Goal: Task Accomplishment & Management: Manage account settings

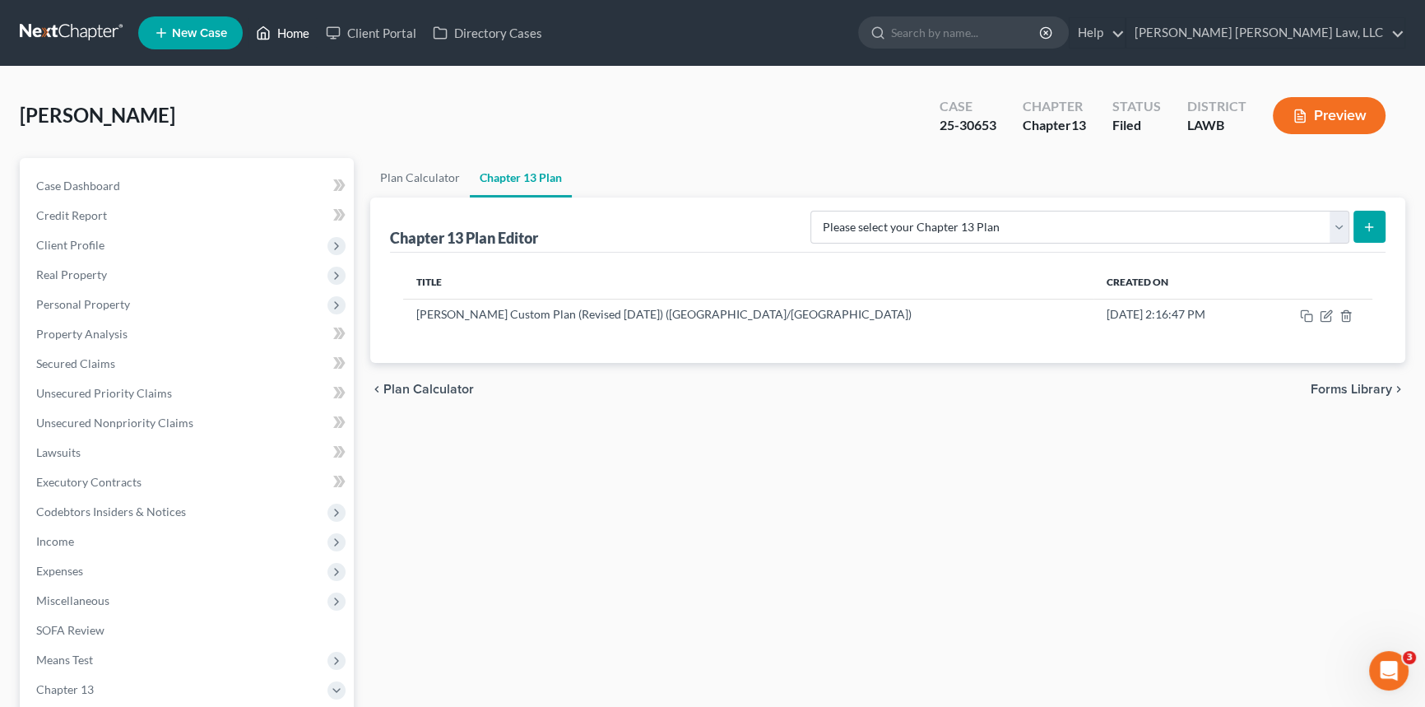
click at [285, 26] on link "Home" at bounding box center [283, 33] width 70 height 30
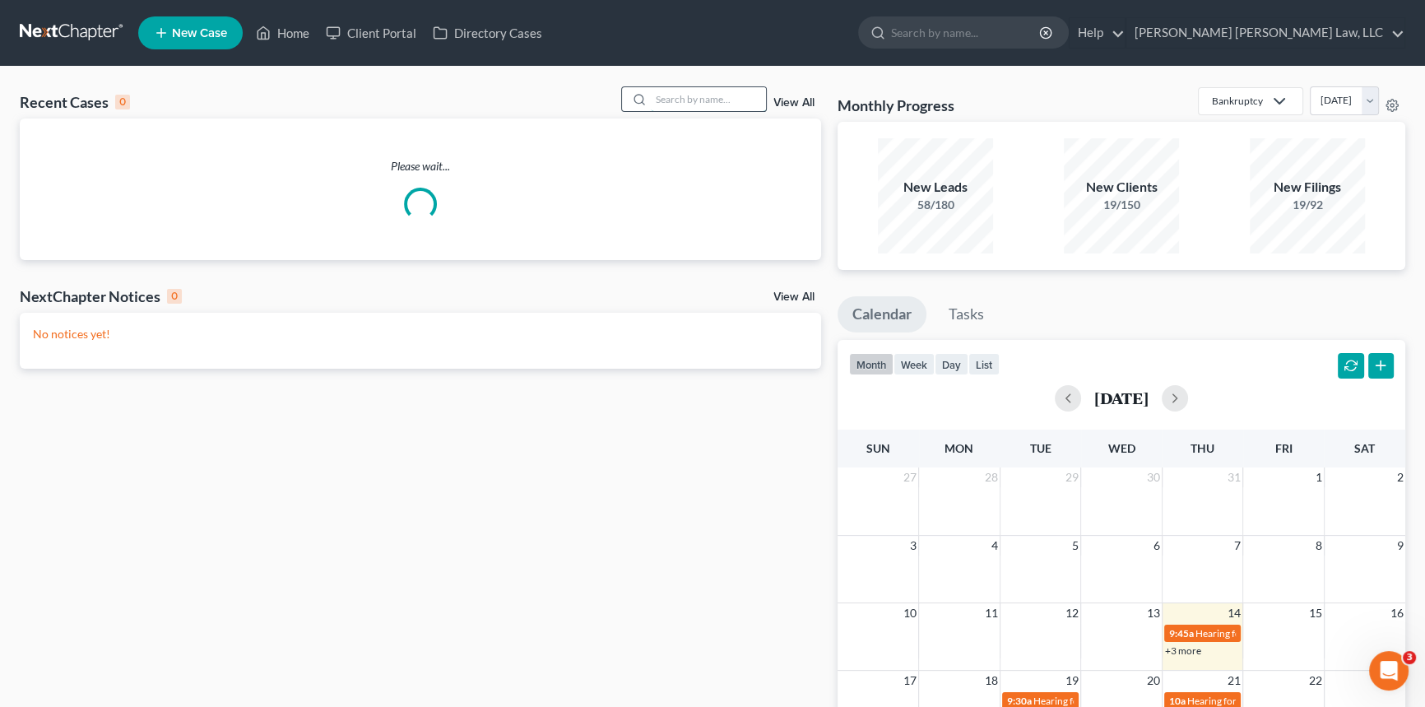
click at [675, 92] on input "search" at bounding box center [708, 99] width 115 height 24
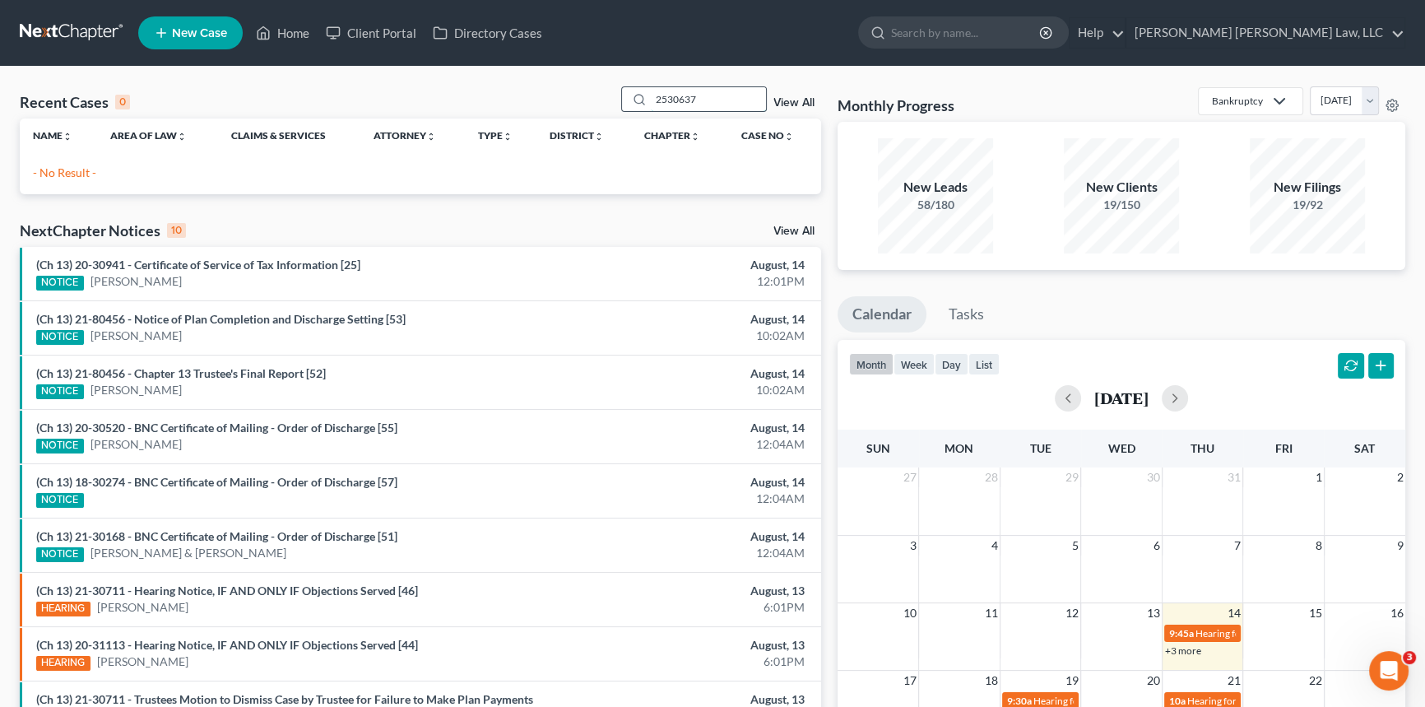
click at [667, 99] on input "2530637" at bounding box center [708, 99] width 115 height 24
type input "25-30637"
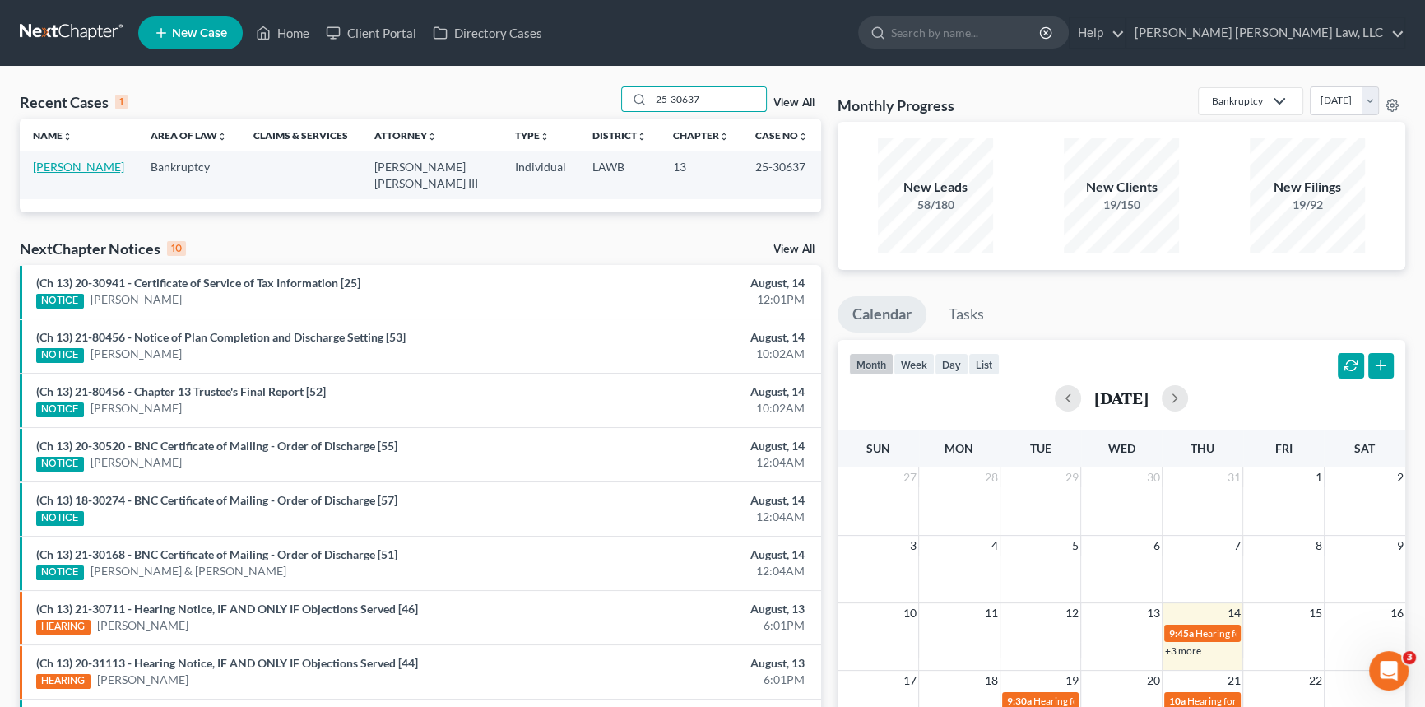
click at [63, 160] on link "[PERSON_NAME]" at bounding box center [78, 167] width 91 height 14
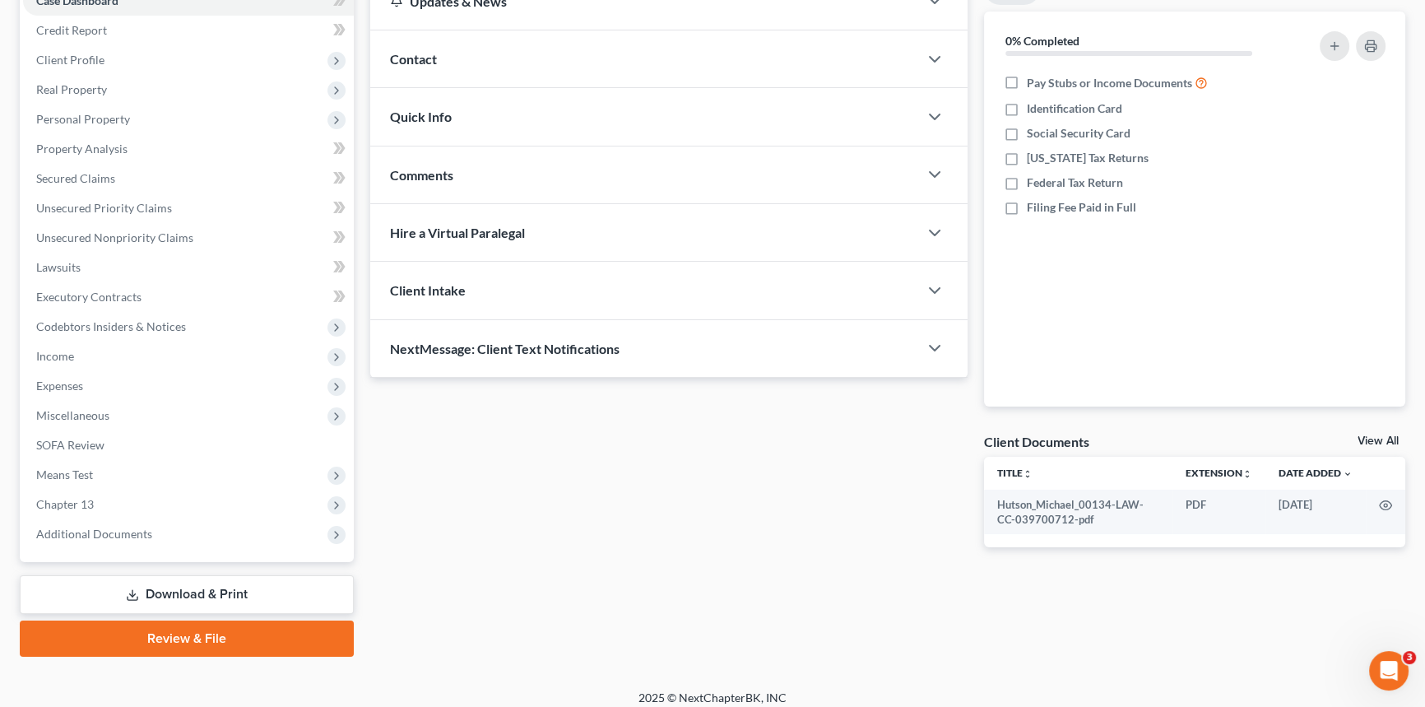
scroll to position [195, 0]
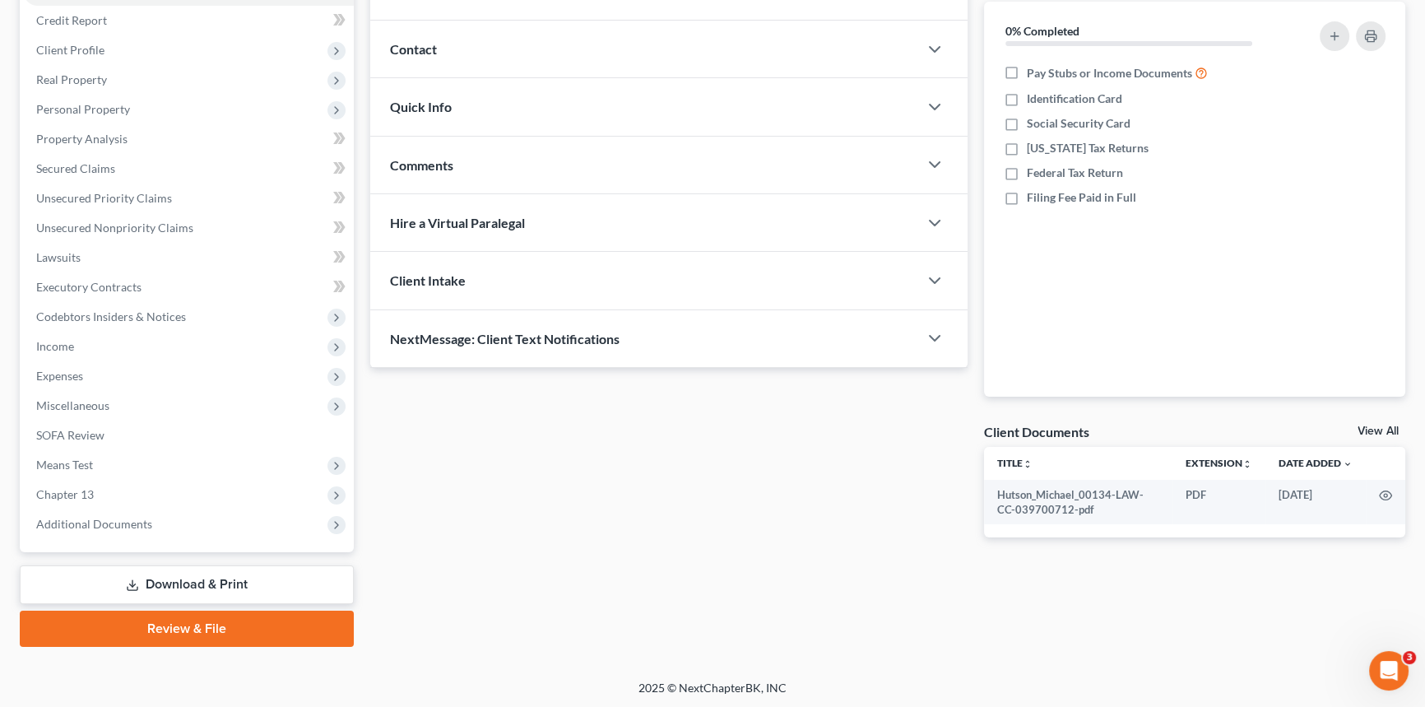
click at [287, 581] on link "Download & Print" at bounding box center [187, 584] width 334 height 39
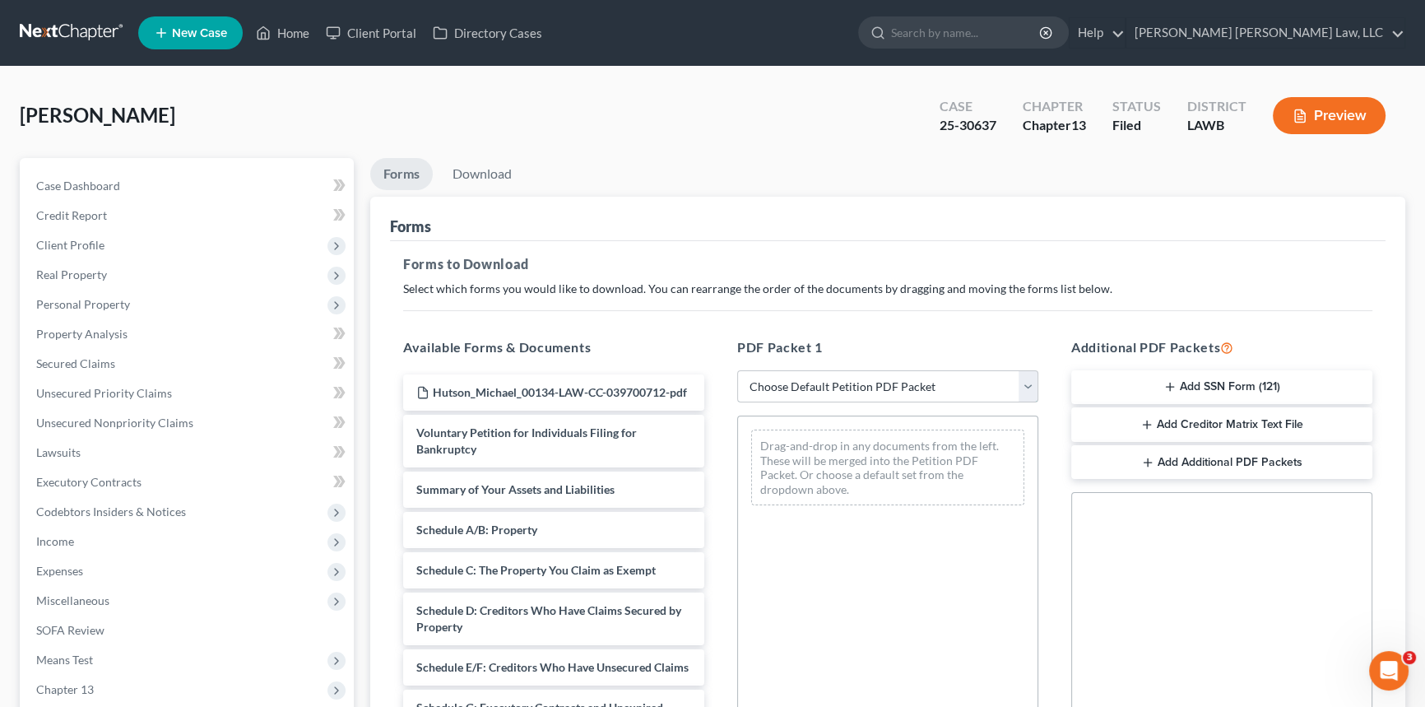
click at [827, 380] on select "Choose Default Petition PDF Packet Complete Bankruptcy Petition (all forms and …" at bounding box center [887, 386] width 301 height 33
select select "2"
click at [737, 370] on select "Choose Default Petition PDF Packet Complete Bankruptcy Petition (all forms and …" at bounding box center [887, 386] width 301 height 33
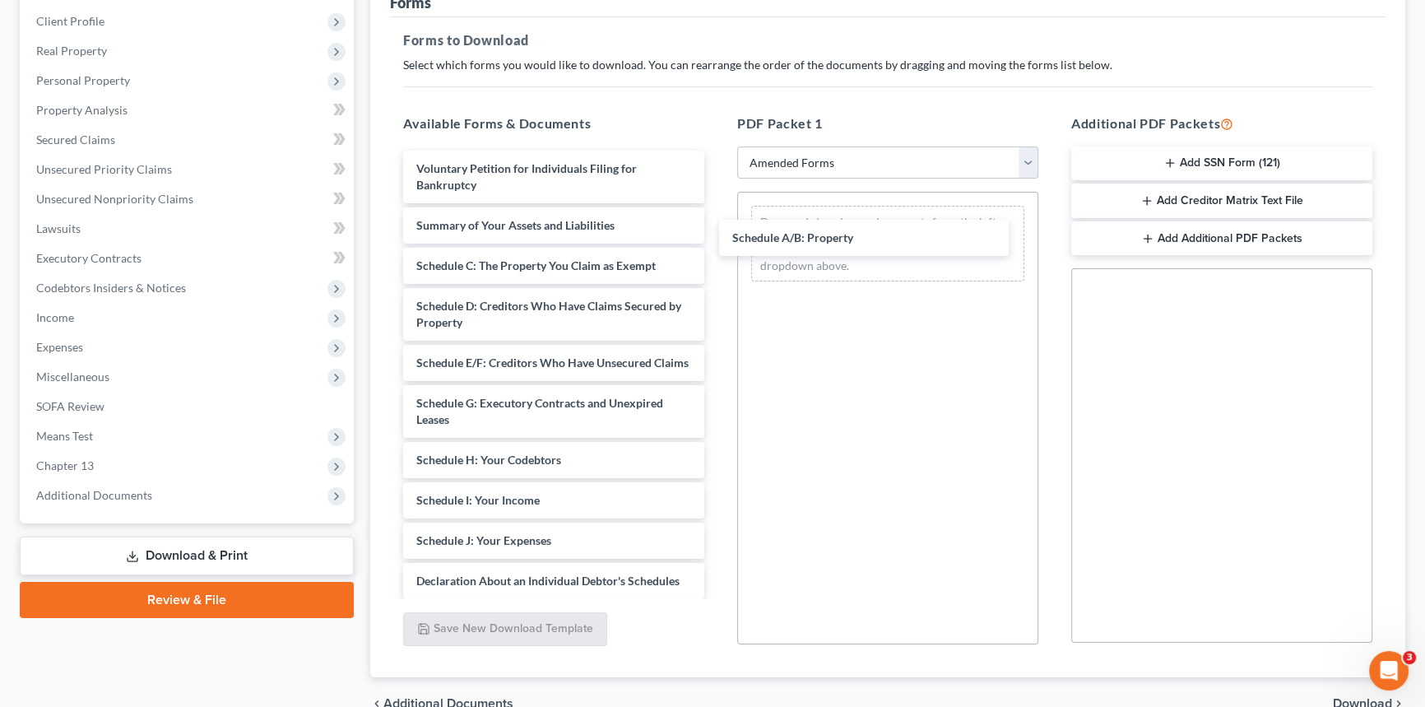
click at [717, 239] on div "Schedule A/B: Property Voluntary Petition for Individuals Filing for Bankruptcy…" at bounding box center [553, 521] width 327 height 740
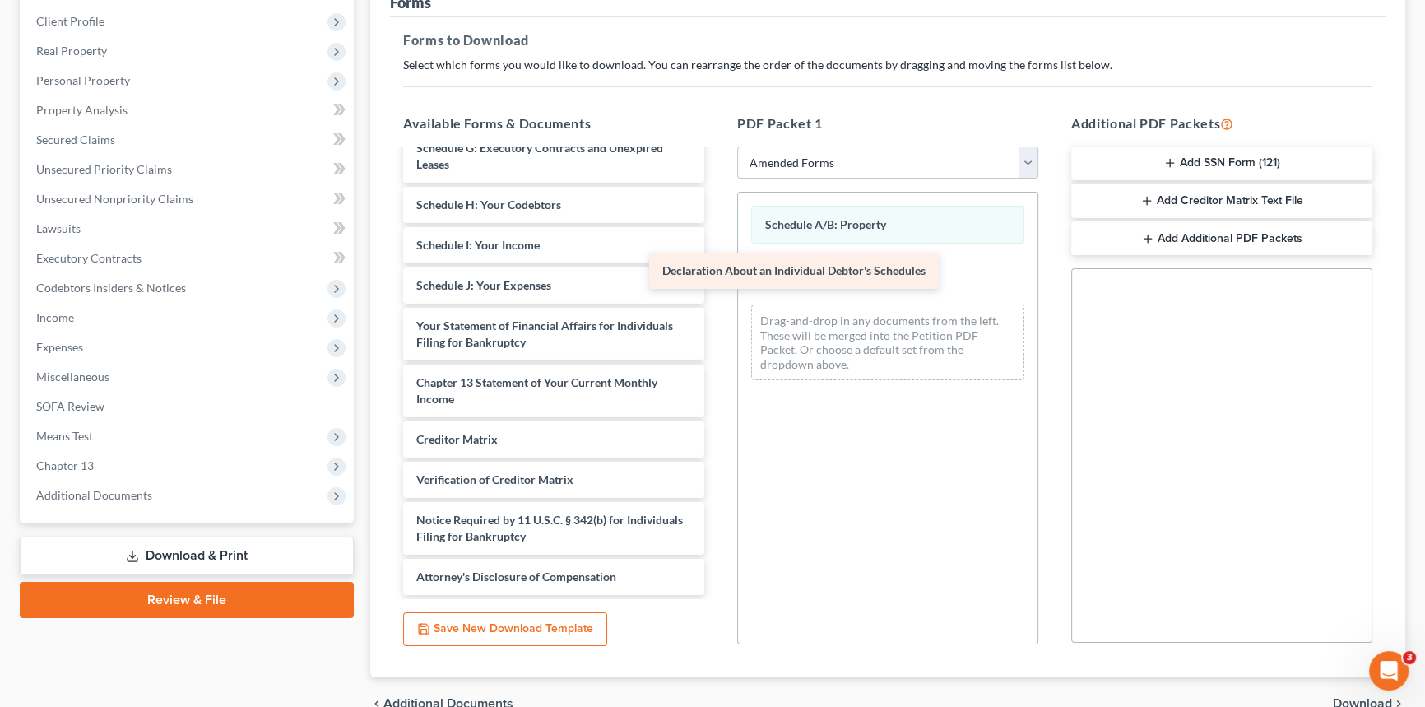
scroll to position [271, 0]
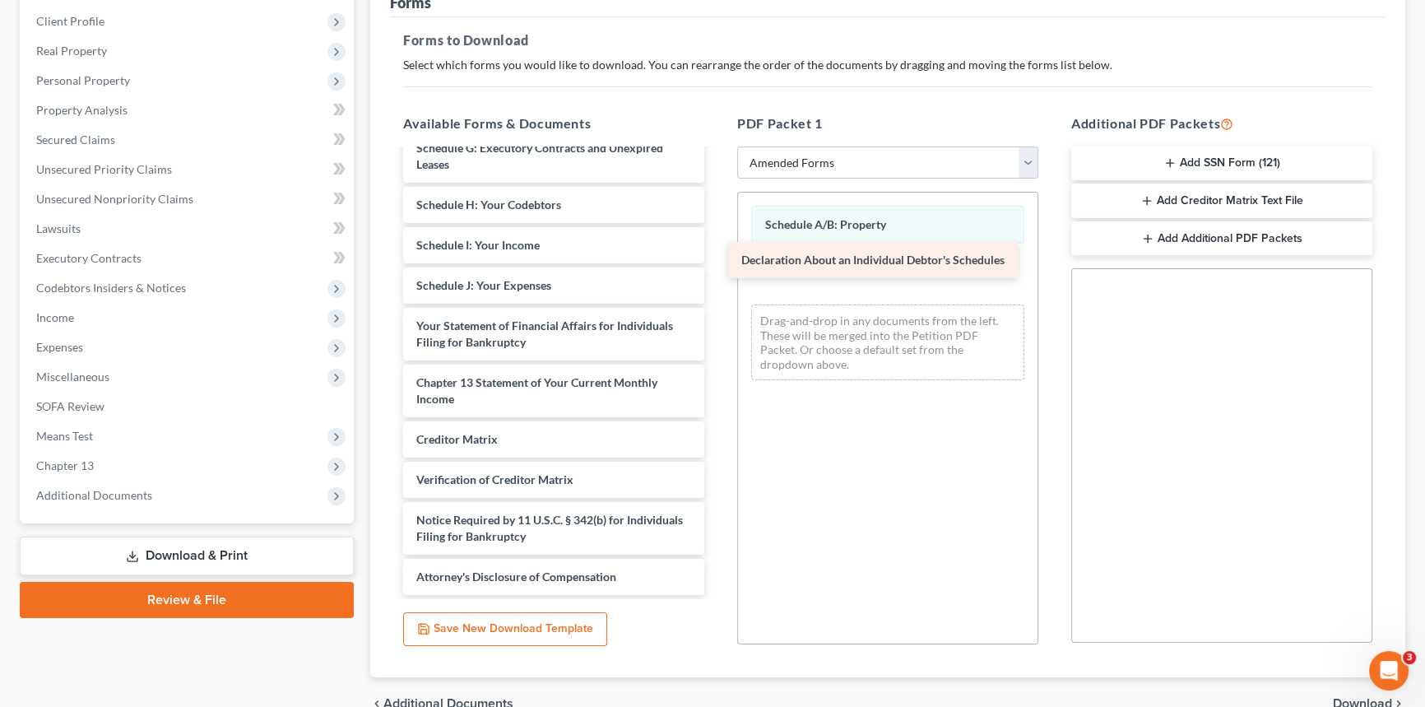
drag, startPoint x: 528, startPoint y: 299, endPoint x: 853, endPoint y: 263, distance: 326.9
click at [717, 263] on div "Declaration About an Individual Debtor's Schedules Voluntary Petition for Indiv…" at bounding box center [553, 245] width 327 height 699
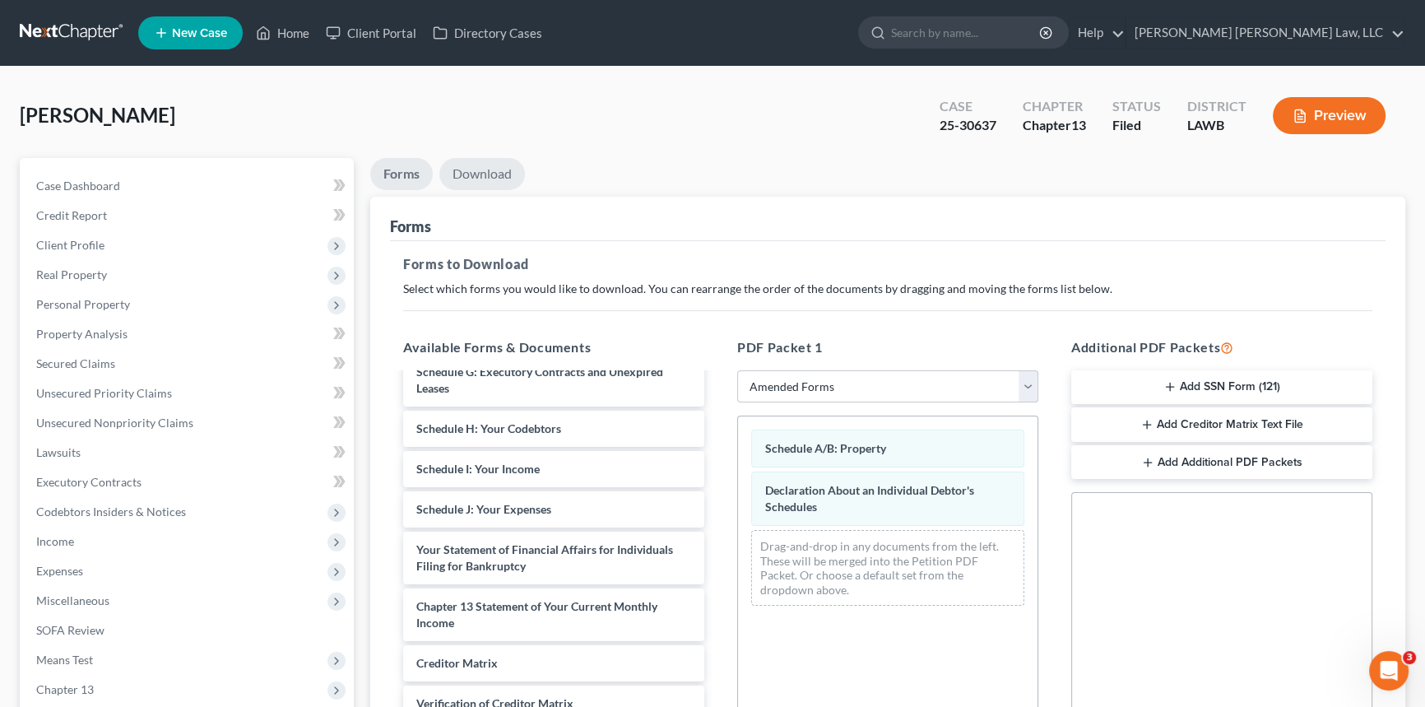
click at [485, 171] on link "Download" at bounding box center [482, 174] width 86 height 32
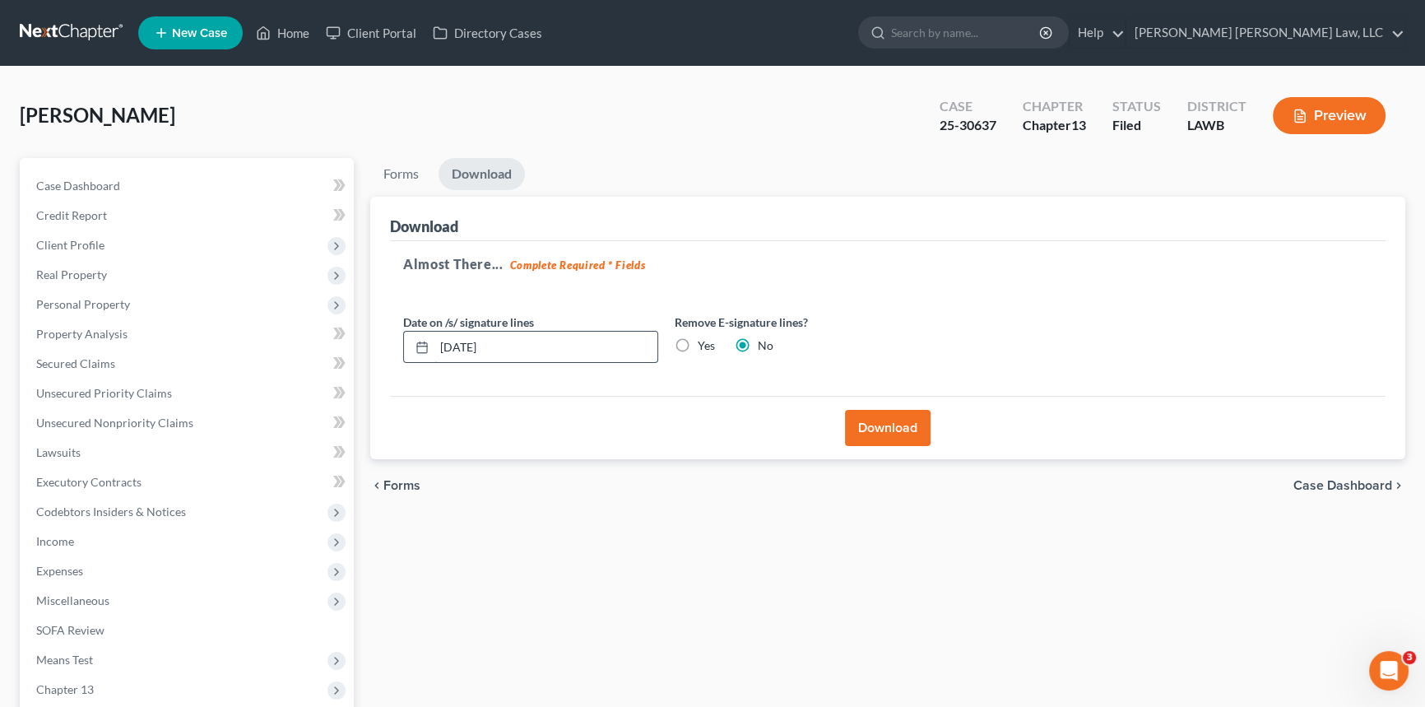
click at [543, 348] on input "[DATE]" at bounding box center [545, 347] width 223 height 31
click at [916, 431] on button "Download" at bounding box center [888, 428] width 86 height 36
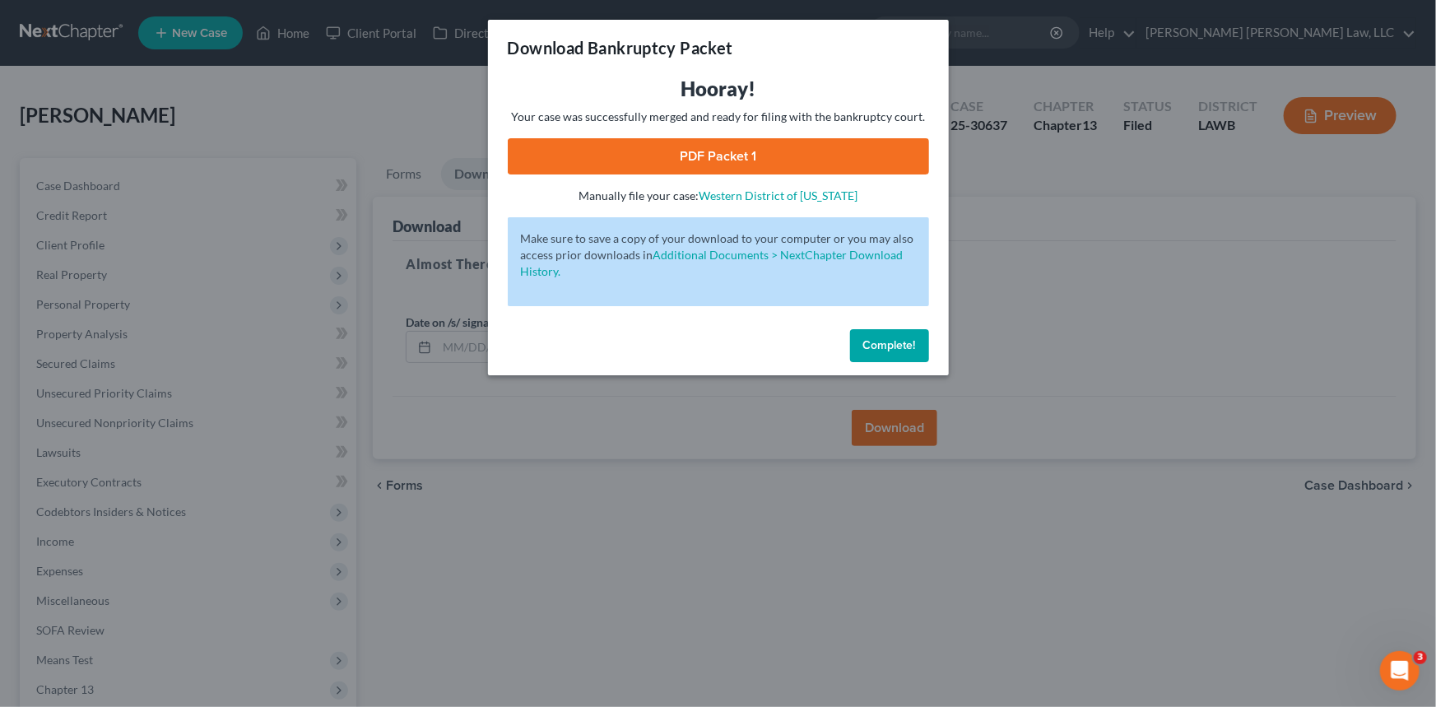
click at [708, 149] on link "PDF Packet 1" at bounding box center [718, 156] width 421 height 36
click at [896, 349] on span "Complete!" at bounding box center [889, 345] width 53 height 14
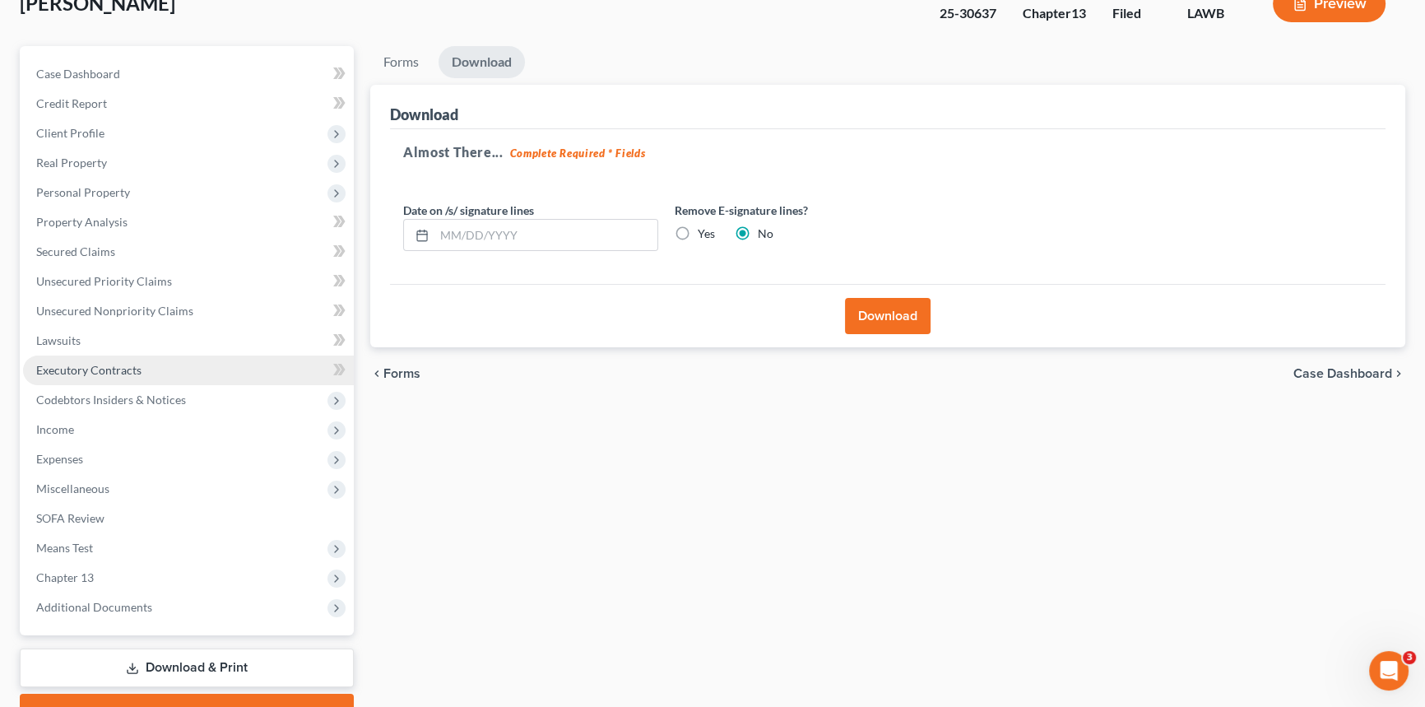
scroll to position [195, 0]
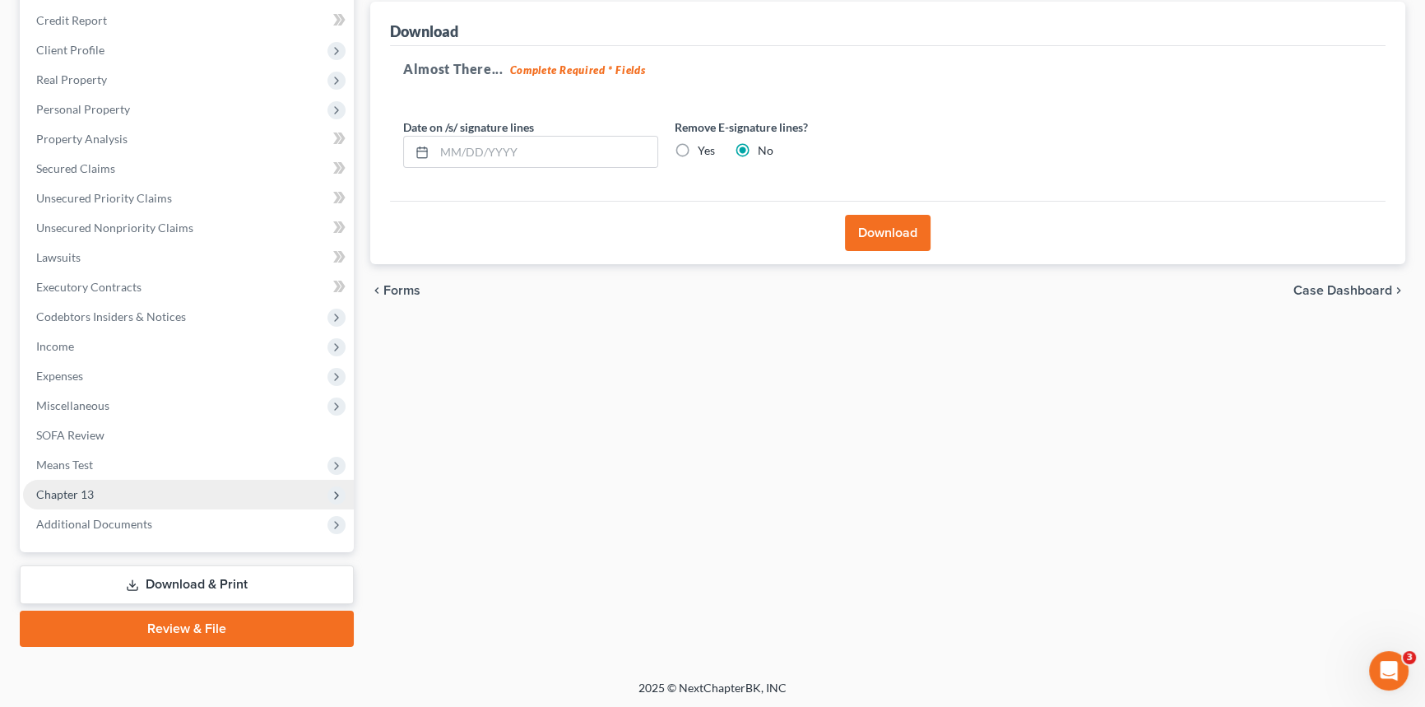
click at [217, 495] on span "Chapter 13" at bounding box center [188, 495] width 331 height 30
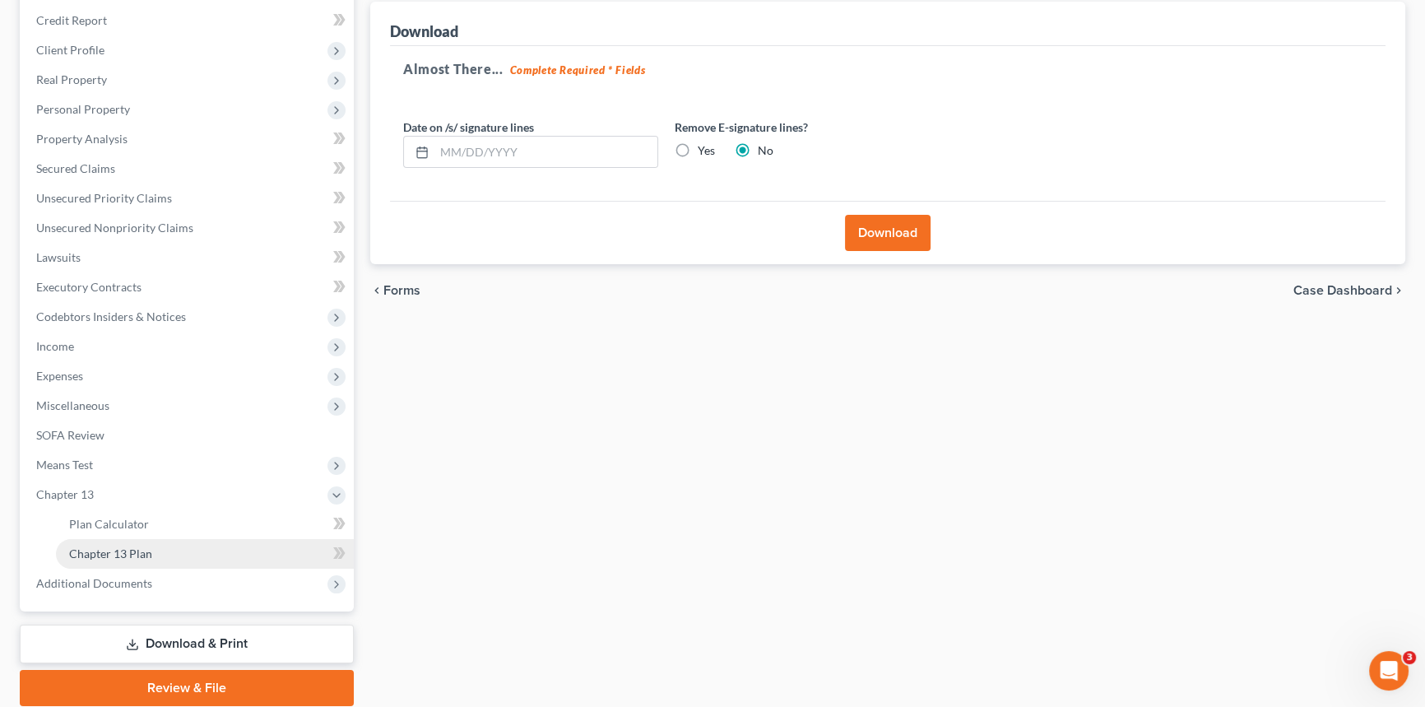
click at [238, 547] on link "Chapter 13 Plan" at bounding box center [205, 554] width 298 height 30
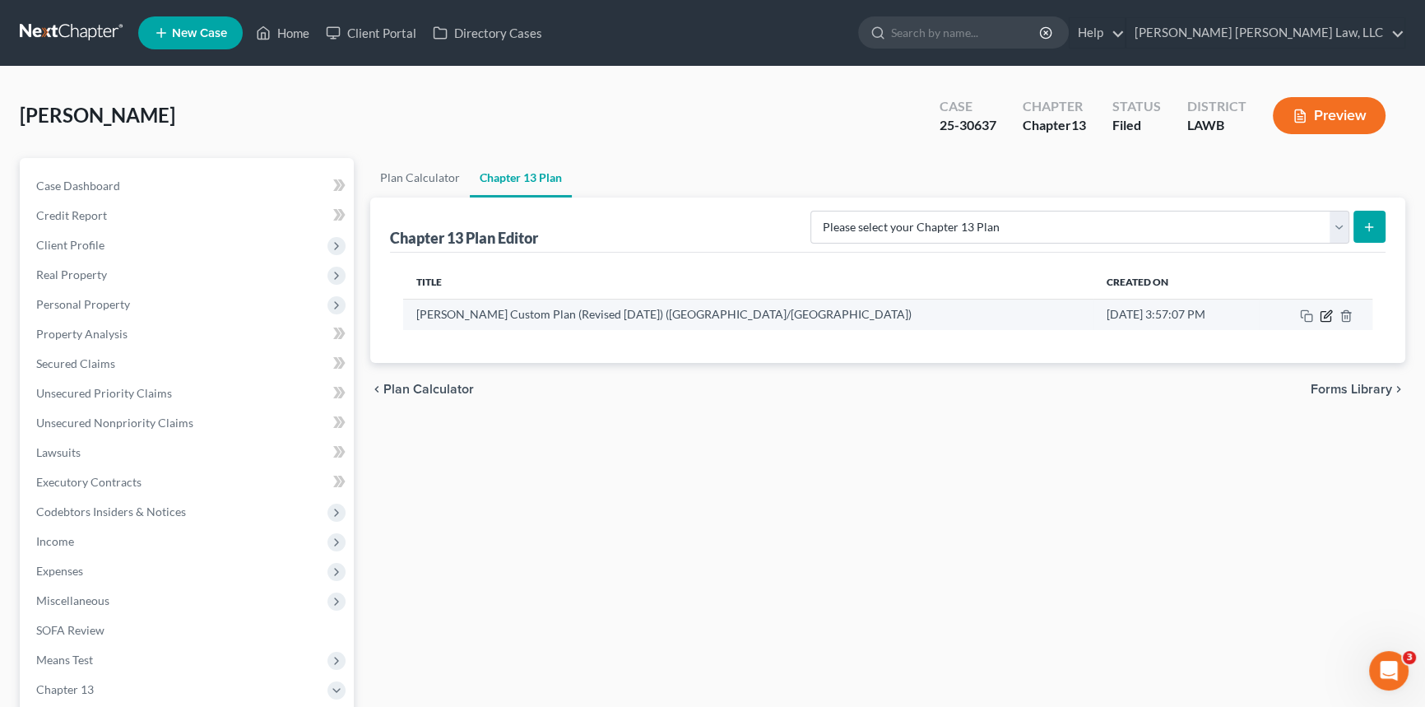
click at [1327, 311] on icon "button" at bounding box center [1327, 313] width 7 height 7
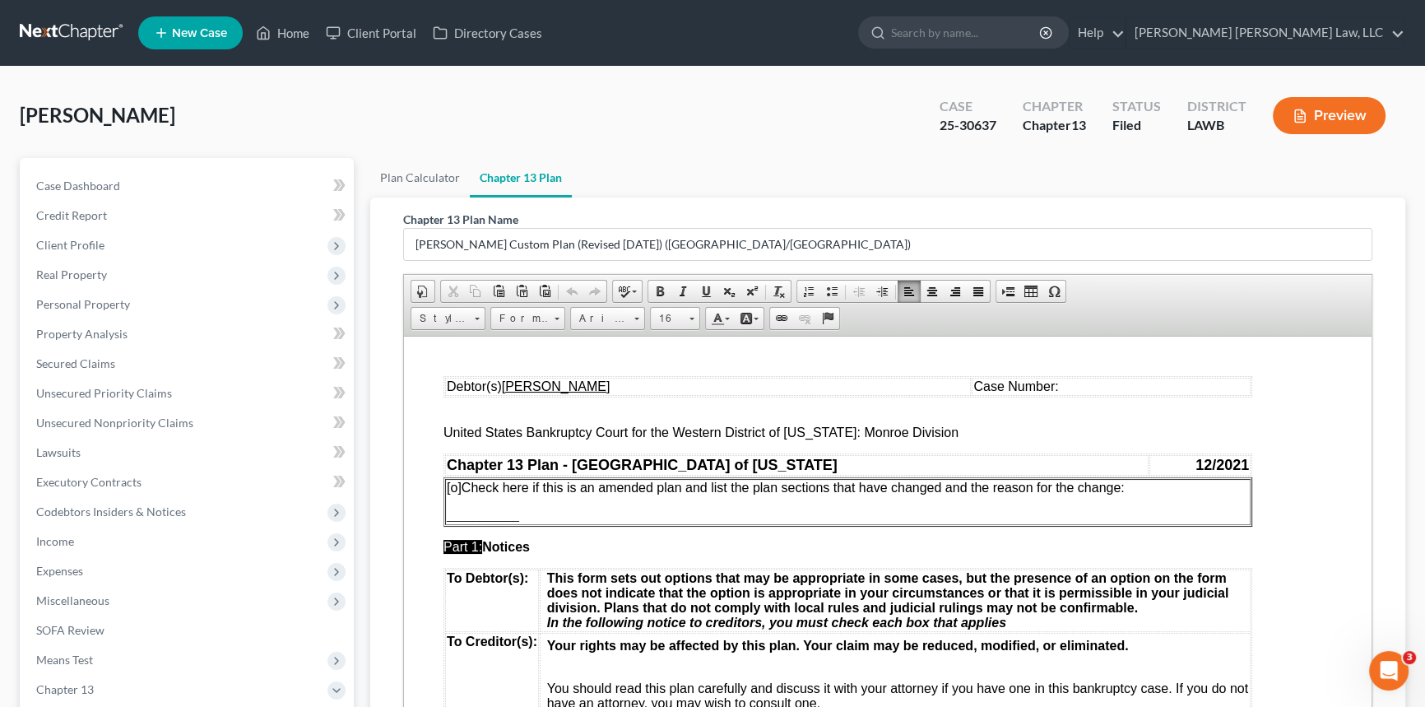
click at [1103, 395] on table "Debtor(s) [PERSON_NAME] Case Number:" at bounding box center [847, 385] width 809 height 21
click at [457, 486] on span "[o]" at bounding box center [454, 487] width 15 height 14
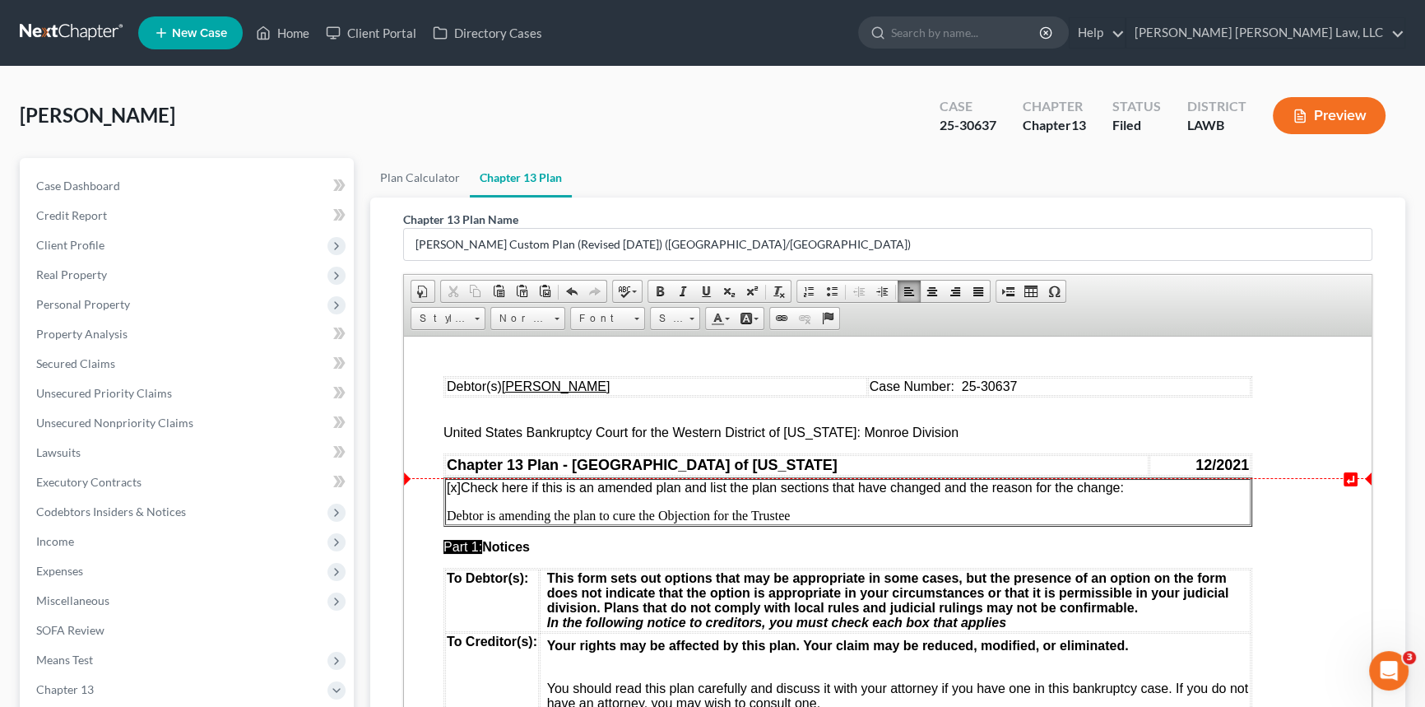
click at [1136, 488] on p "[x ] Check here if this is an amended plan and list the plan sections that have…" at bounding box center [848, 487] width 802 height 15
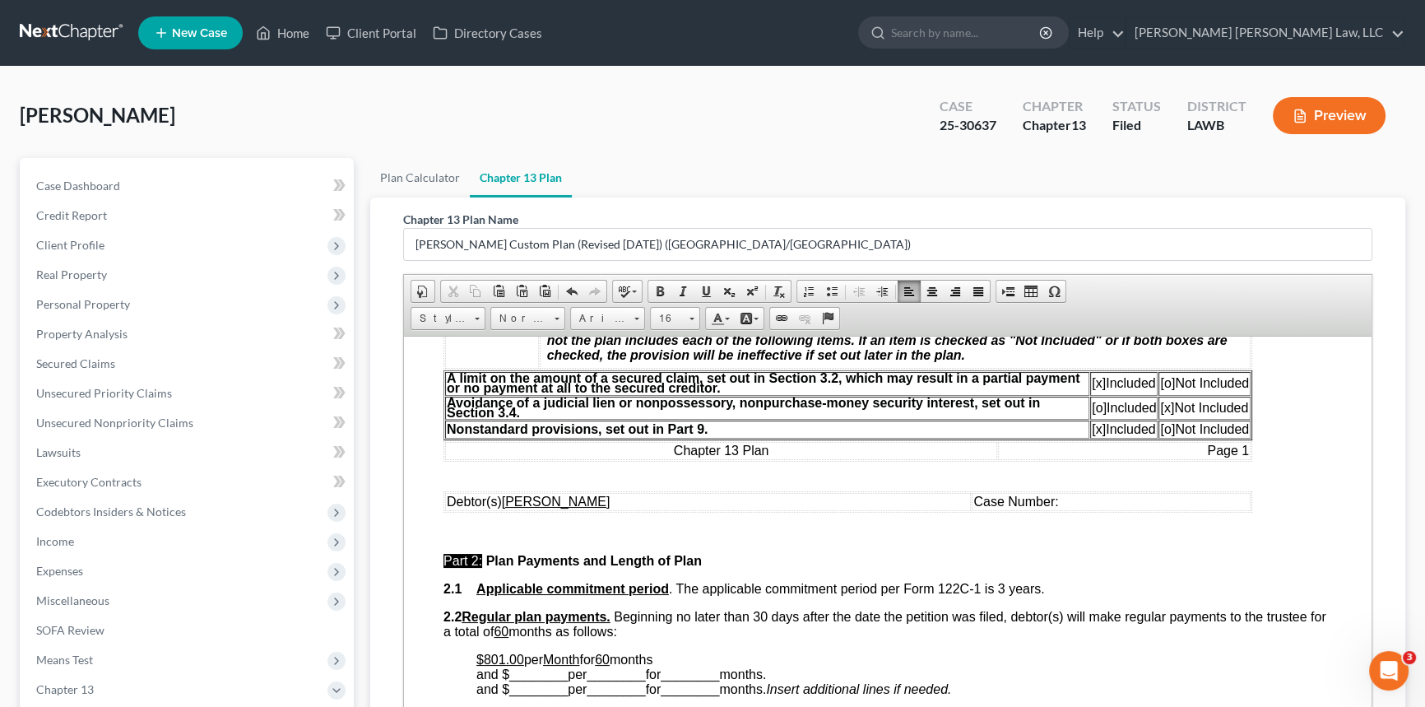
scroll to position [523, 0]
click at [1058, 507] on span "Case Number:" at bounding box center [1015, 500] width 85 height 14
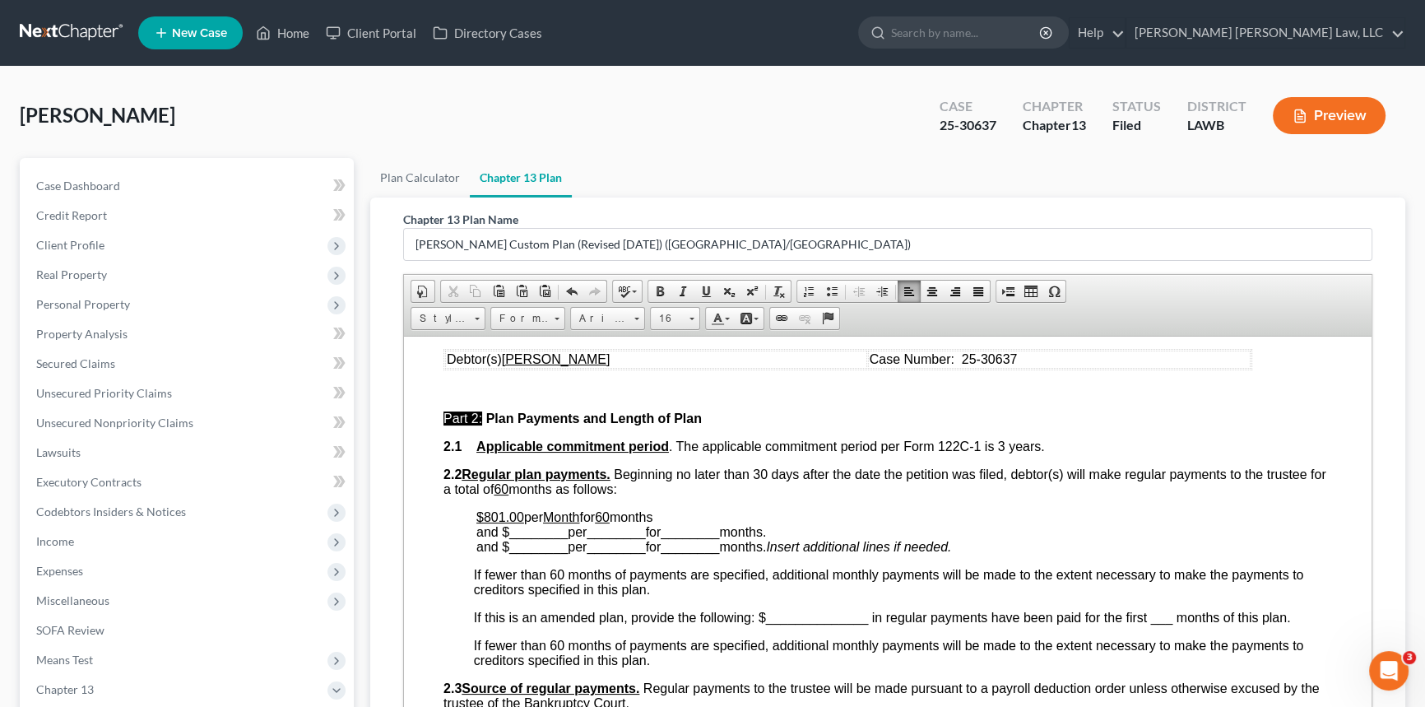
scroll to position [673, 0]
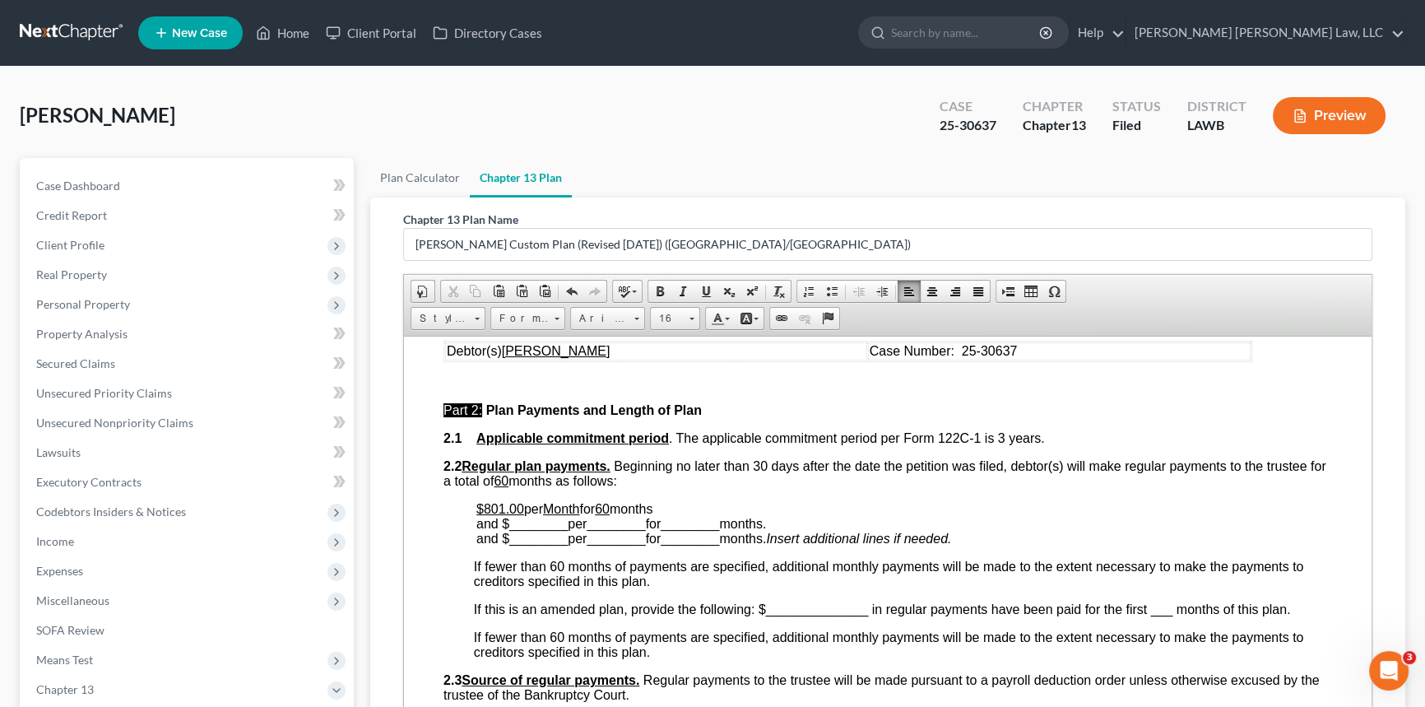
click at [610, 515] on u "60" at bounding box center [602, 508] width 15 height 14
click at [699, 290] on span at bounding box center [705, 291] width 13 height 13
click at [666, 531] on p "$801.00 per Month for 3 ​ months and $ ________ per ________ for ________ month…" at bounding box center [904, 523] width 856 height 44
click at [683, 536] on p "$801.00 per Month for 3 months and $ ________ per ________ for ________ months.…" at bounding box center [904, 523] width 856 height 44
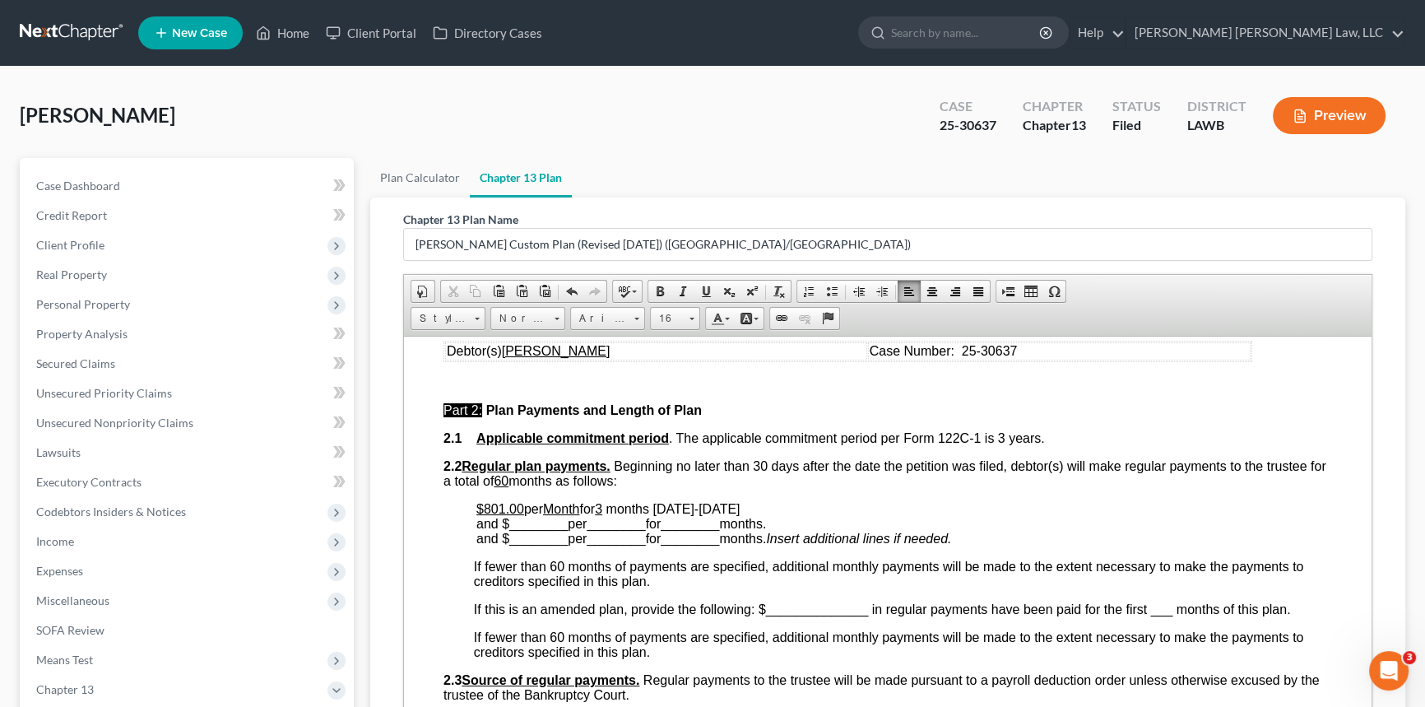
click at [527, 530] on span "________" at bounding box center [538, 523] width 58 height 14
click at [549, 530] on span "________" at bounding box center [538, 523] width 58 height 14
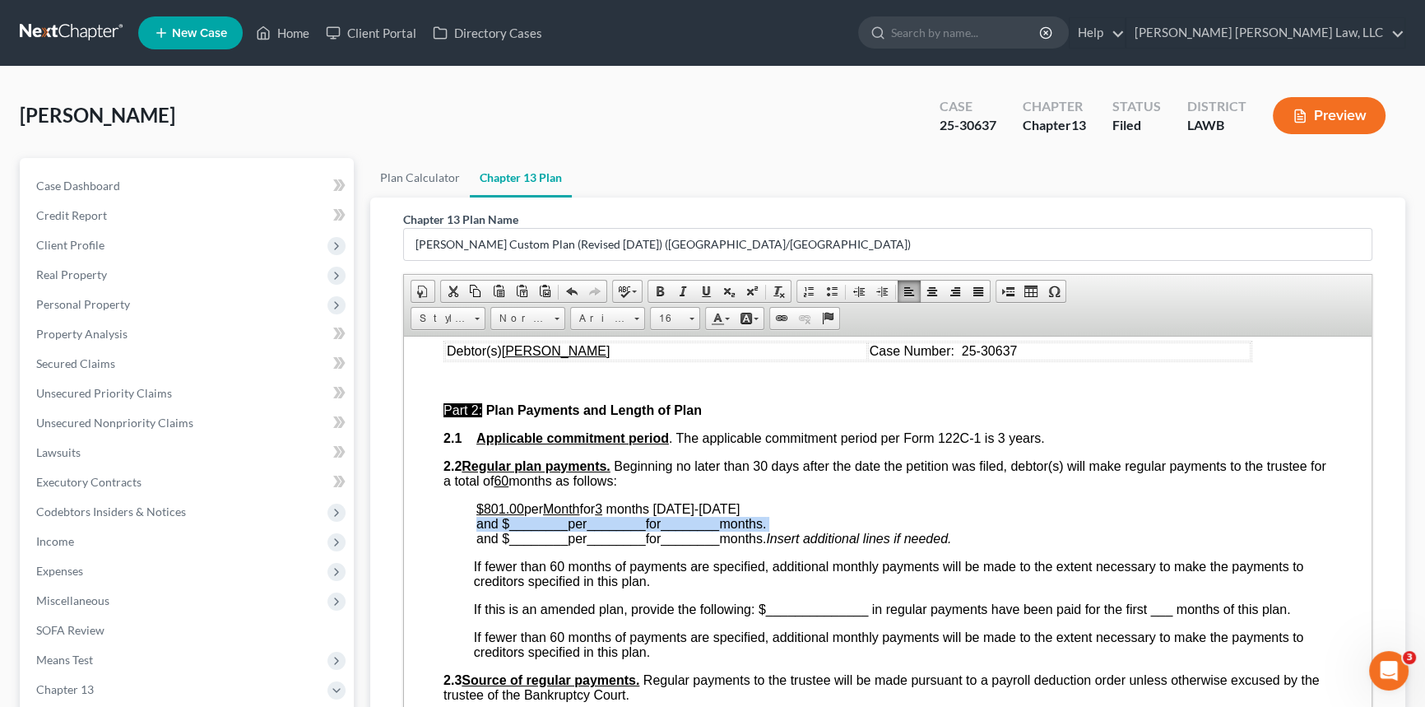
click at [549, 530] on span "________" at bounding box center [538, 523] width 58 height 14
click at [523, 530] on span "________" at bounding box center [538, 523] width 58 height 14
click at [624, 530] on span "________" at bounding box center [608, 523] width 58 height 14
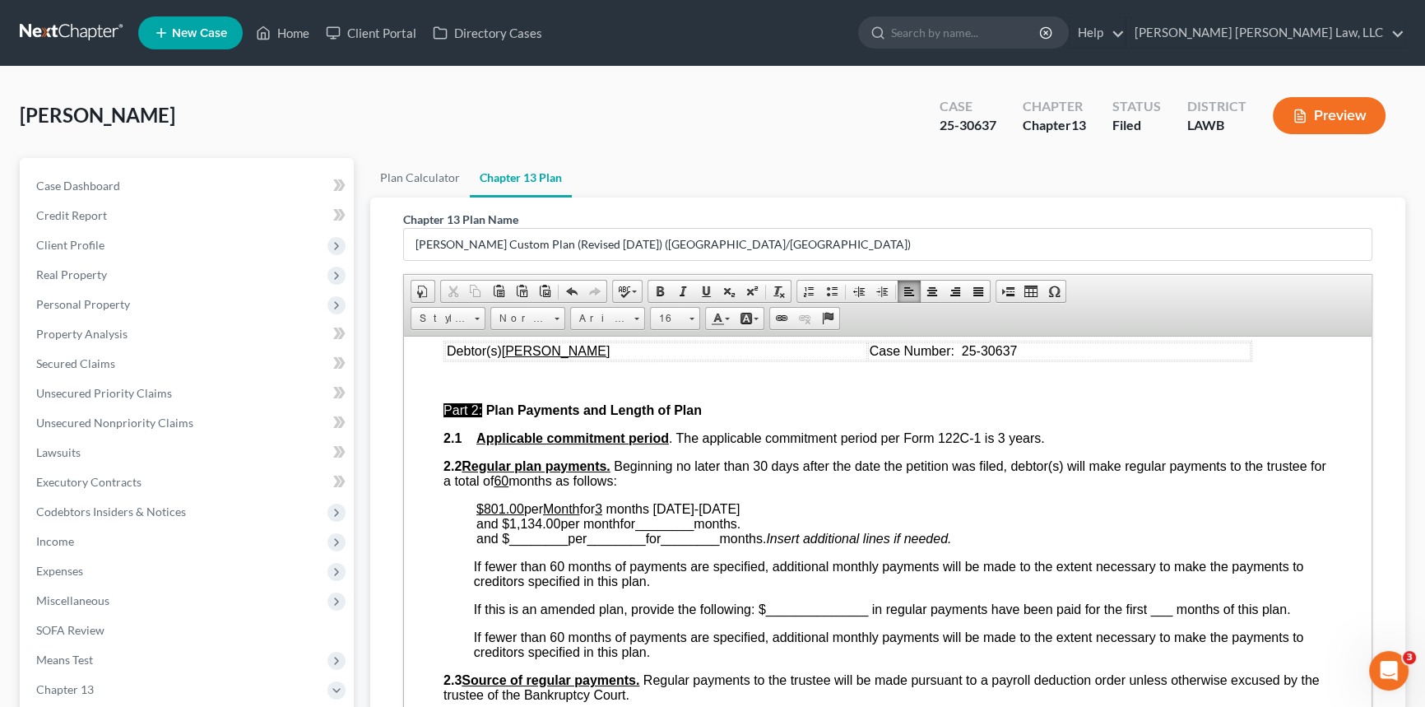
click at [672, 530] on span "________" at bounding box center [664, 523] width 58 height 14
click at [652, 530] on span "months [DATE]-[DATE] and $1,134.00 per month for 57 months [DATE] ." at bounding box center [610, 515] width 269 height 29
click at [699, 285] on span at bounding box center [705, 291] width 13 height 13
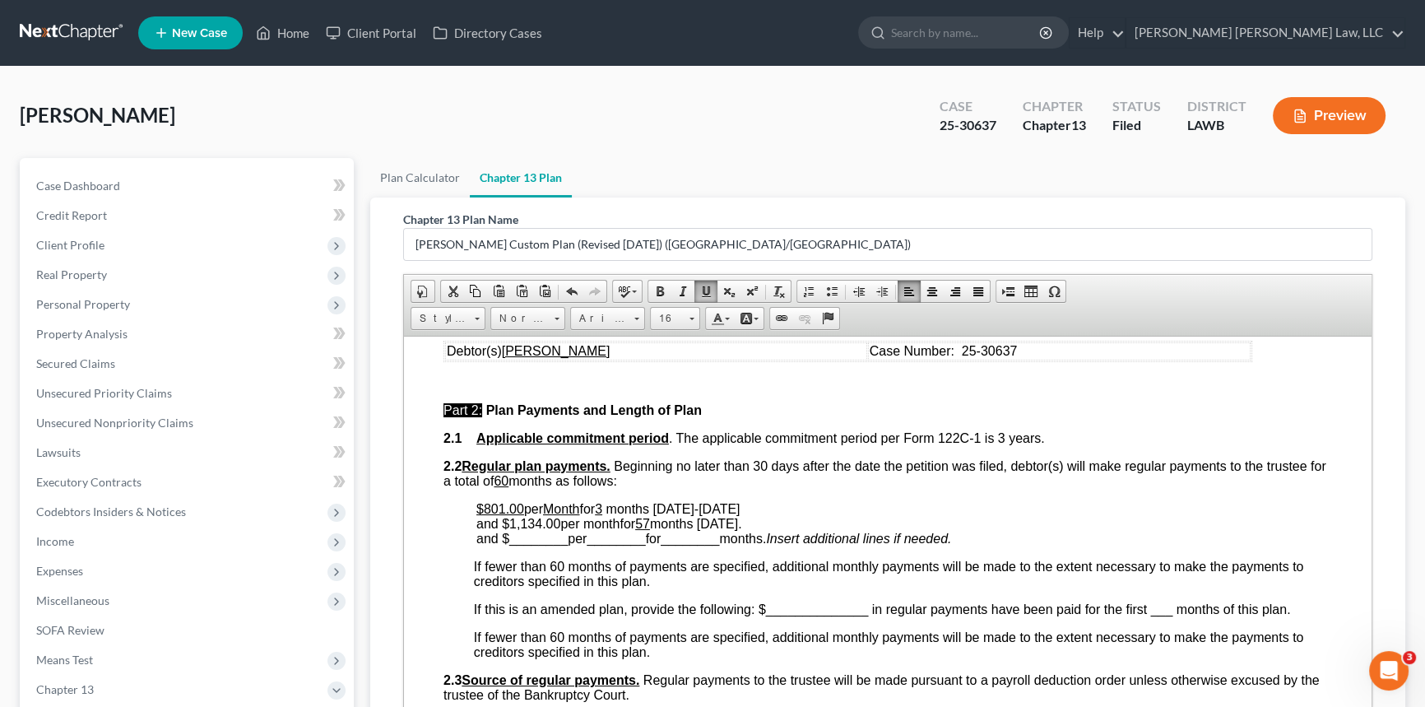
click at [605, 530] on span "months [DATE]-[DATE] and $1,134.00 per month for 57 months [DATE] ." at bounding box center [609, 515] width 266 height 29
click at [699, 290] on span at bounding box center [705, 291] width 13 height 13
click at [534, 530] on span "months [DATE]-[DATE] and $1,134.00 per month for 57 months [DATE] ." at bounding box center [607, 515] width 263 height 29
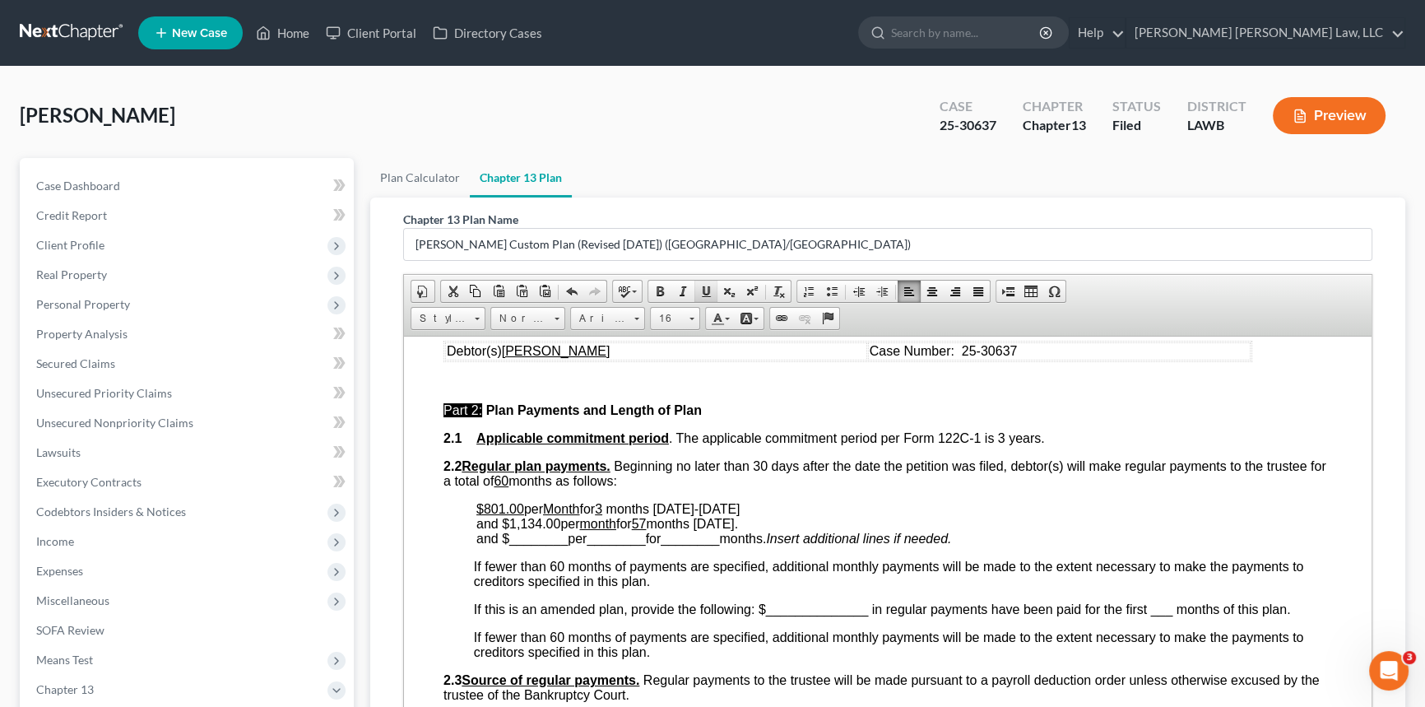
click at [703, 288] on span at bounding box center [705, 291] width 13 height 13
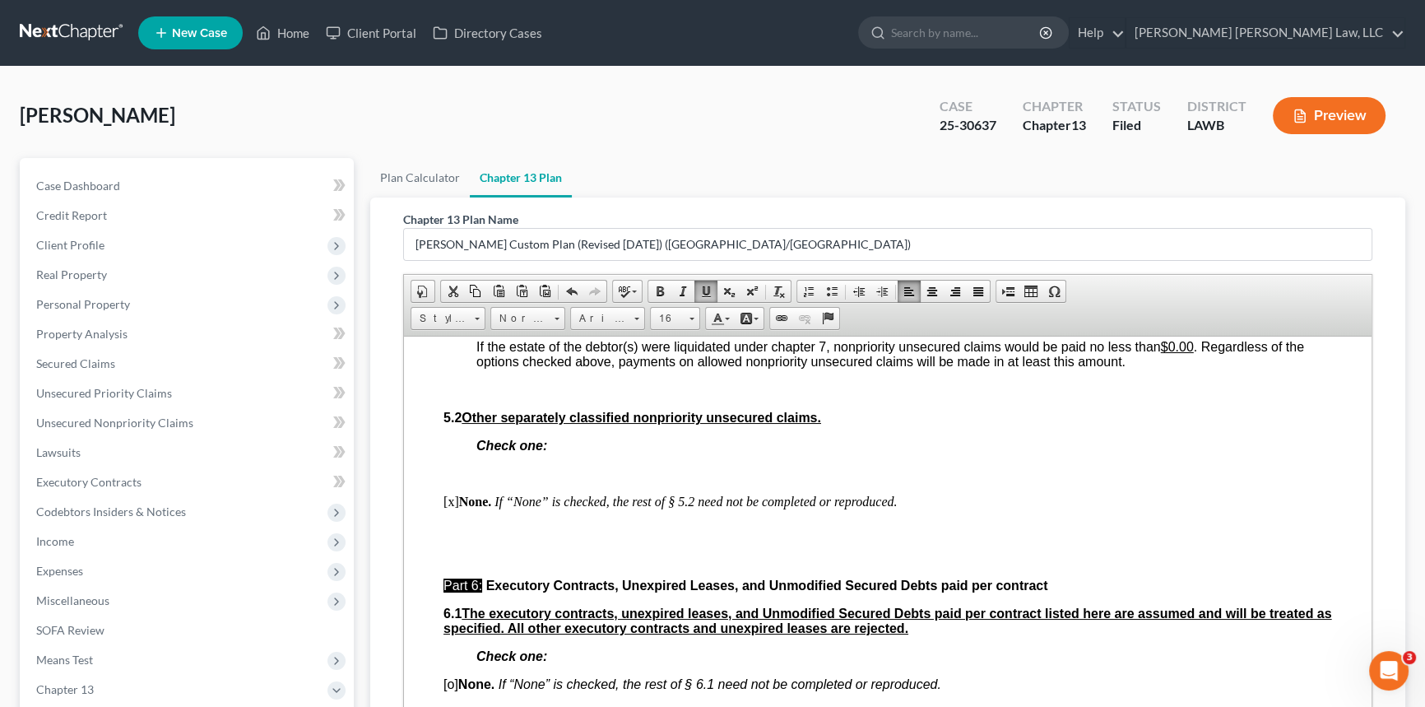
scroll to position [4562, 0]
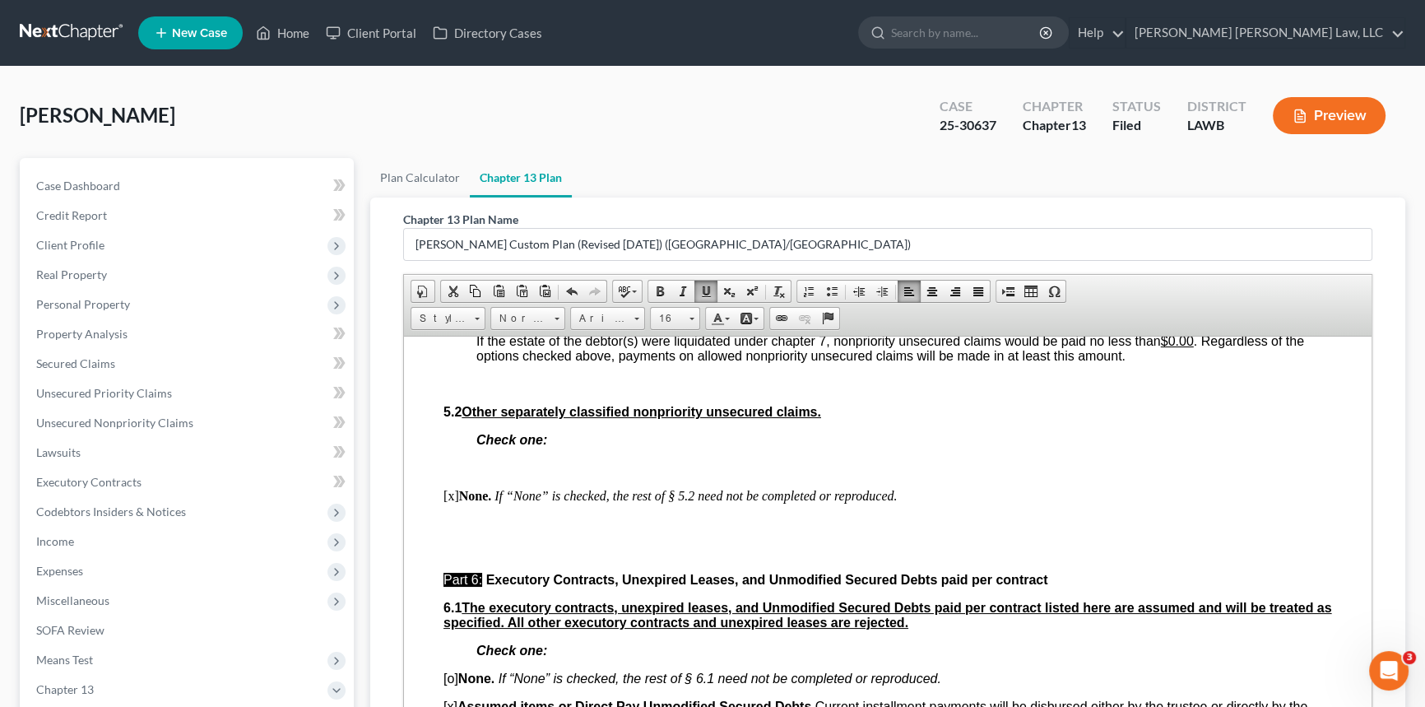
click at [610, 304] on u "$34.15" at bounding box center [607, 297] width 40 height 14
click at [981, 290] on u "$15,346.00" at bounding box center [979, 283] width 66 height 14
click at [815, 304] on u "0.22%" at bounding box center [810, 297] width 37 height 14
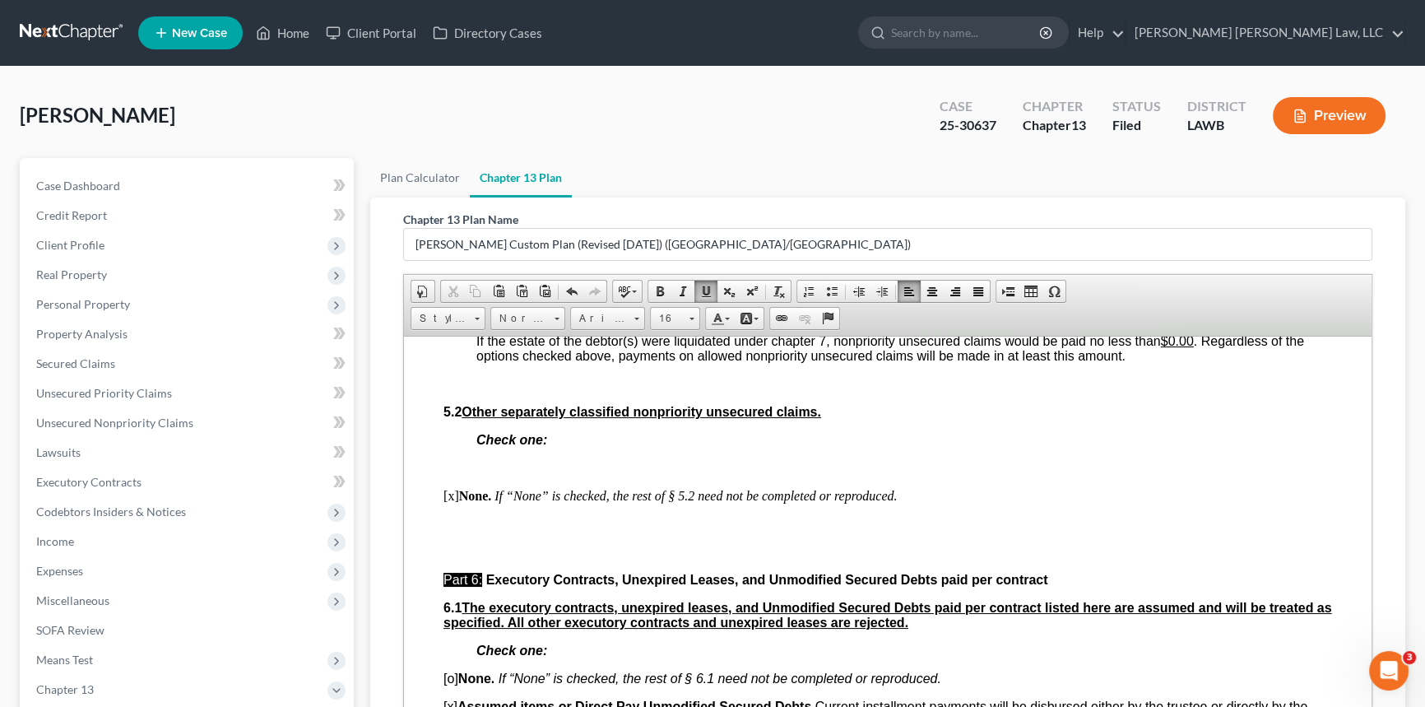
click at [815, 304] on u "0.22%" at bounding box center [810, 297] width 37 height 14
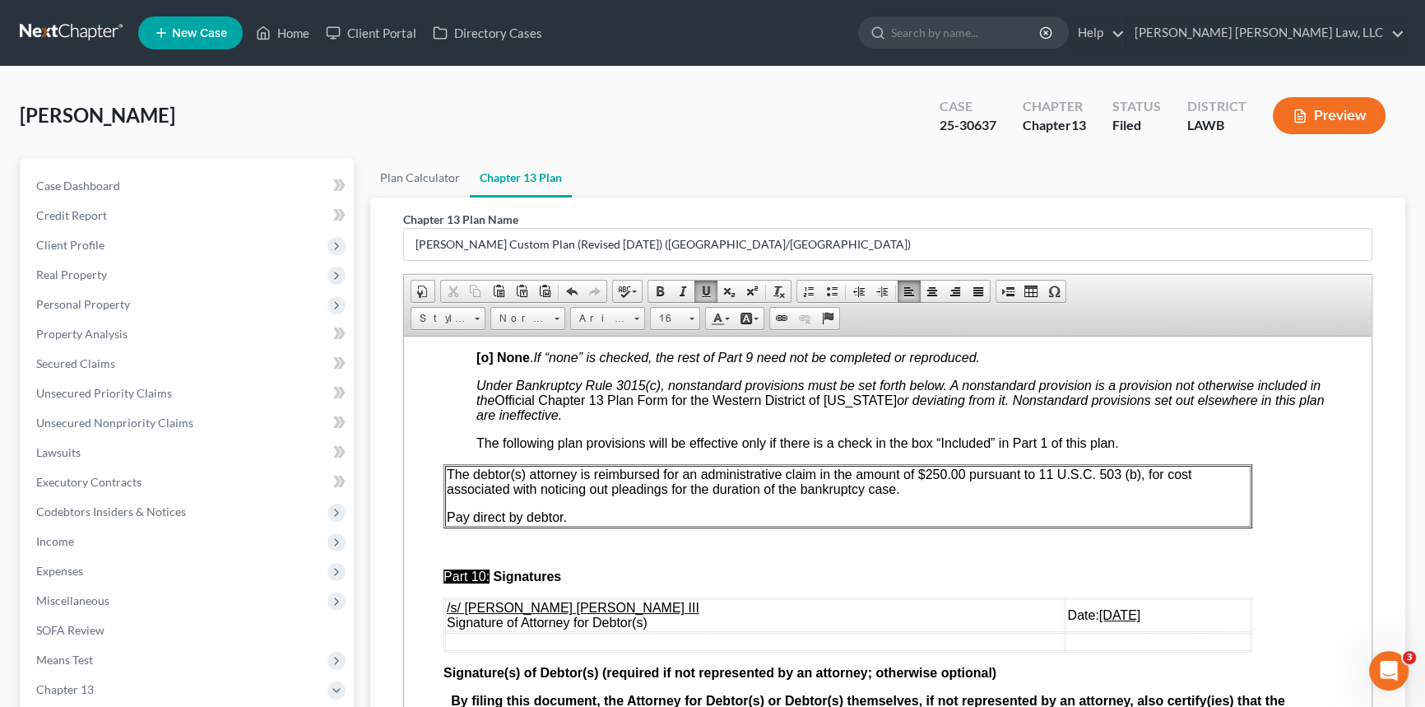
scroll to position [5854, 0]
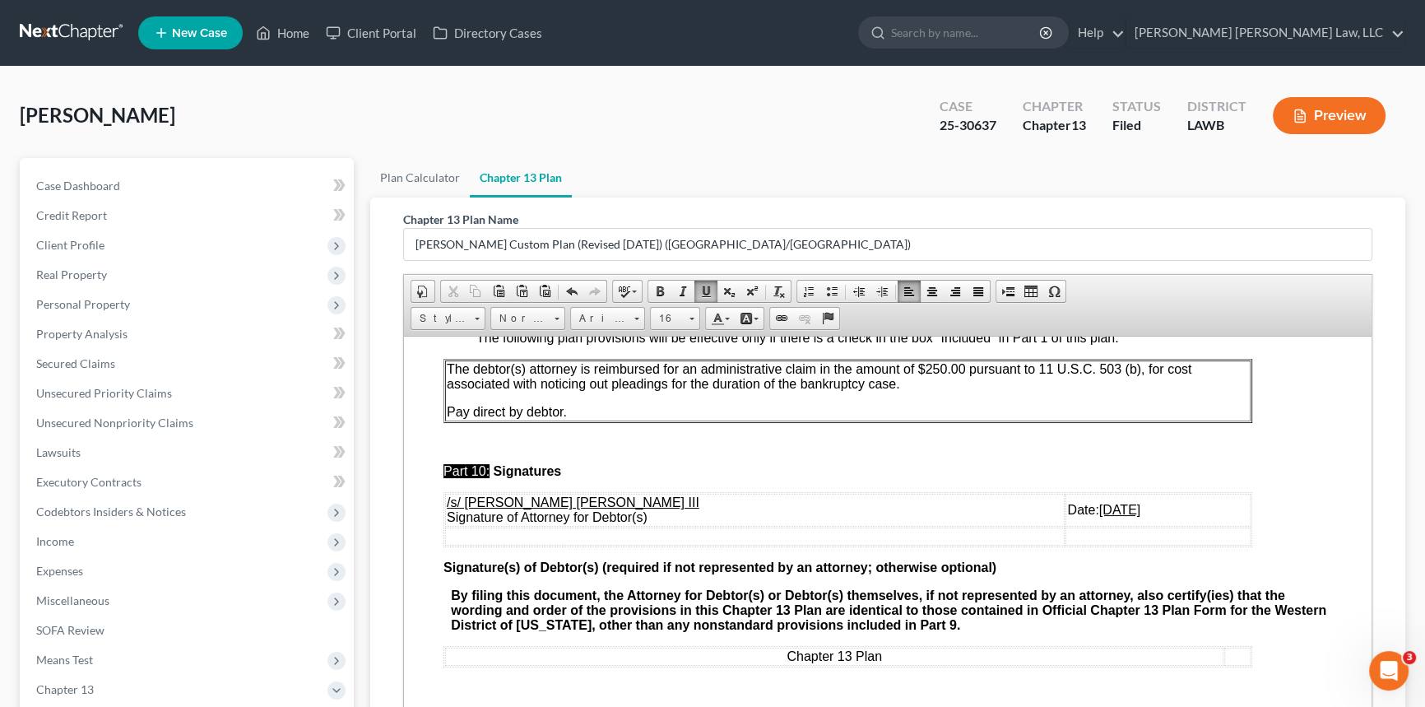
click at [1099, 502] on u "[DATE]" at bounding box center [1119, 509] width 41 height 14
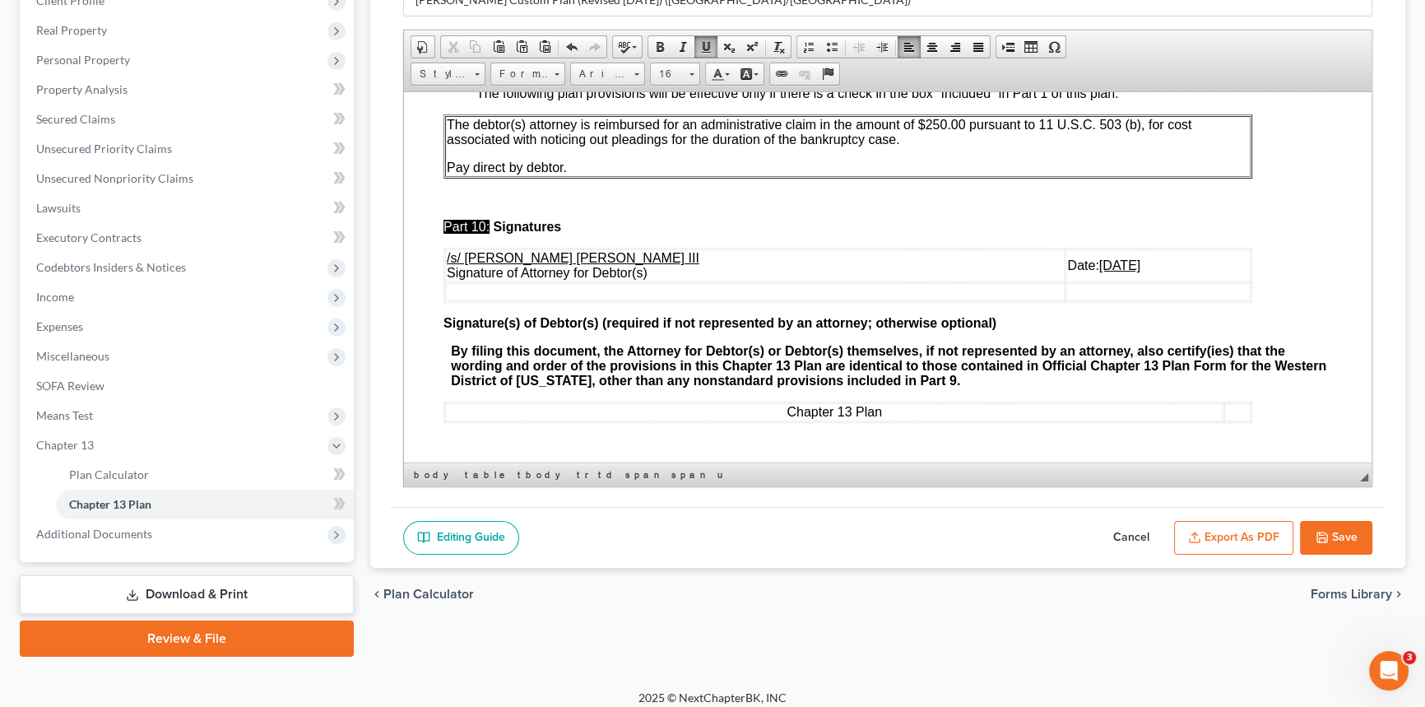
scroll to position [255, 0]
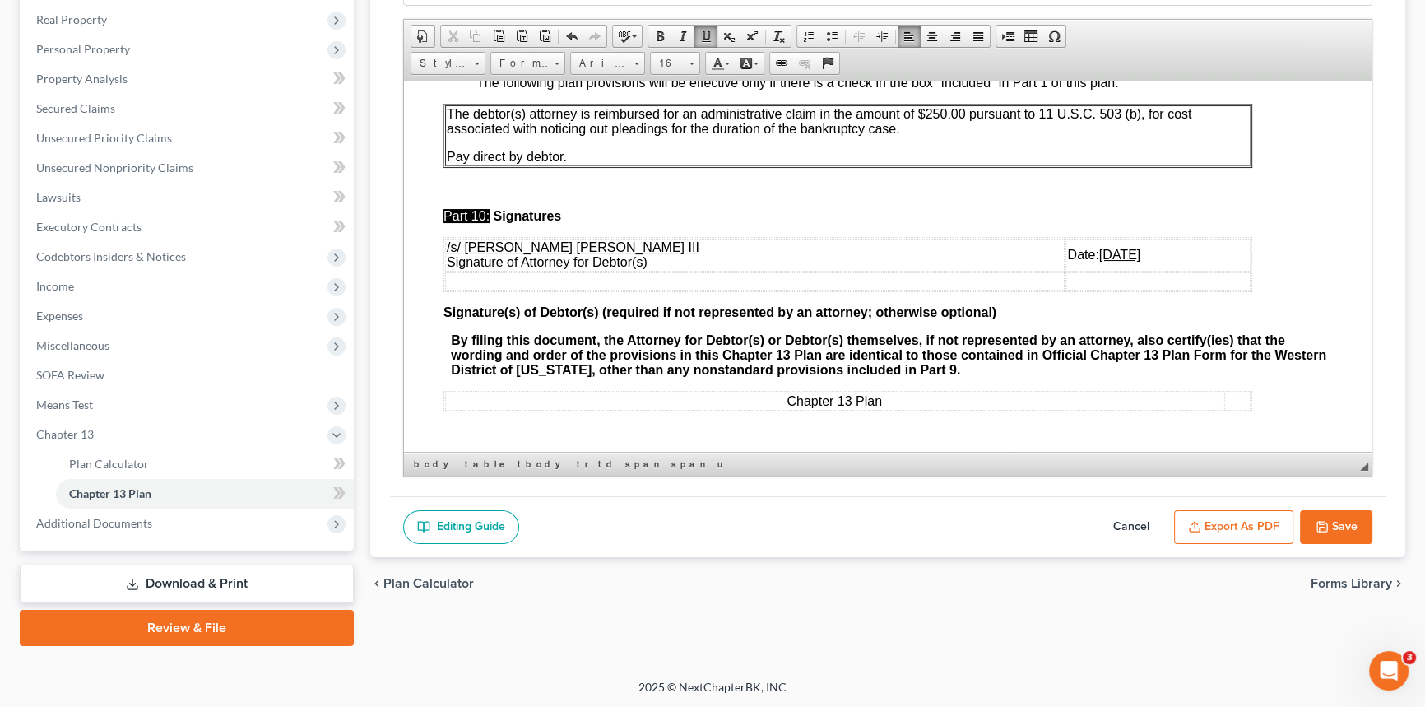
click at [1202, 526] on button "Export as PDF" at bounding box center [1233, 527] width 119 height 35
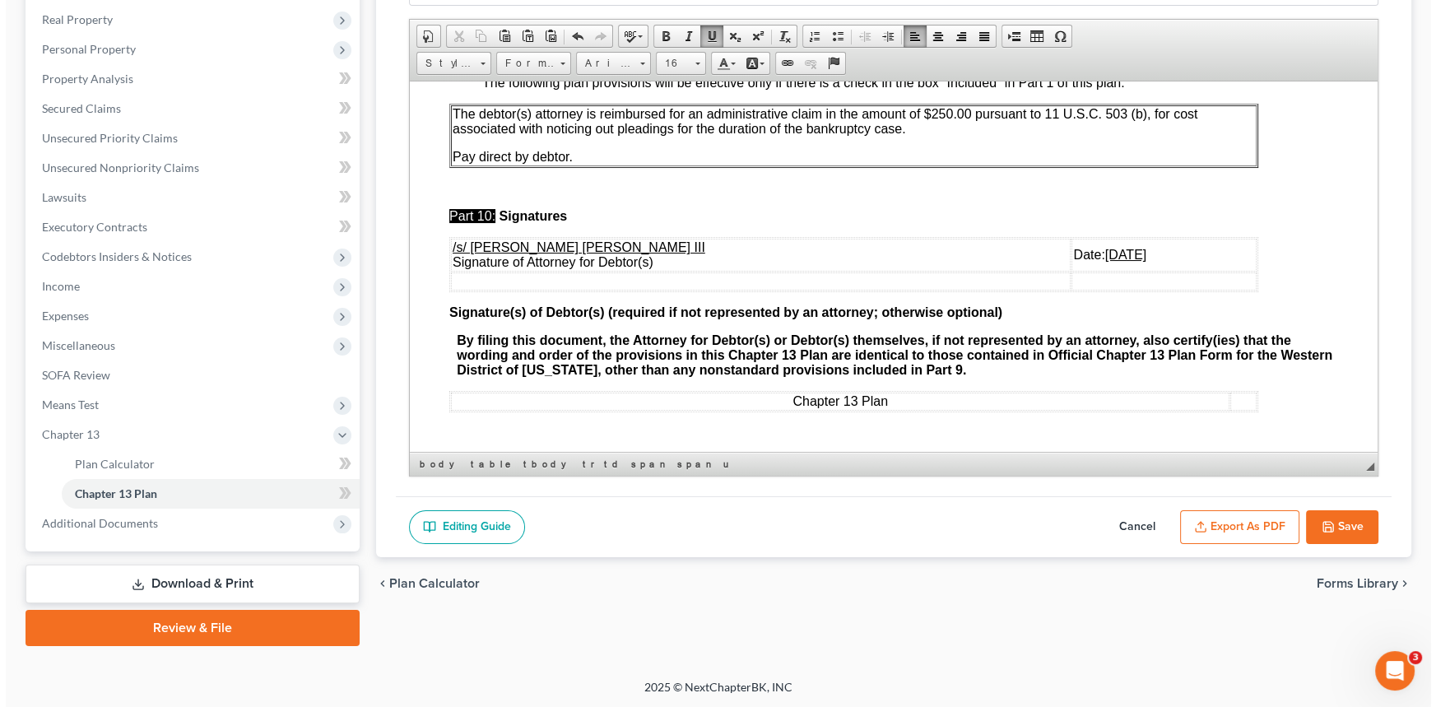
scroll to position [5823, 0]
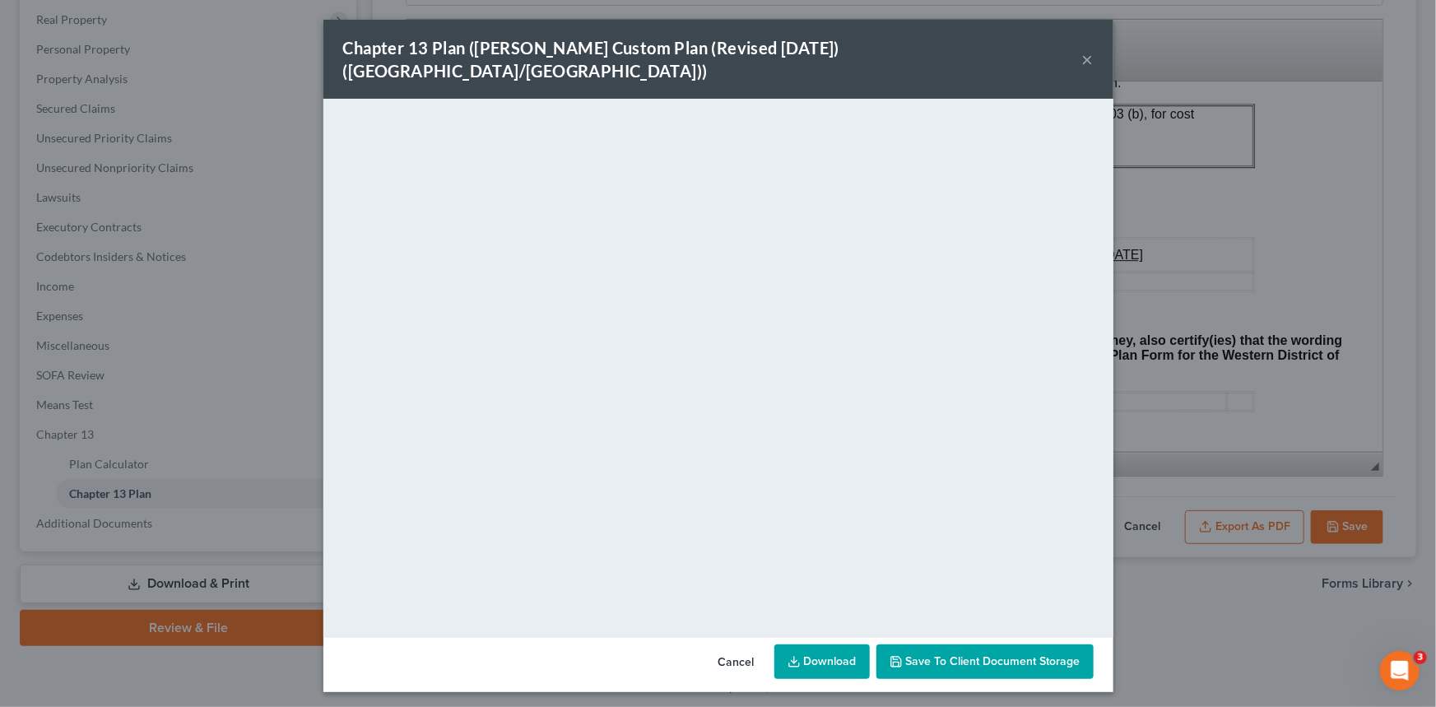
click at [1086, 49] on button "×" at bounding box center [1088, 59] width 12 height 20
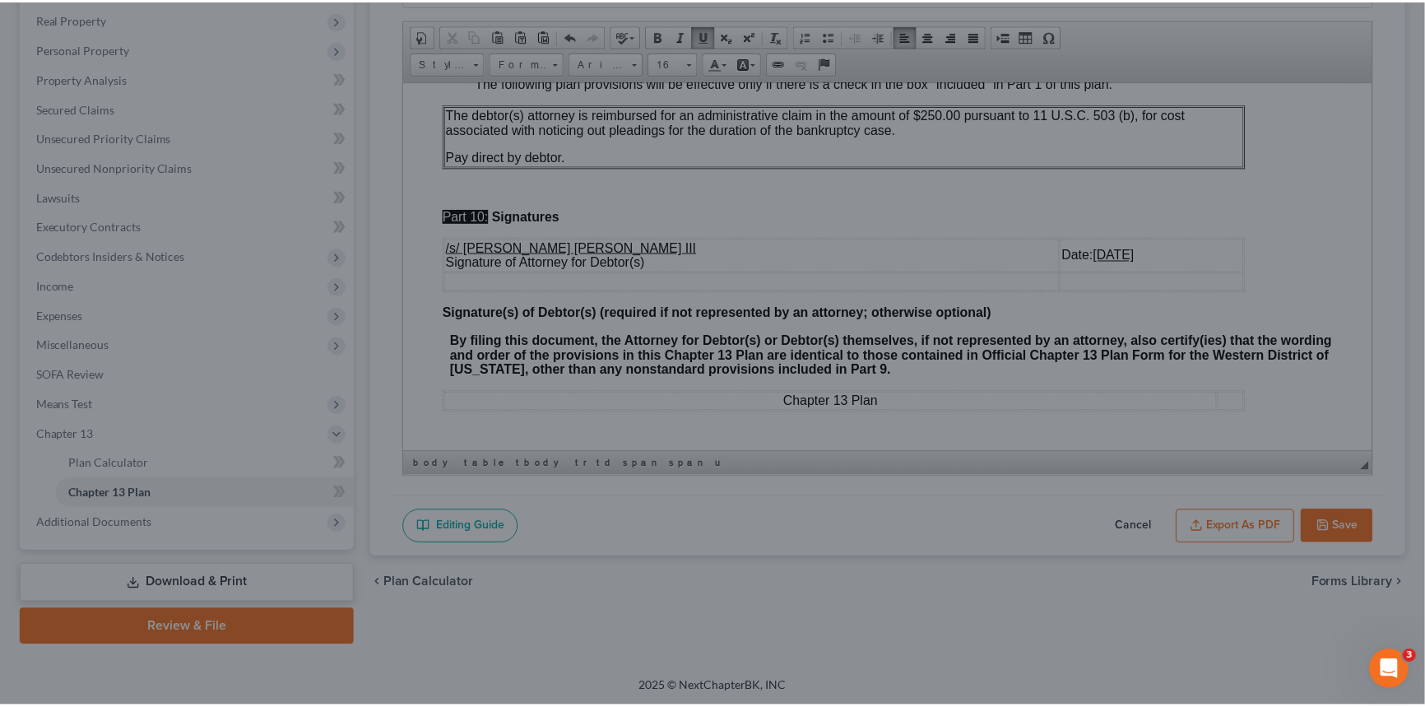
scroll to position [5854, 0]
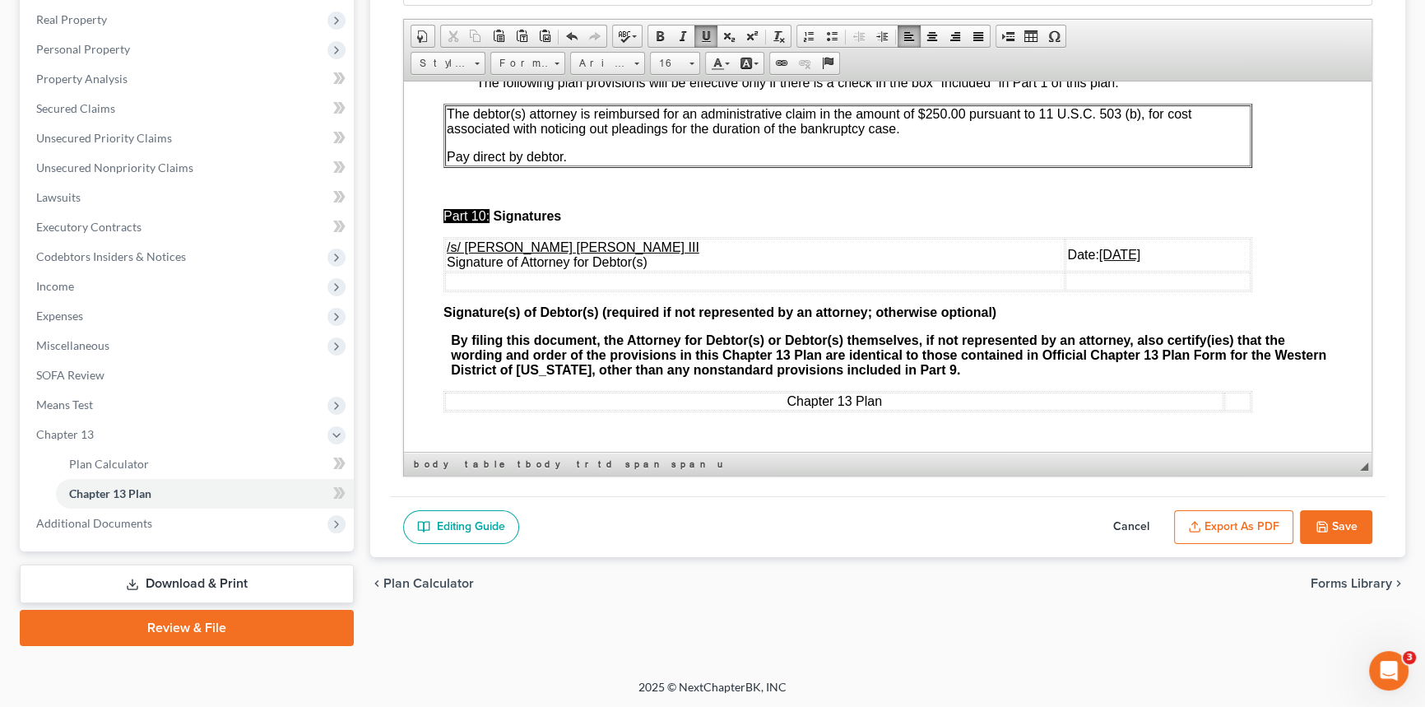
click at [1351, 522] on button "Save" at bounding box center [1336, 527] width 72 height 35
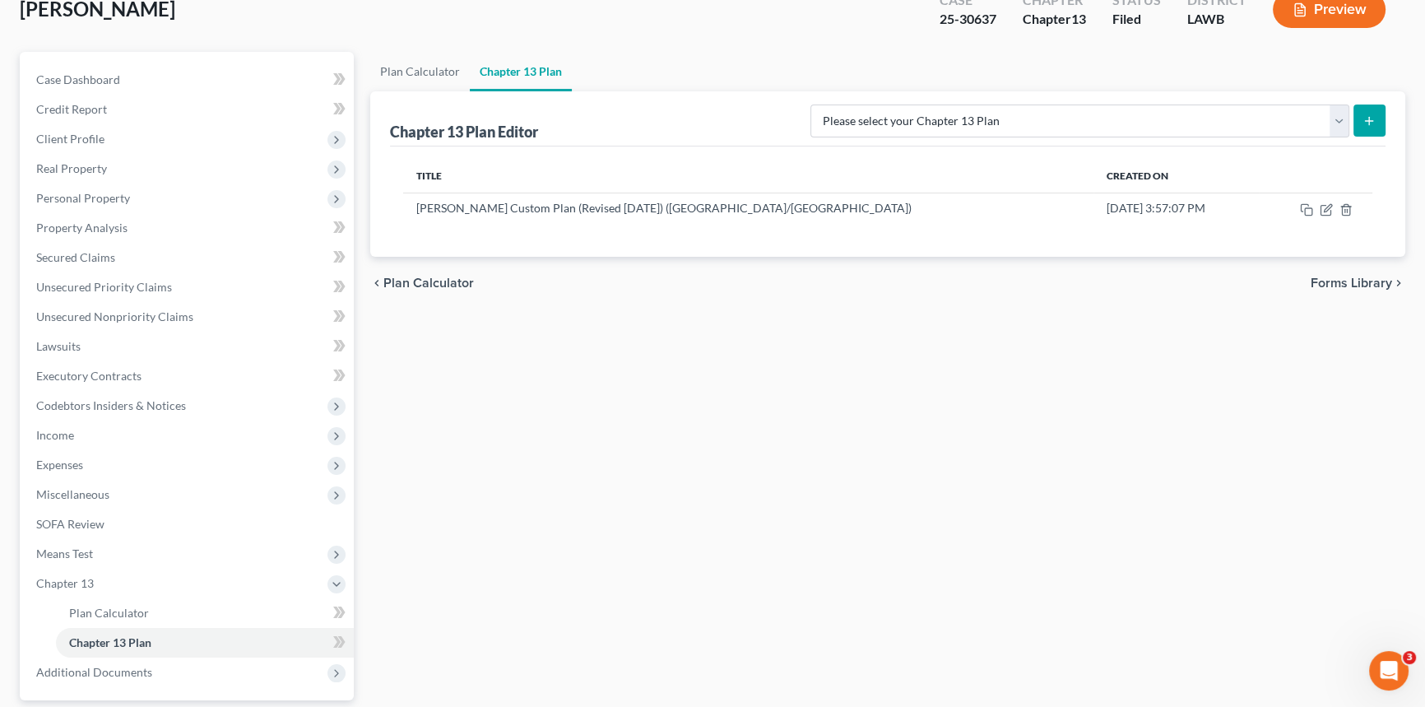
scroll to position [0, 0]
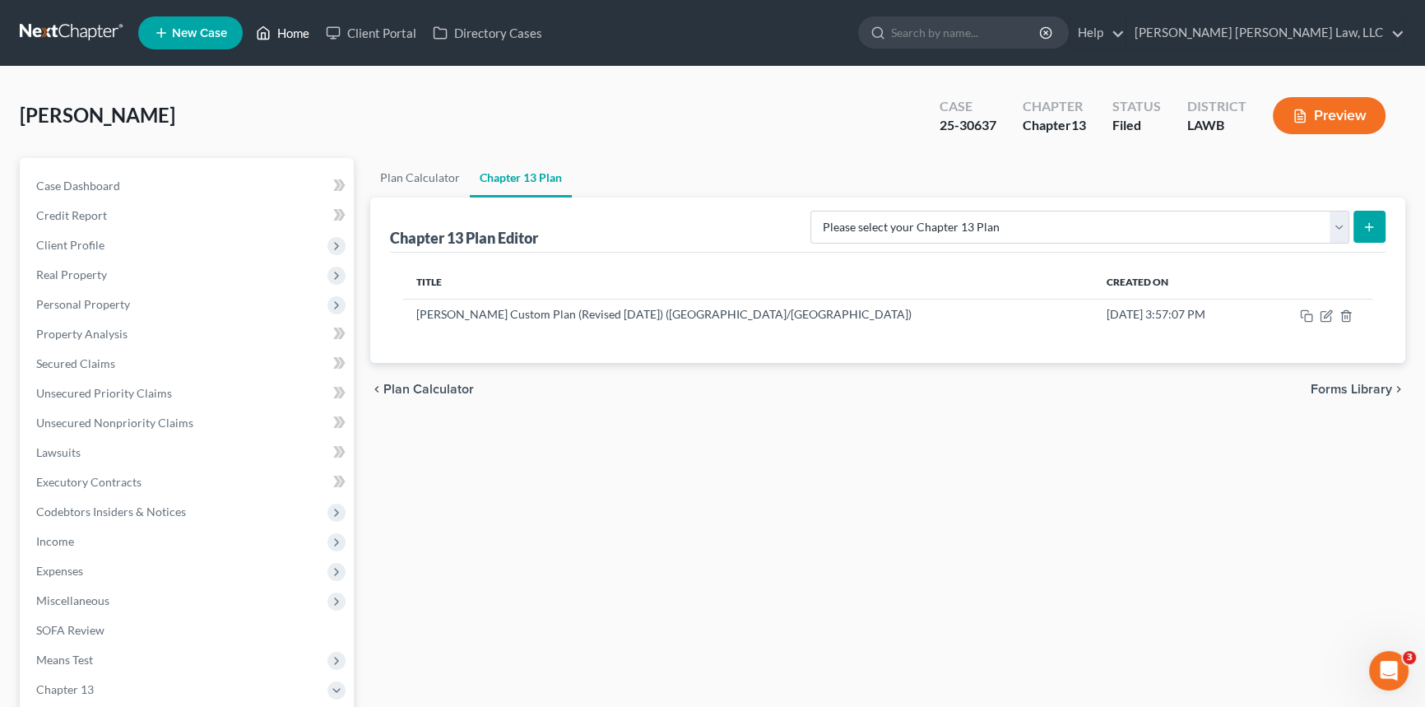
click at [272, 27] on link "Home" at bounding box center [283, 33] width 70 height 30
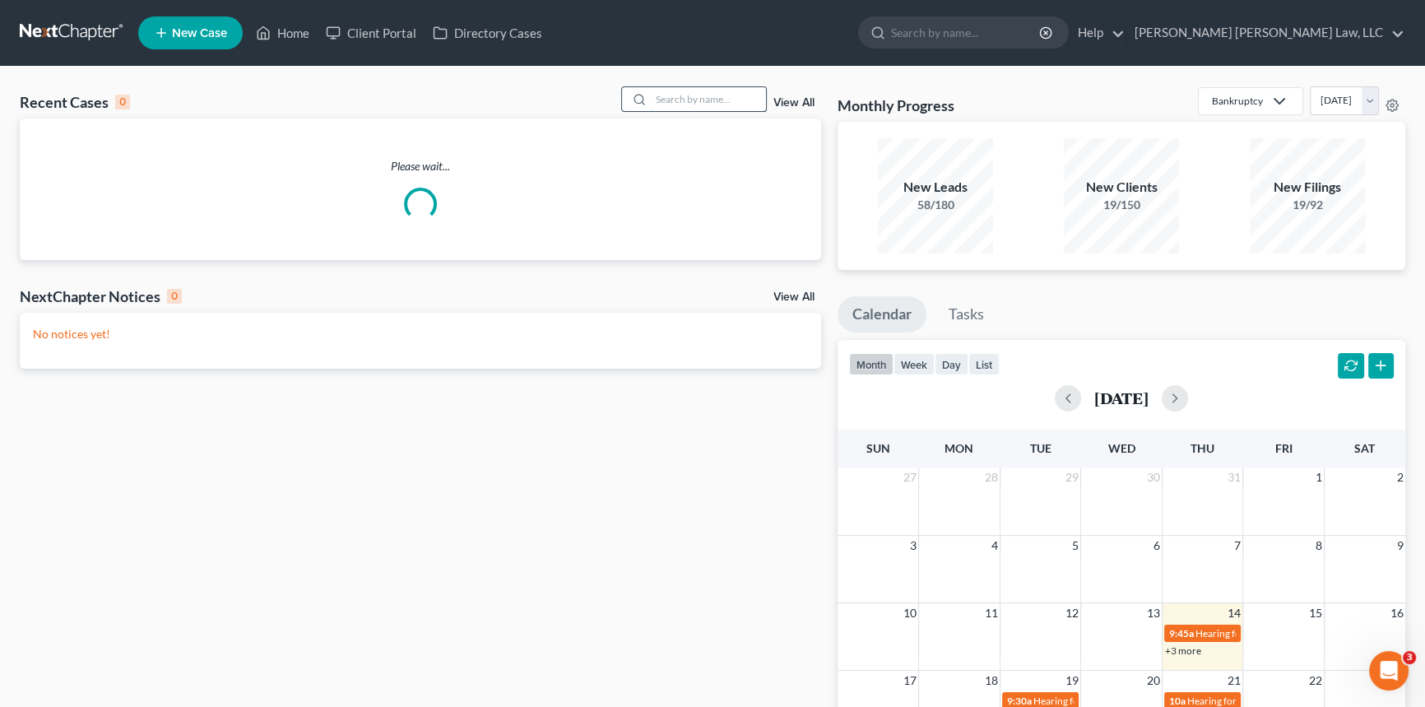
click at [697, 103] on input "search" at bounding box center [708, 99] width 115 height 24
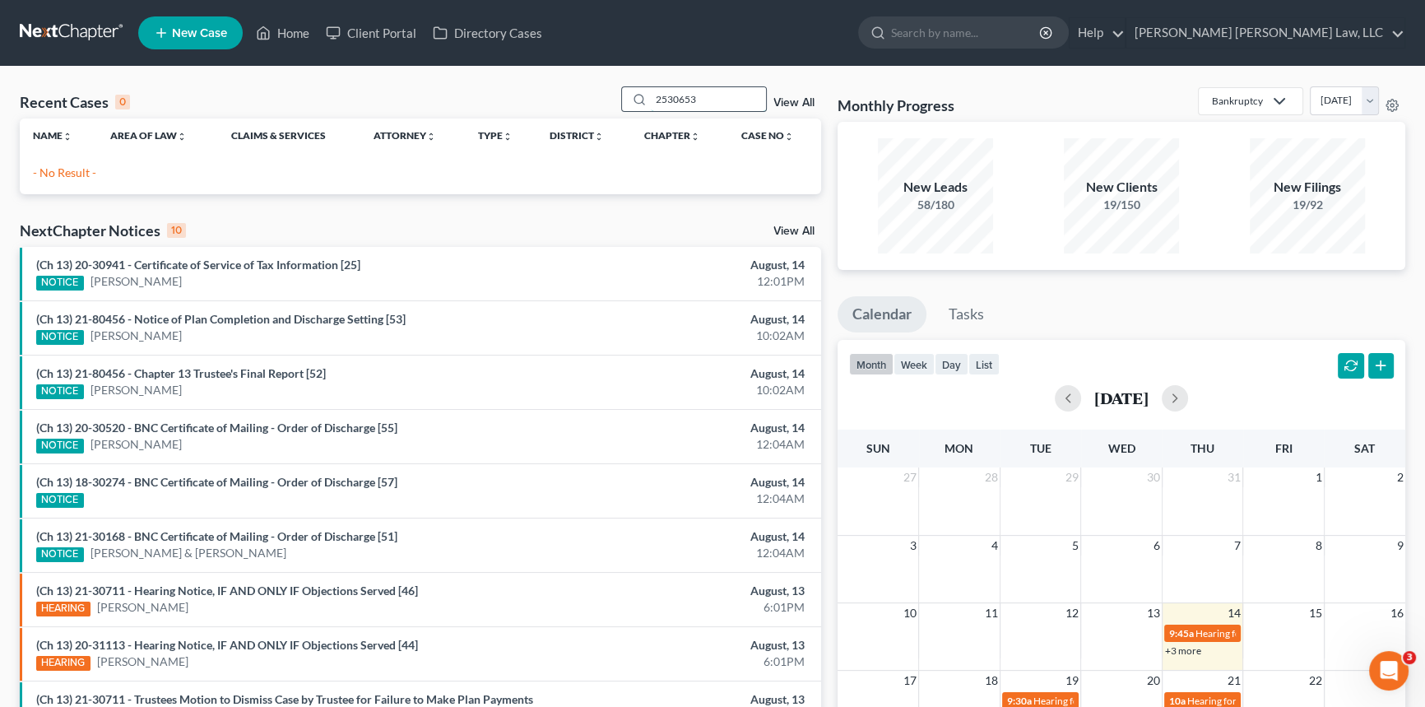
click at [666, 104] on input "2530653" at bounding box center [708, 99] width 115 height 24
type input "25-30653"
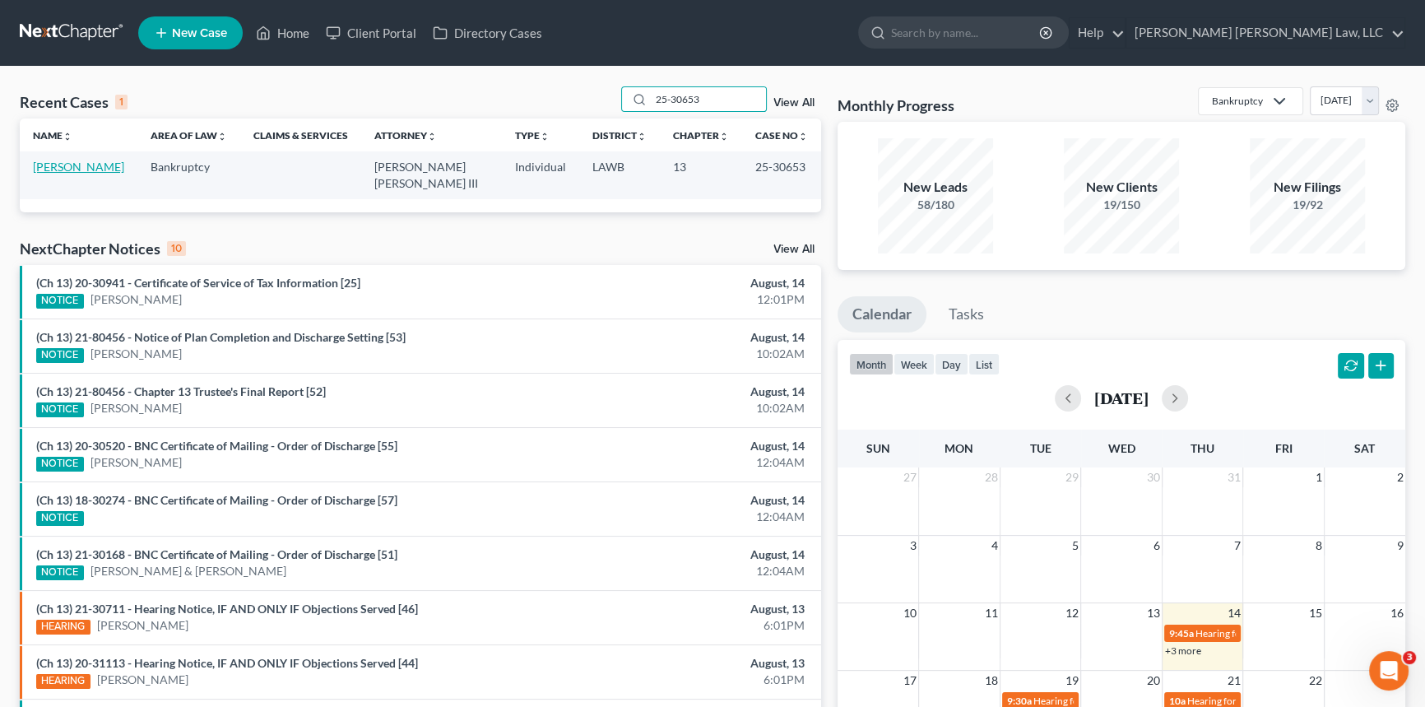
click at [64, 165] on link "[PERSON_NAME]" at bounding box center [78, 167] width 91 height 14
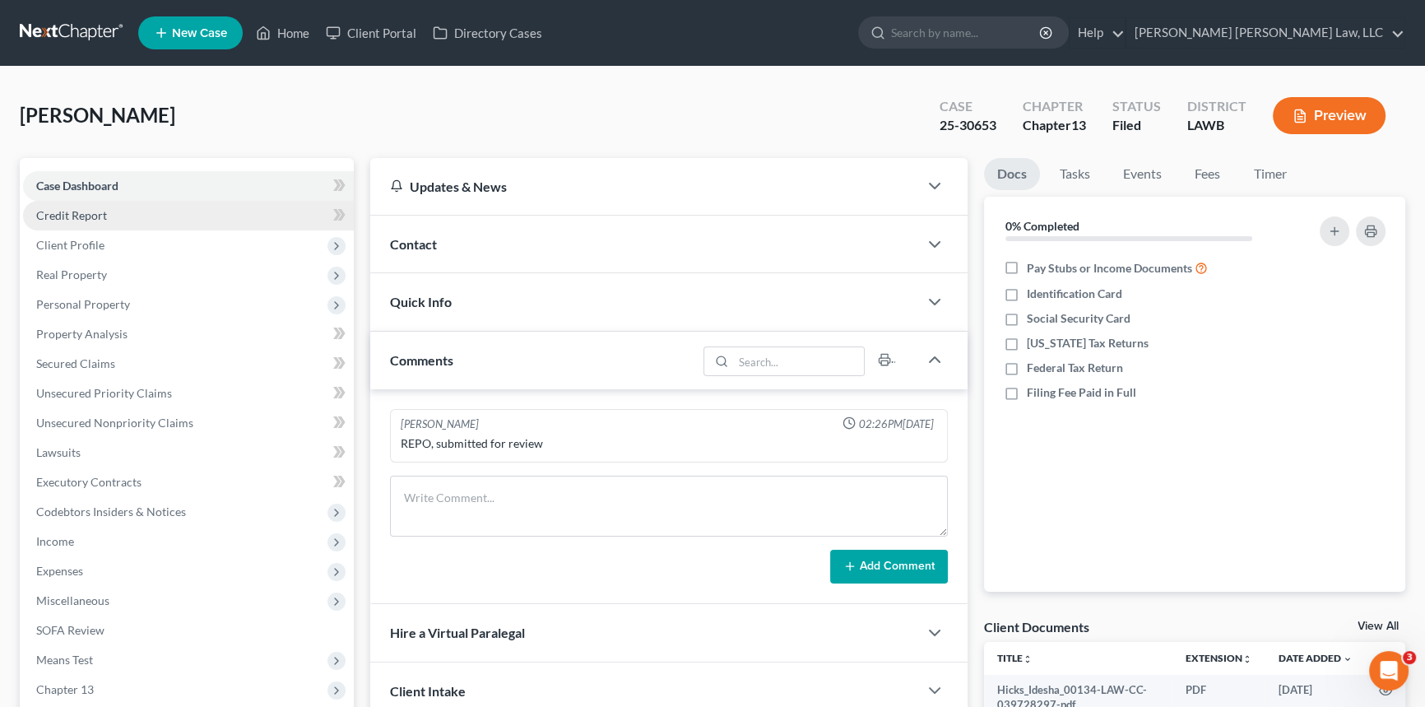
scroll to position [195, 0]
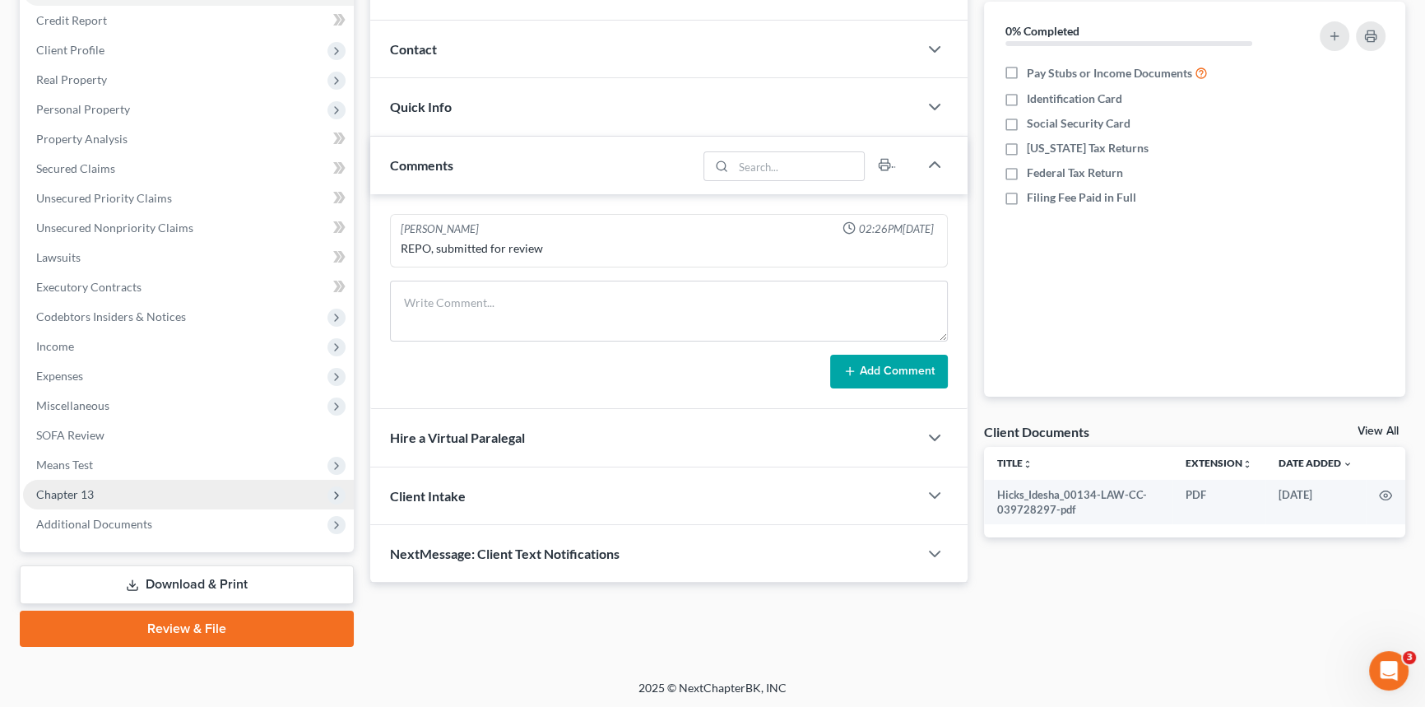
click at [107, 496] on span "Chapter 13" at bounding box center [188, 495] width 331 height 30
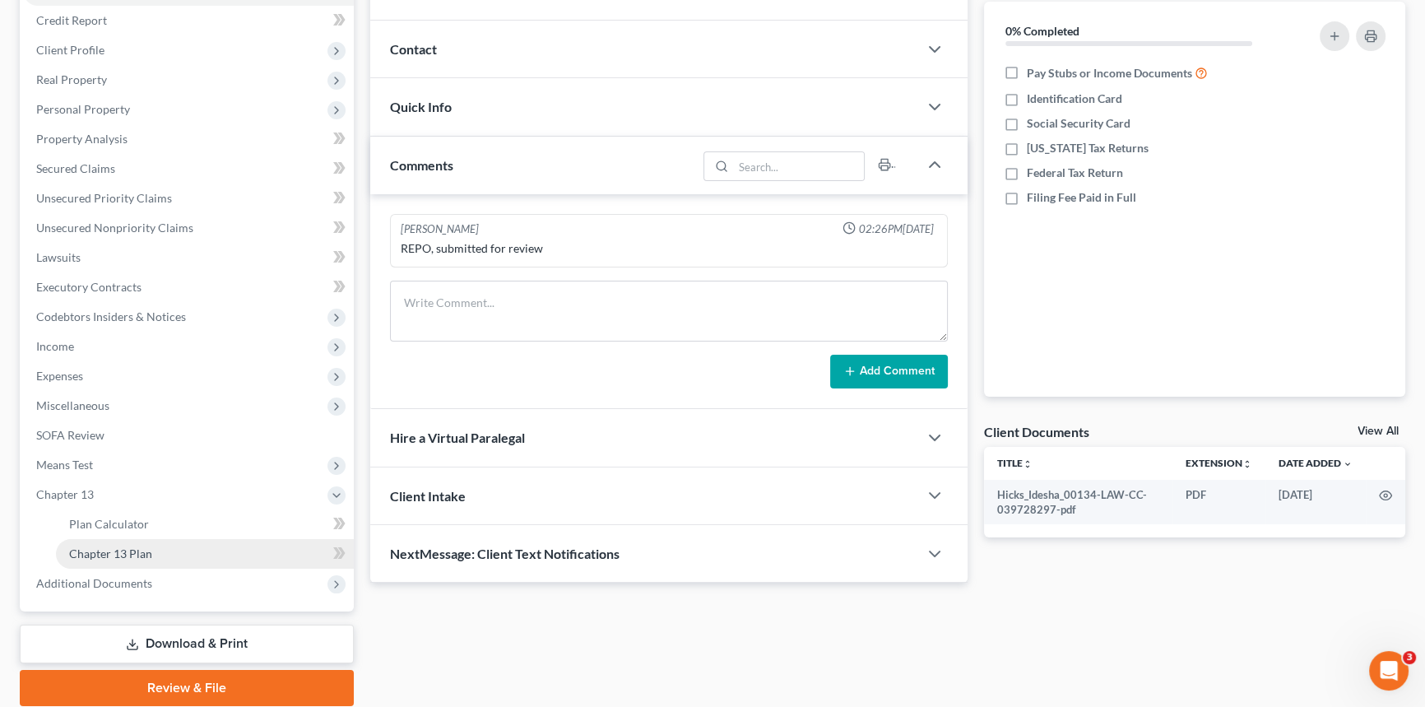
click at [129, 552] on span "Chapter 13 Plan" at bounding box center [110, 553] width 83 height 14
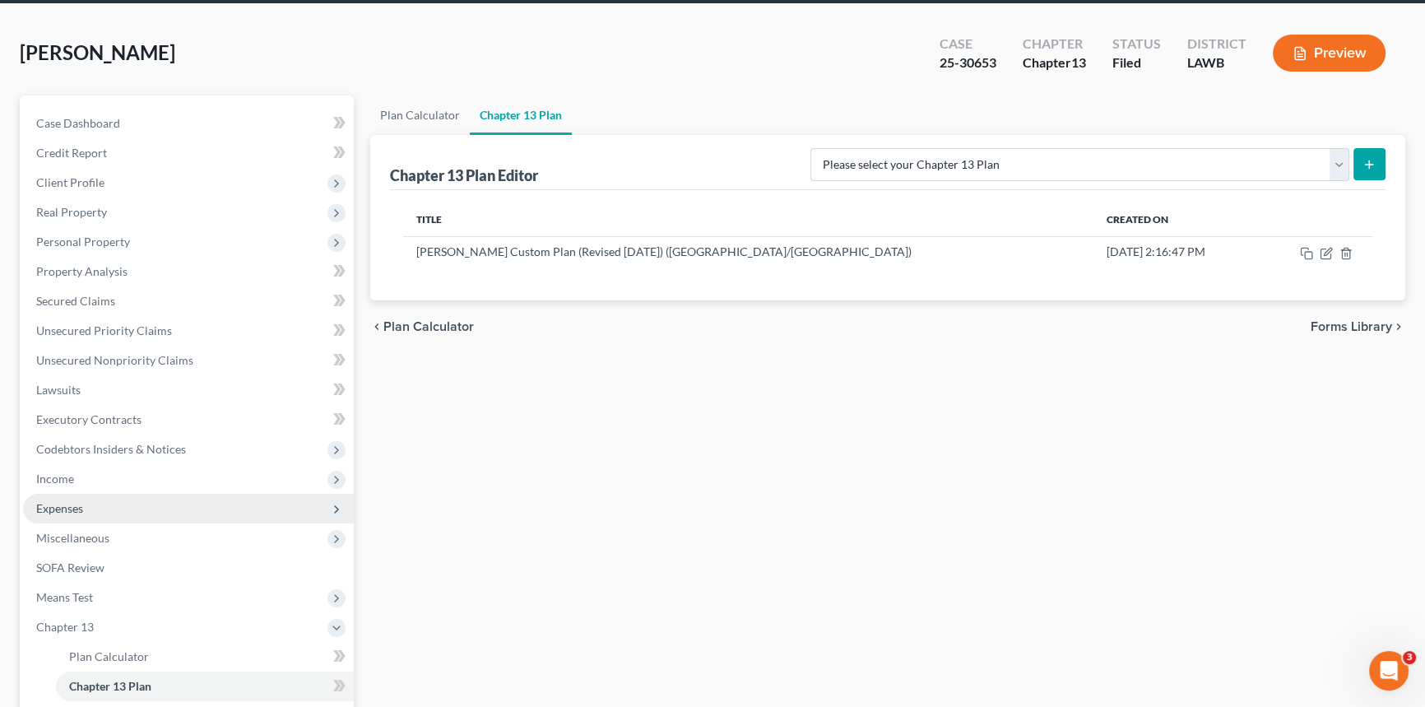
scroll to position [149, 0]
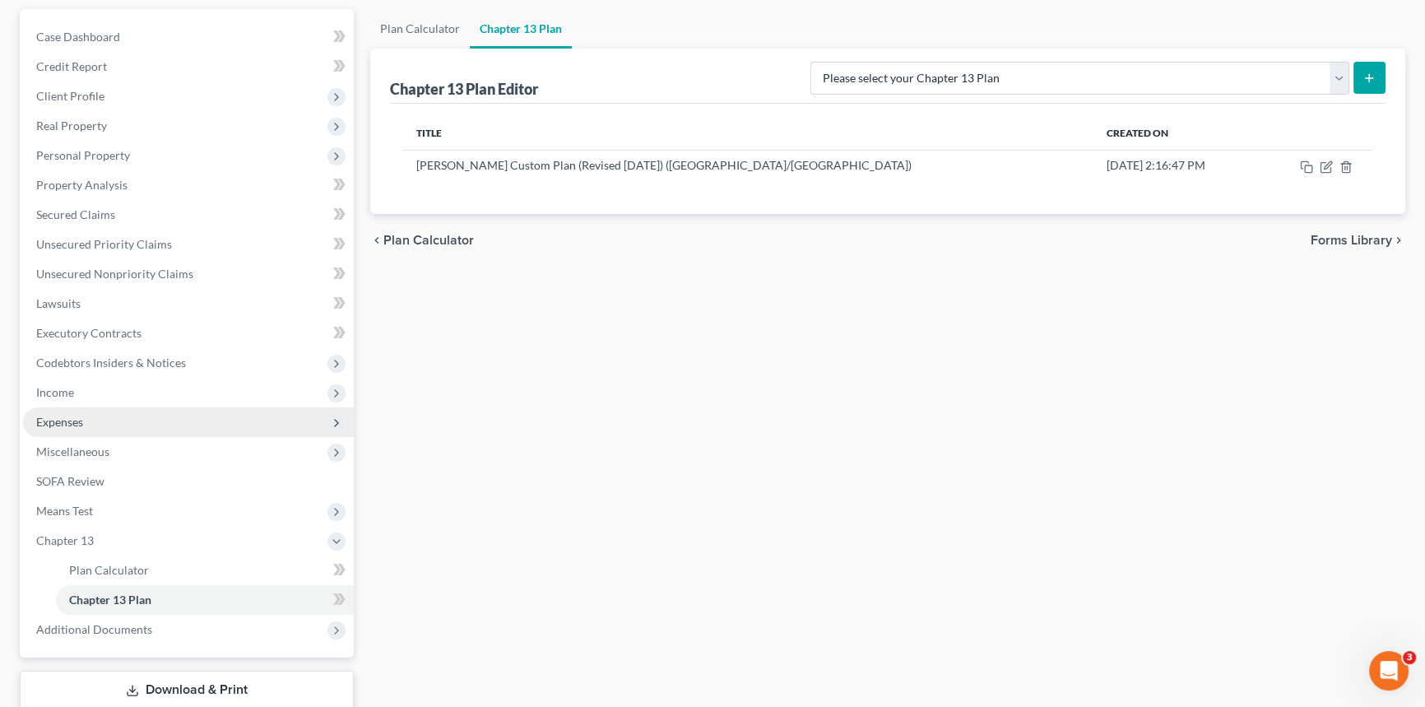
click at [103, 424] on span "Expenses" at bounding box center [188, 422] width 331 height 30
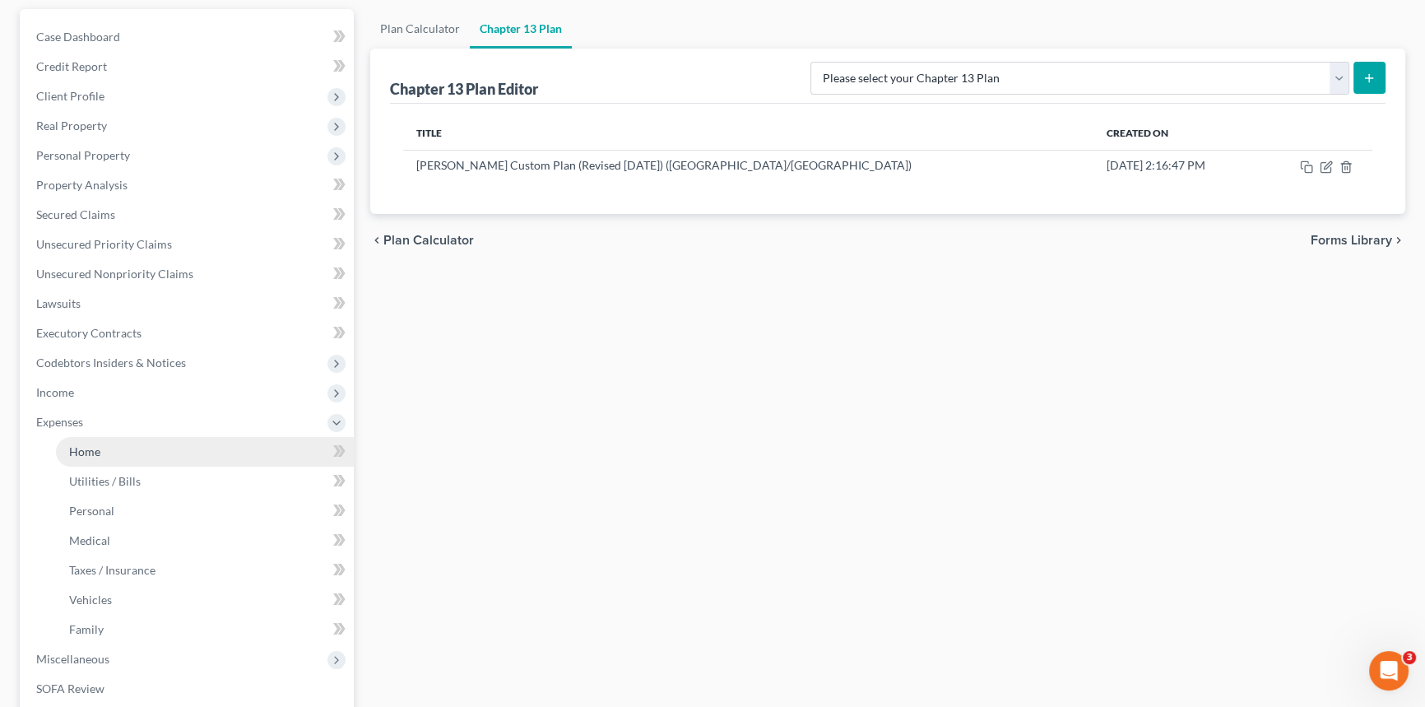
click at [123, 454] on link "Home" at bounding box center [205, 452] width 298 height 30
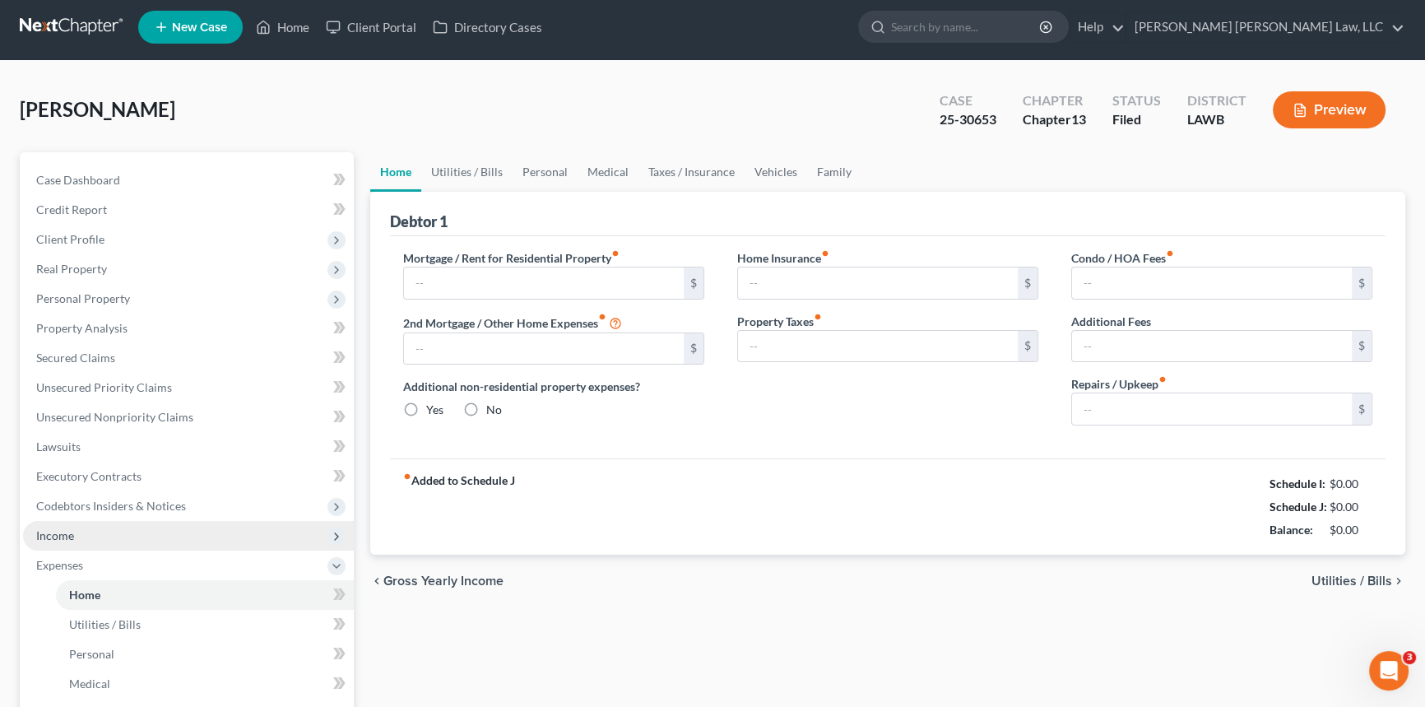
type input "1,314.00"
type input "0.00"
radio input "true"
type input "0.00"
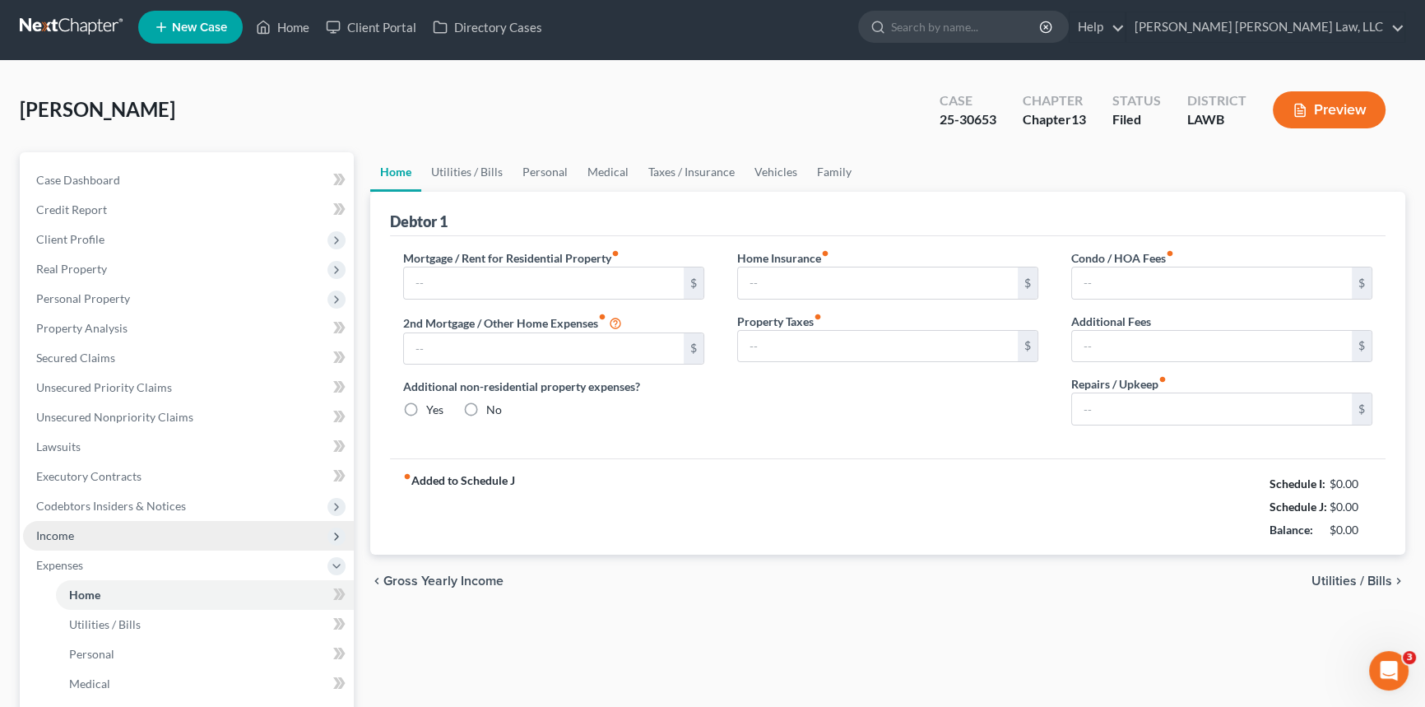
type input "0.00"
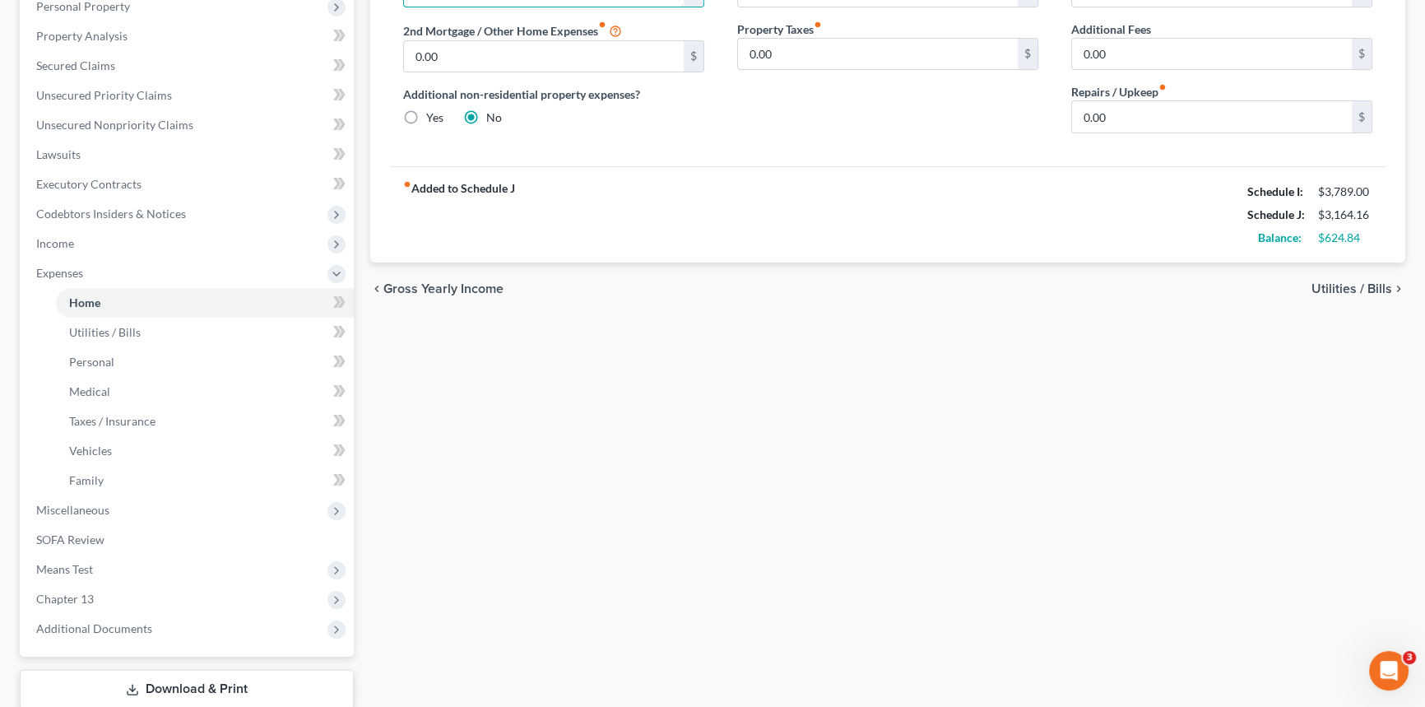
scroll to position [299, 0]
type input "1,377.16"
click at [104, 587] on span "Chapter 13" at bounding box center [188, 598] width 331 height 30
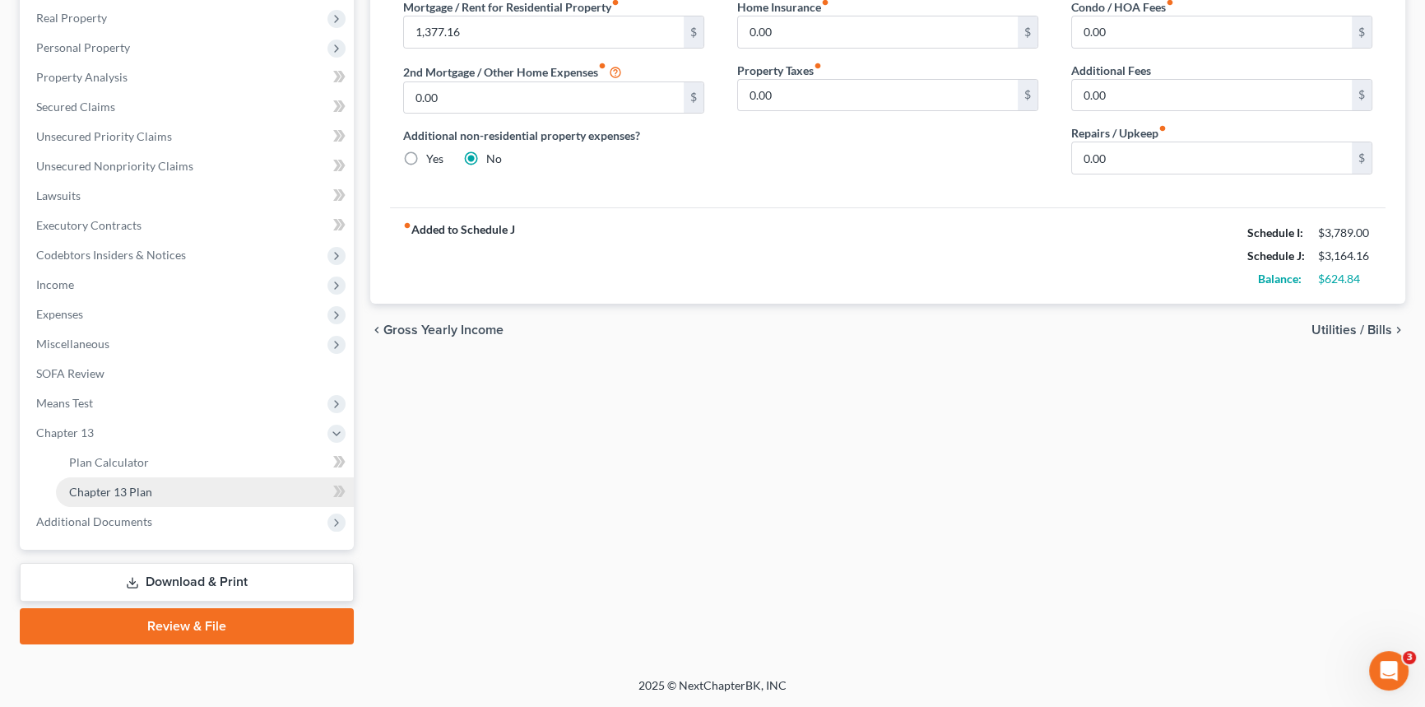
scroll to position [255, 0]
click at [143, 495] on span "Chapter 13 Plan" at bounding box center [110, 493] width 83 height 14
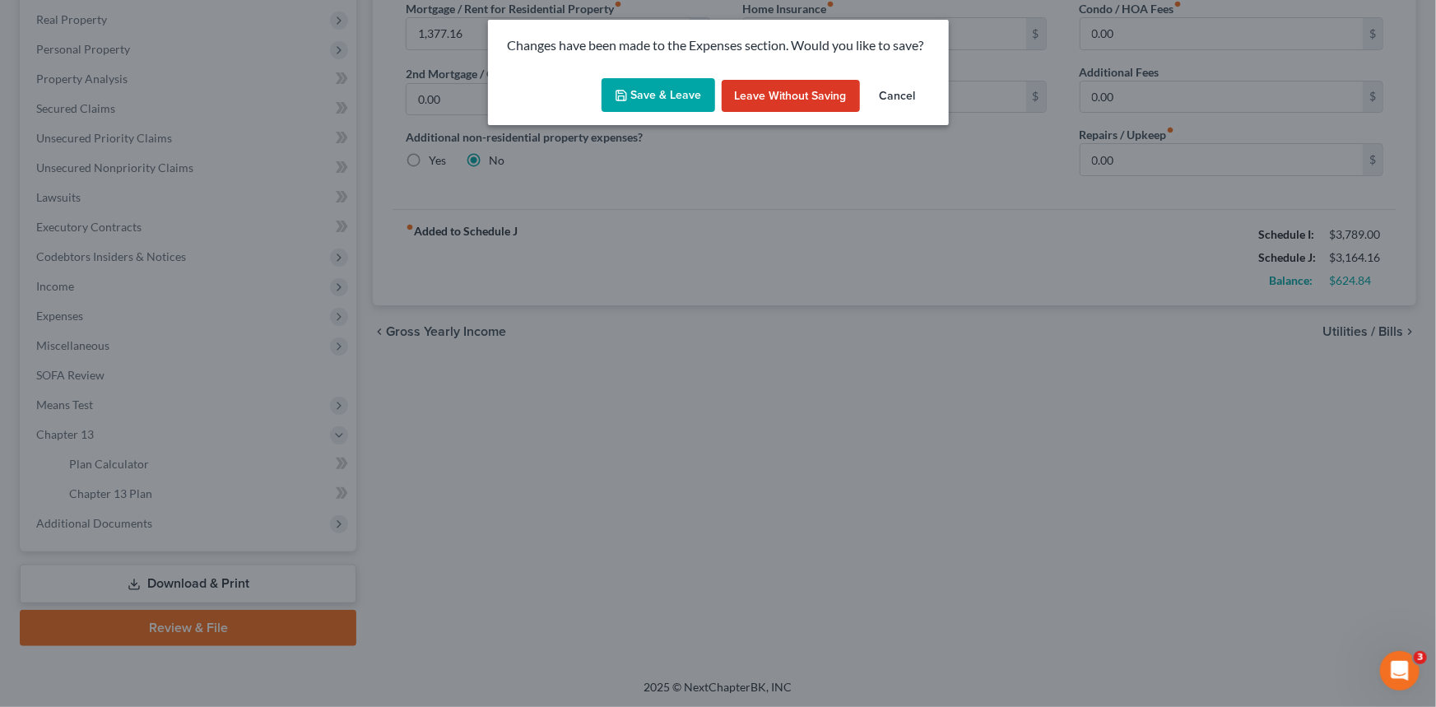
click at [657, 90] on button "Save & Leave" at bounding box center [658, 95] width 114 height 35
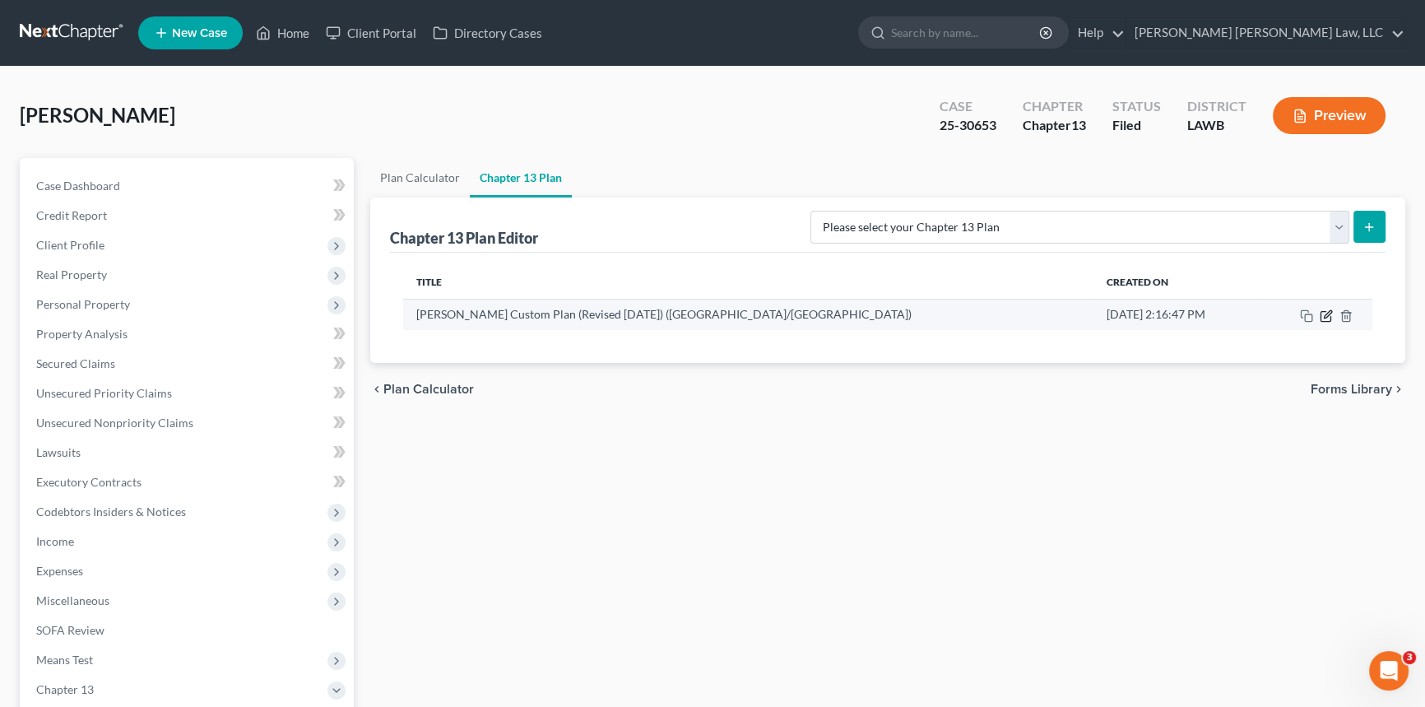
click at [1329, 315] on icon "button" at bounding box center [1326, 315] width 13 height 13
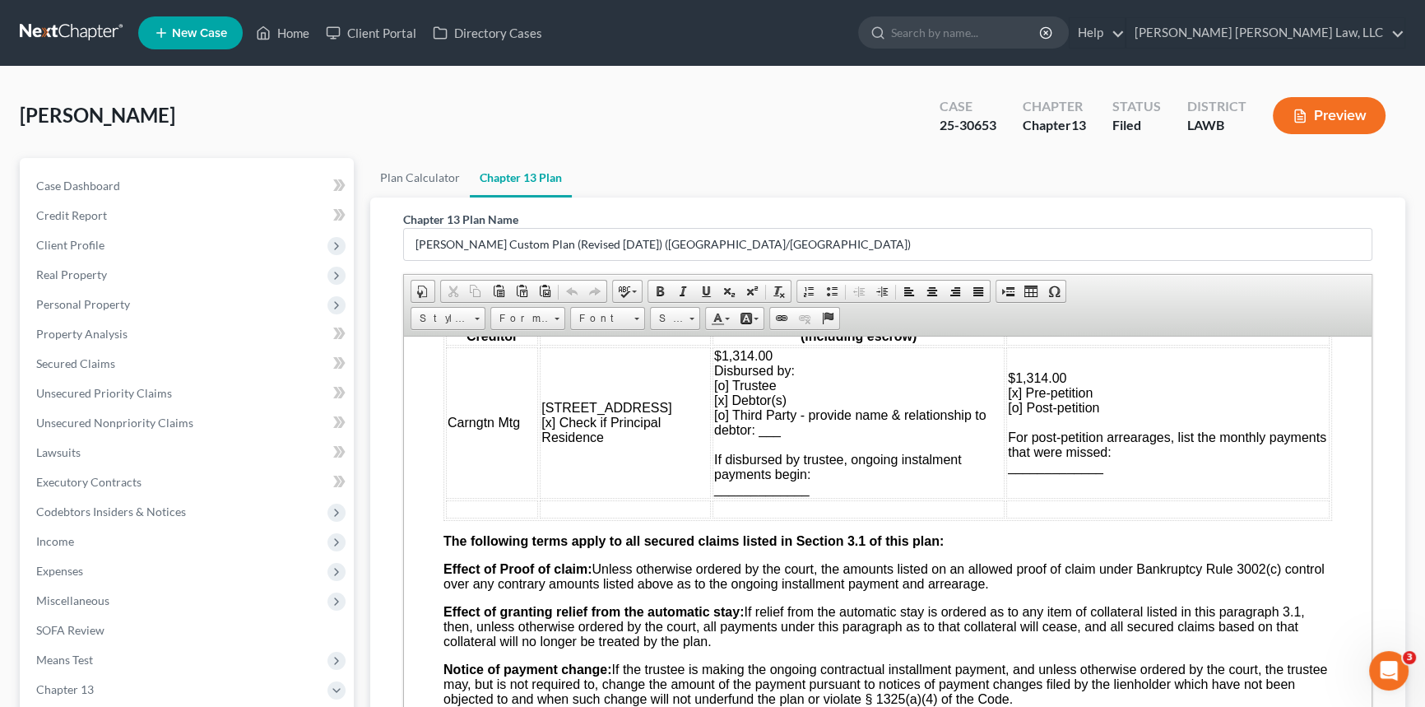
scroll to position [1645, 0]
drag, startPoint x: 725, startPoint y: 408, endPoint x: 754, endPoint y: 413, distance: 29.2
click at [754, 413] on span "$1,314.00 Disbursed by: [o] Trustee [x] Debtor(s) [o] Third Party - provide nam…" at bounding box center [850, 420] width 272 height 147
drag, startPoint x: 1014, startPoint y: 435, endPoint x: 1051, endPoint y: 434, distance: 37.9
click at [1051, 434] on span "$1,314.00 [x] Pre-petition [o] Post-petition For post-petition arrearages, list…" at bounding box center [1167, 420] width 318 height 103
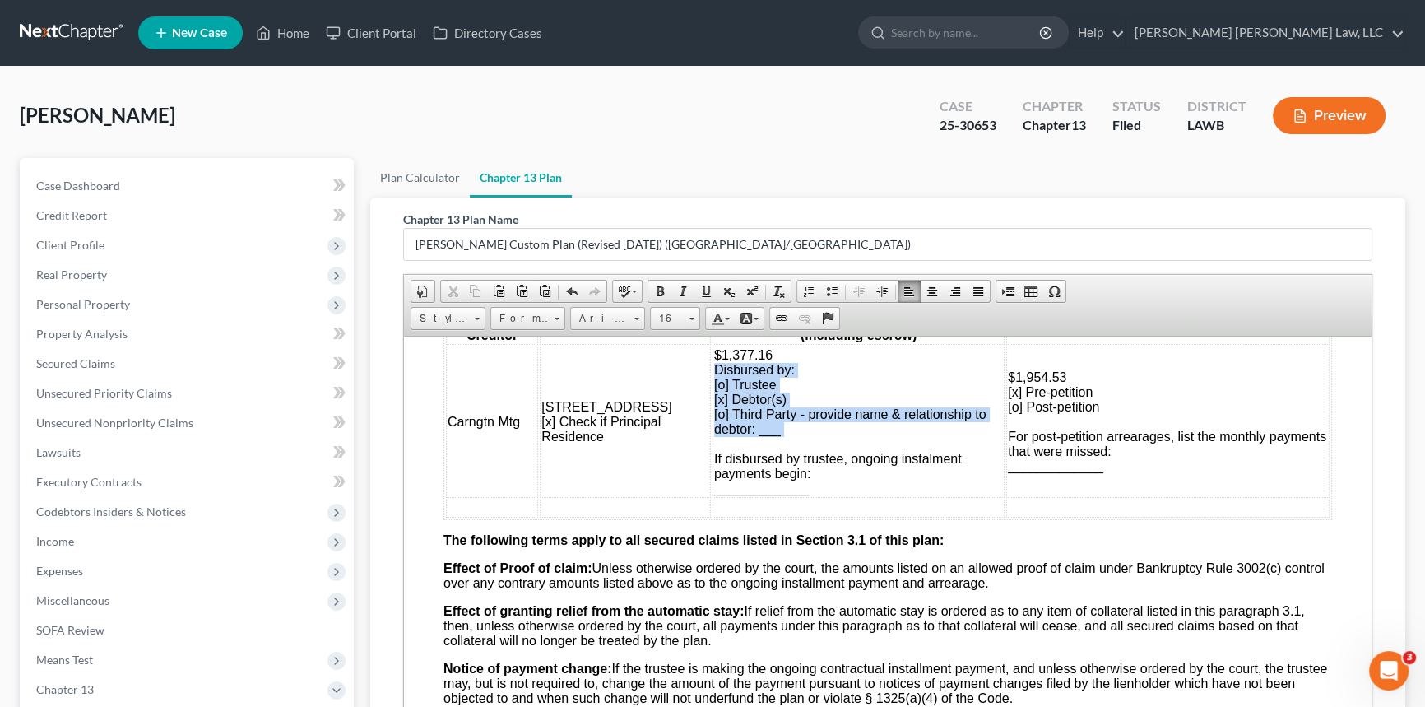
drag, startPoint x: 698, startPoint y: 424, endPoint x: 776, endPoint y: 501, distance: 109.9
click at [776, 497] on td "$1,377.16 Disbursed by: [o] Trustee [x] Debtor(s) [o] Third Party - provide nam…" at bounding box center [858, 421] width 292 height 151
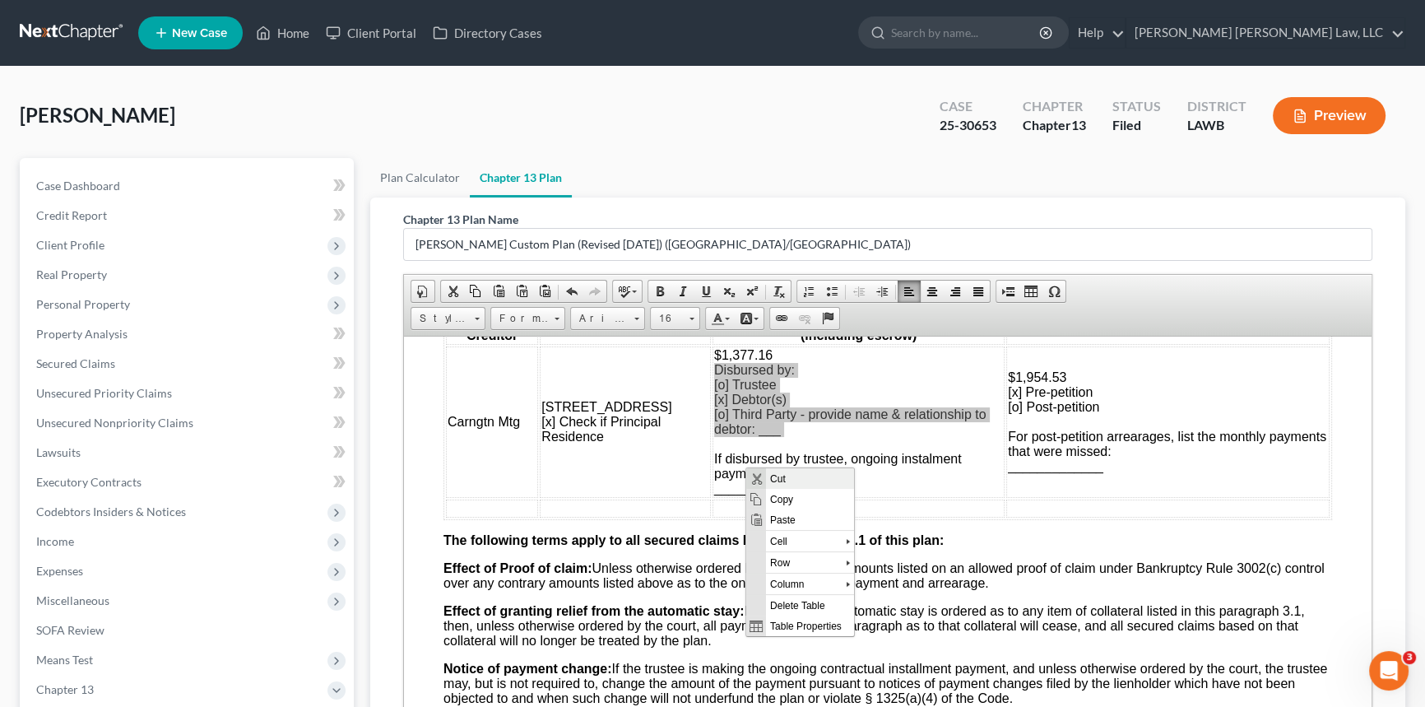
scroll to position [0, 0]
click at [778, 498] on span "Copy" at bounding box center [809, 499] width 88 height 21
copy span "Disbursed by: [o] Trustee [x] Debtor(s) [o] Third Party - provide name & relati…"
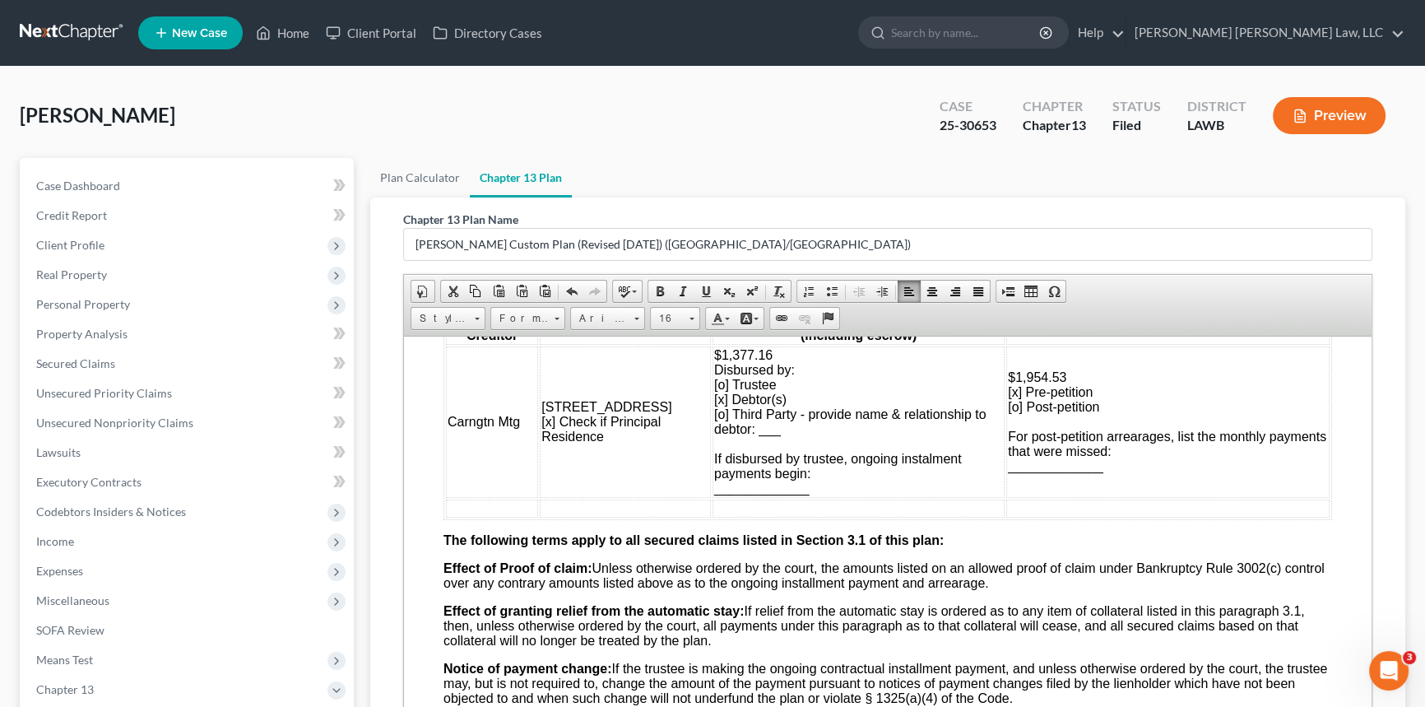
click at [1082, 459] on span "$1,954.53 [x] Pre-petition [o] Post-petition For post-petition arrearages, list…" at bounding box center [1167, 420] width 318 height 103
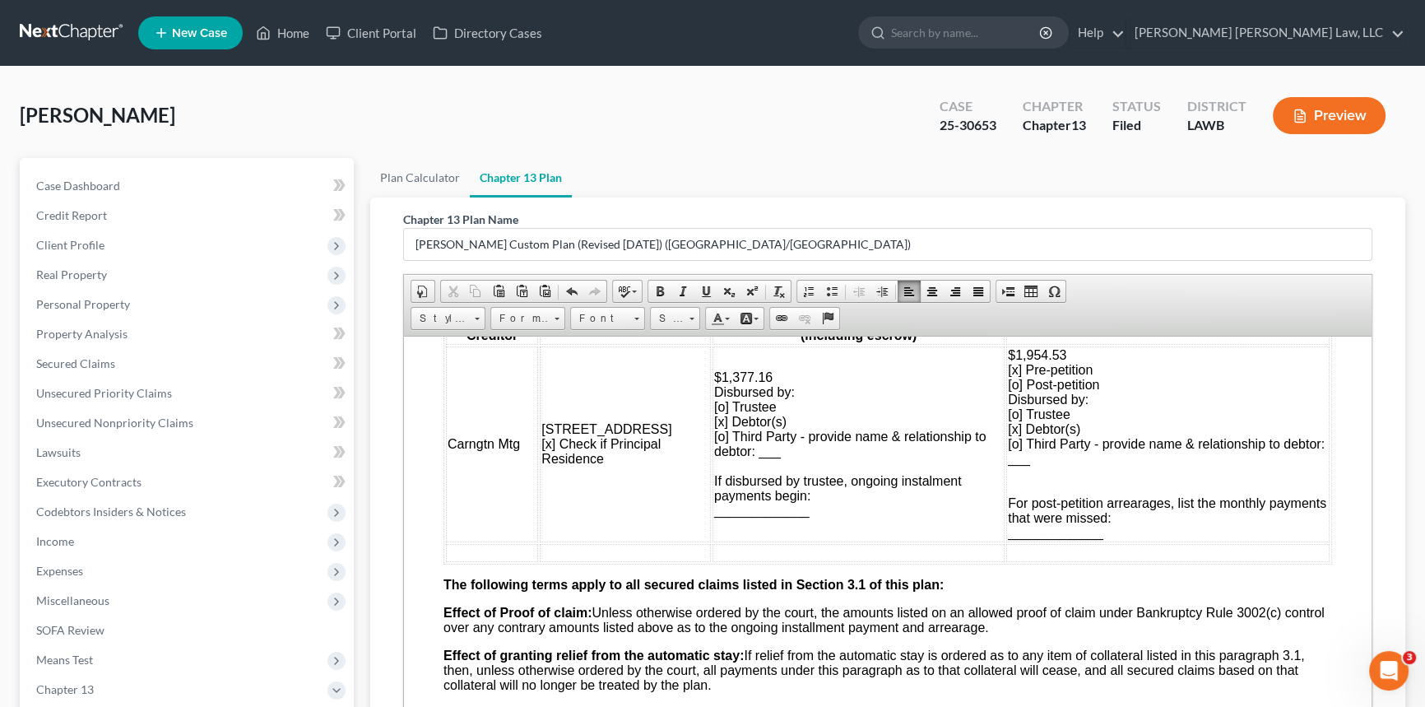
click at [1008, 435] on span "[x] Debtor(s)" at bounding box center [1044, 428] width 72 height 14
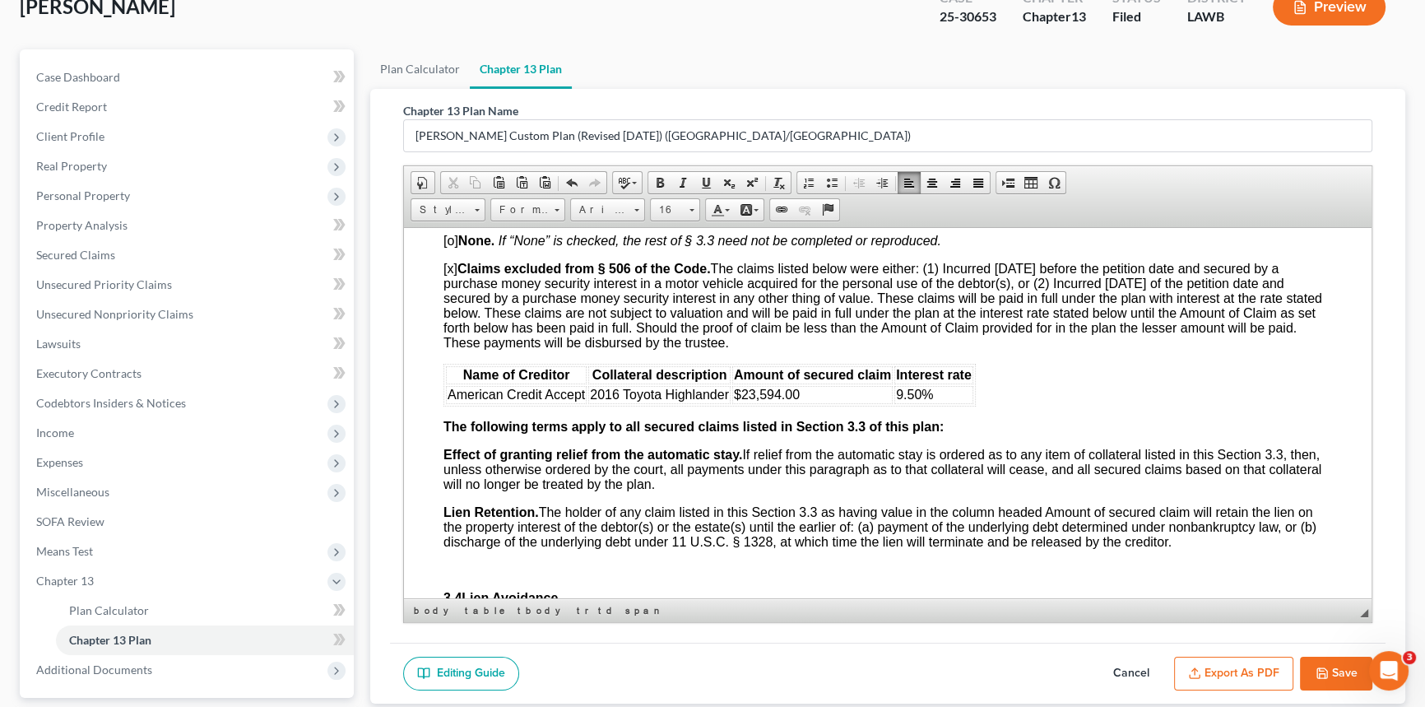
scroll to position [224, 0]
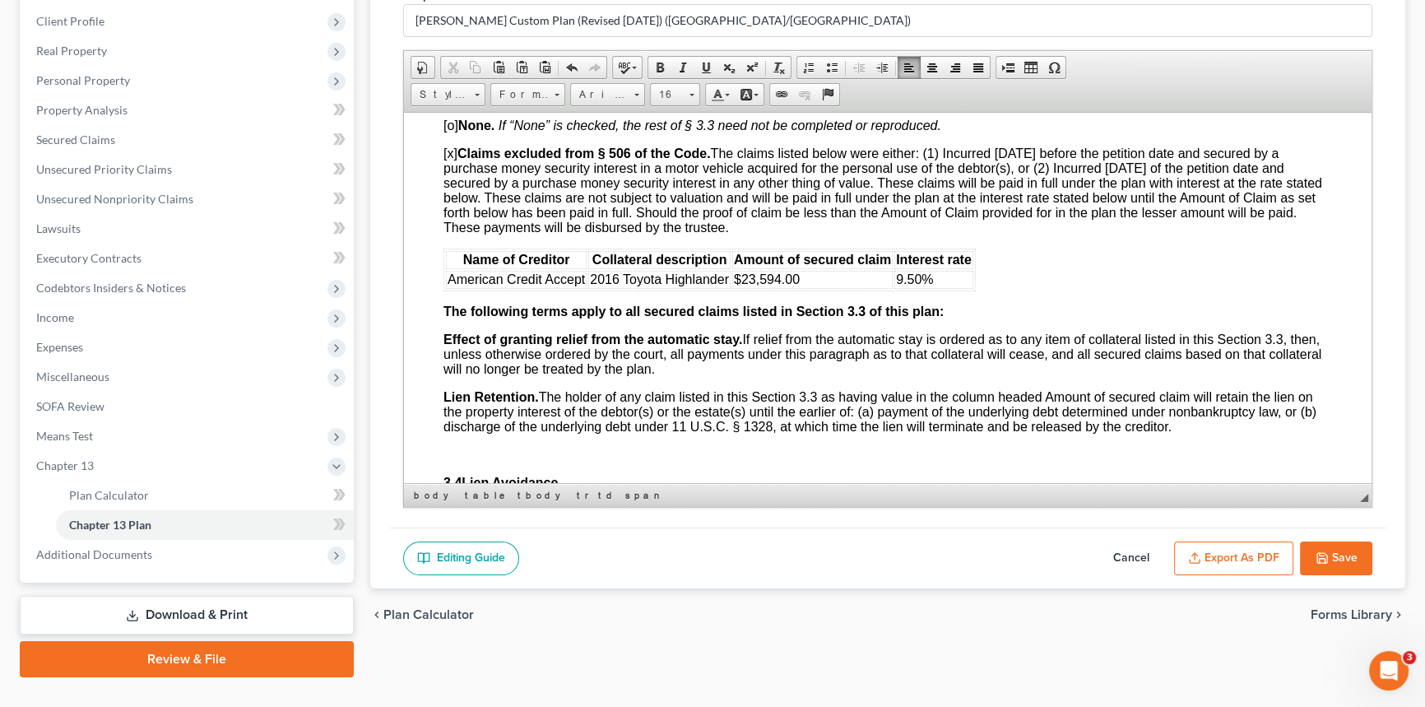
click at [1338, 555] on button "Save" at bounding box center [1336, 558] width 72 height 35
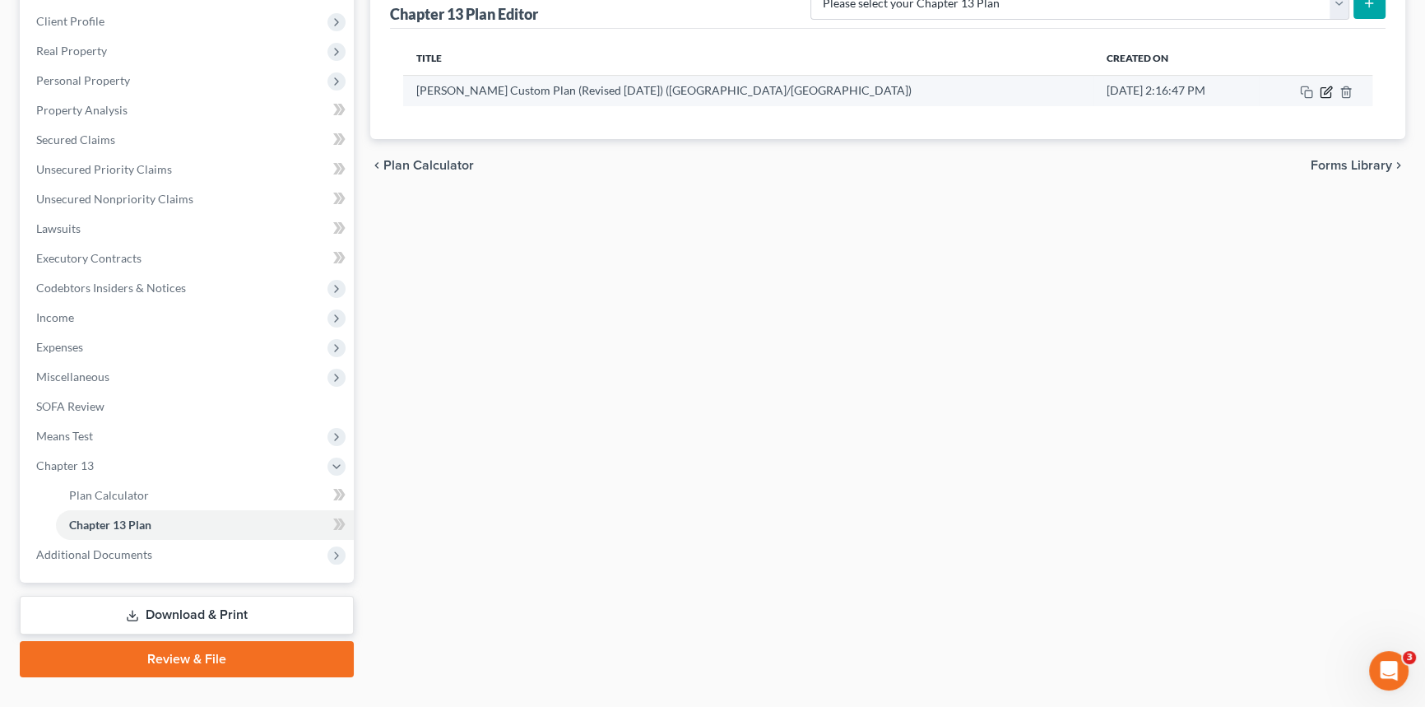
click at [1327, 90] on icon "button" at bounding box center [1327, 89] width 7 height 7
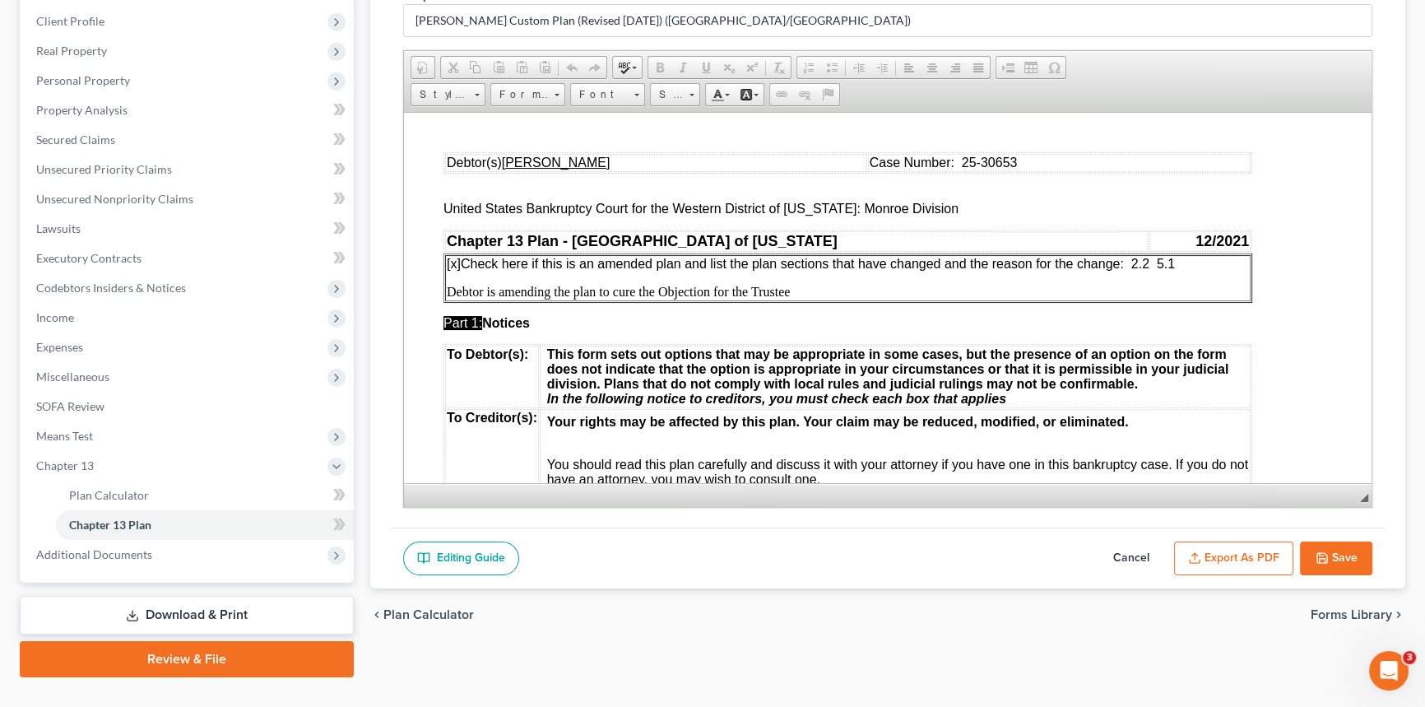
scroll to position [0, 0]
click at [1161, 261] on span "[x] Check here if this is an amended plan and list the plan sections that have …" at bounding box center [811, 263] width 728 height 14
click at [1331, 550] on button "Save" at bounding box center [1336, 558] width 72 height 35
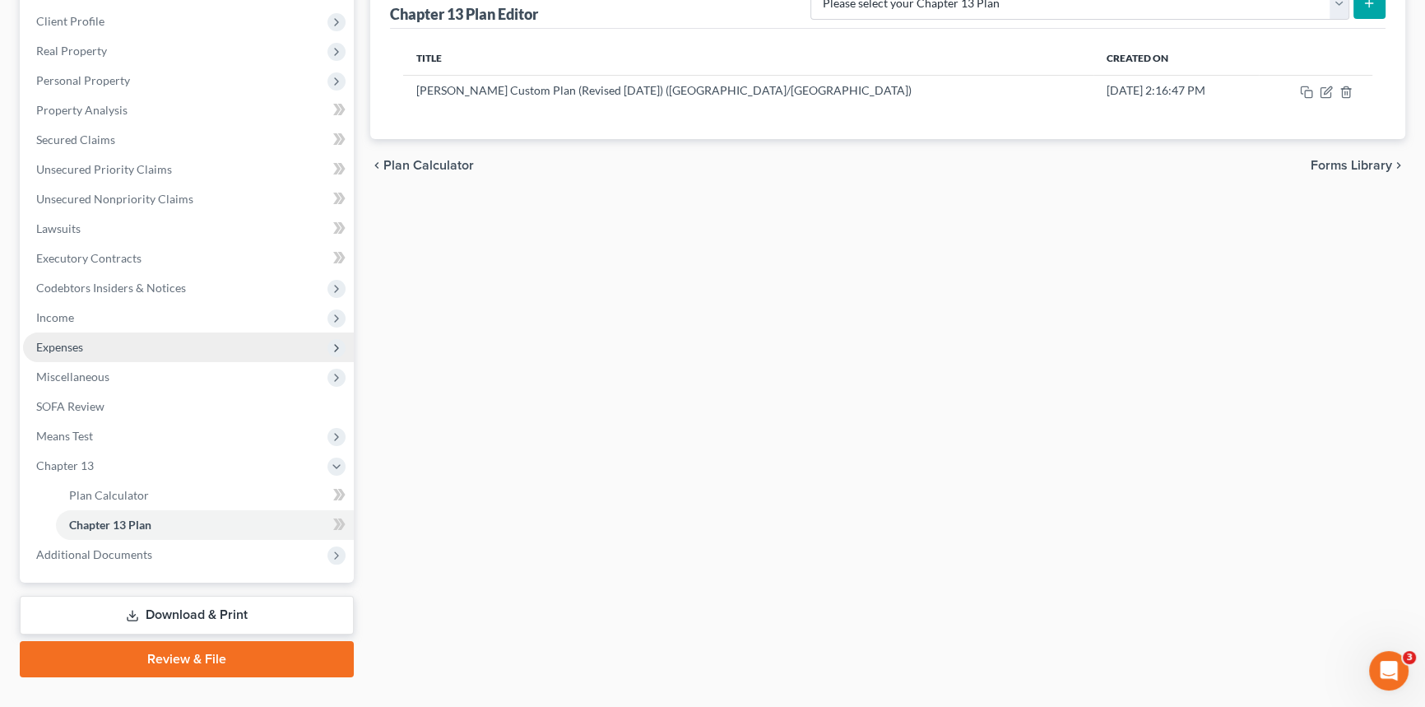
click at [109, 350] on span "Expenses" at bounding box center [188, 347] width 331 height 30
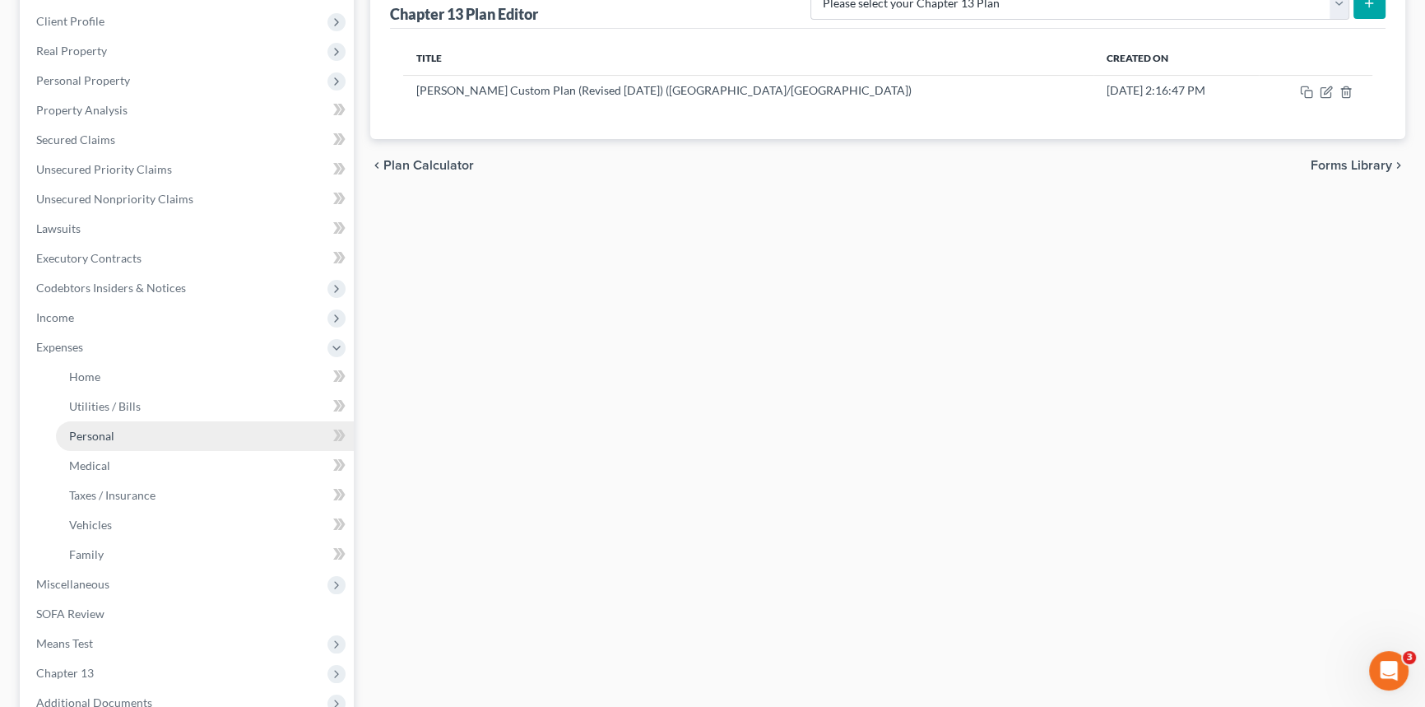
click at [106, 426] on link "Personal" at bounding box center [205, 436] width 298 height 30
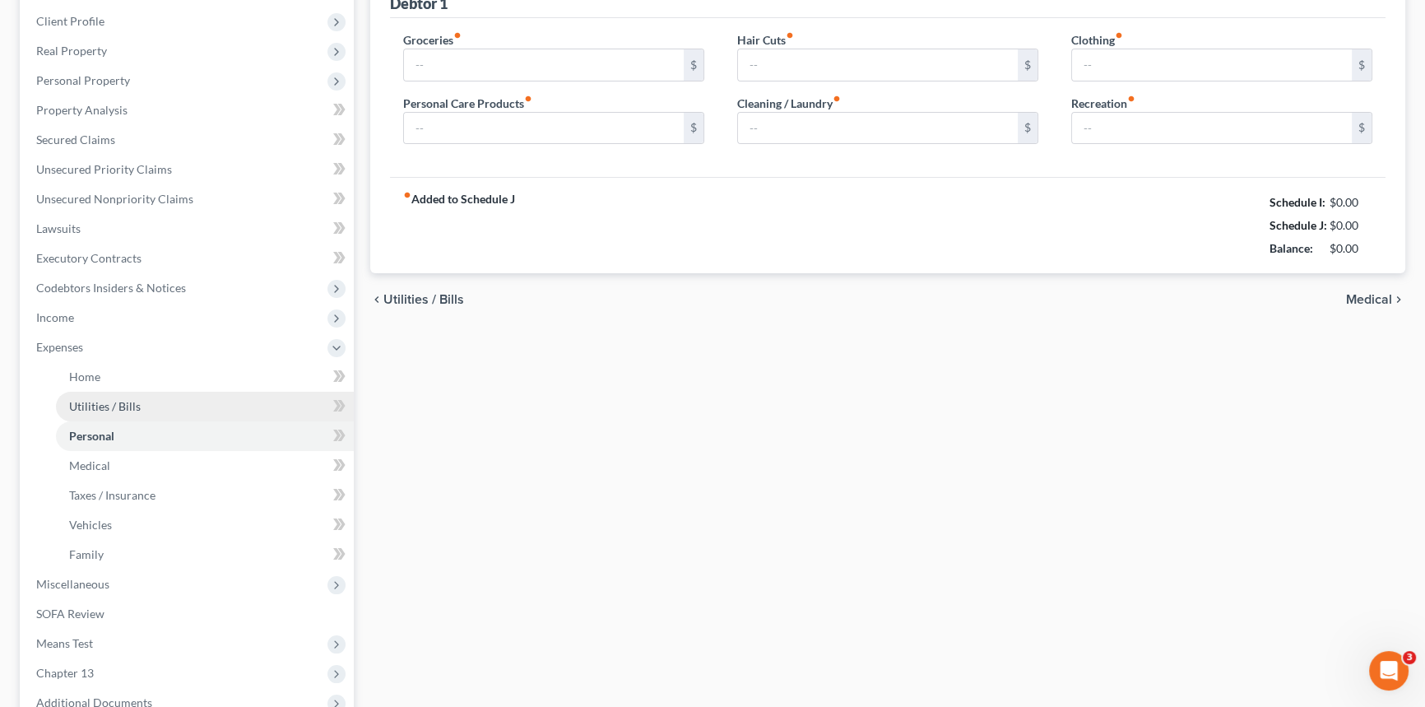
scroll to position [148, 0]
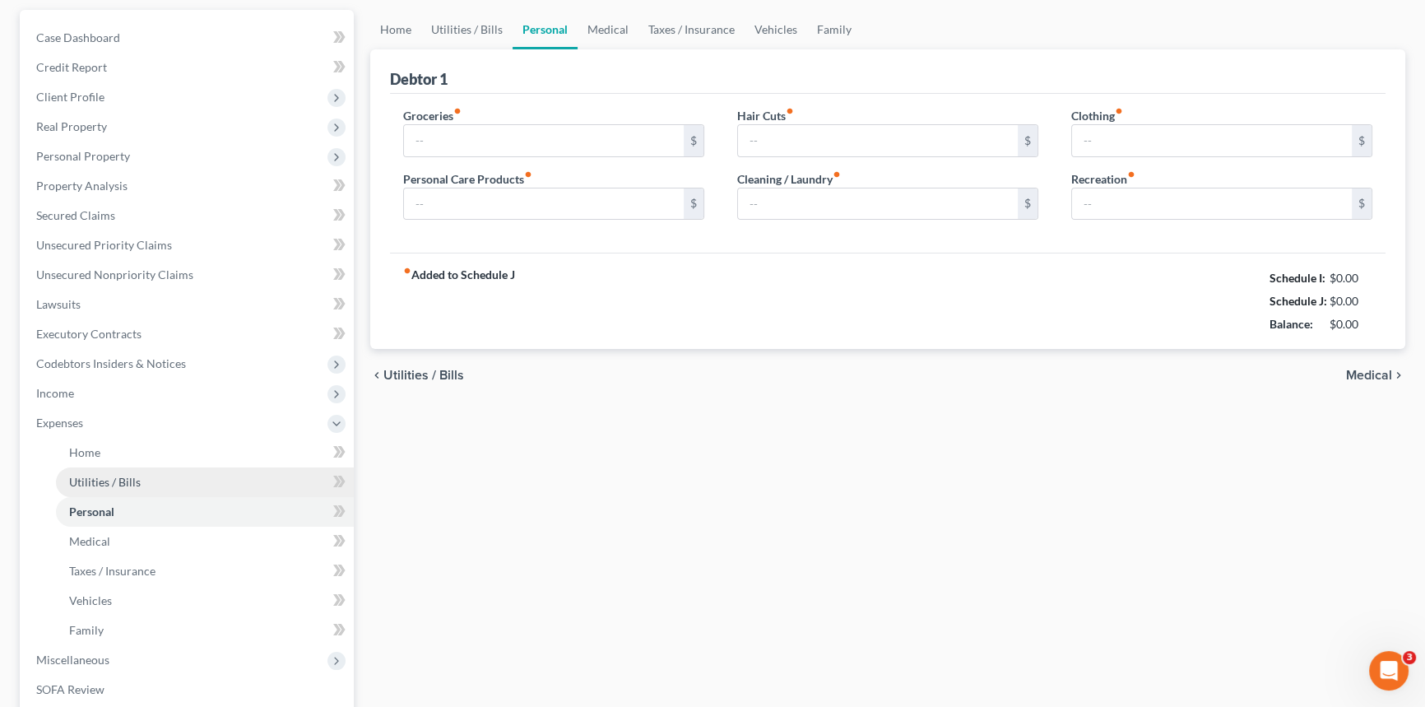
type input "764.00"
type input "78.00"
type input "0.00"
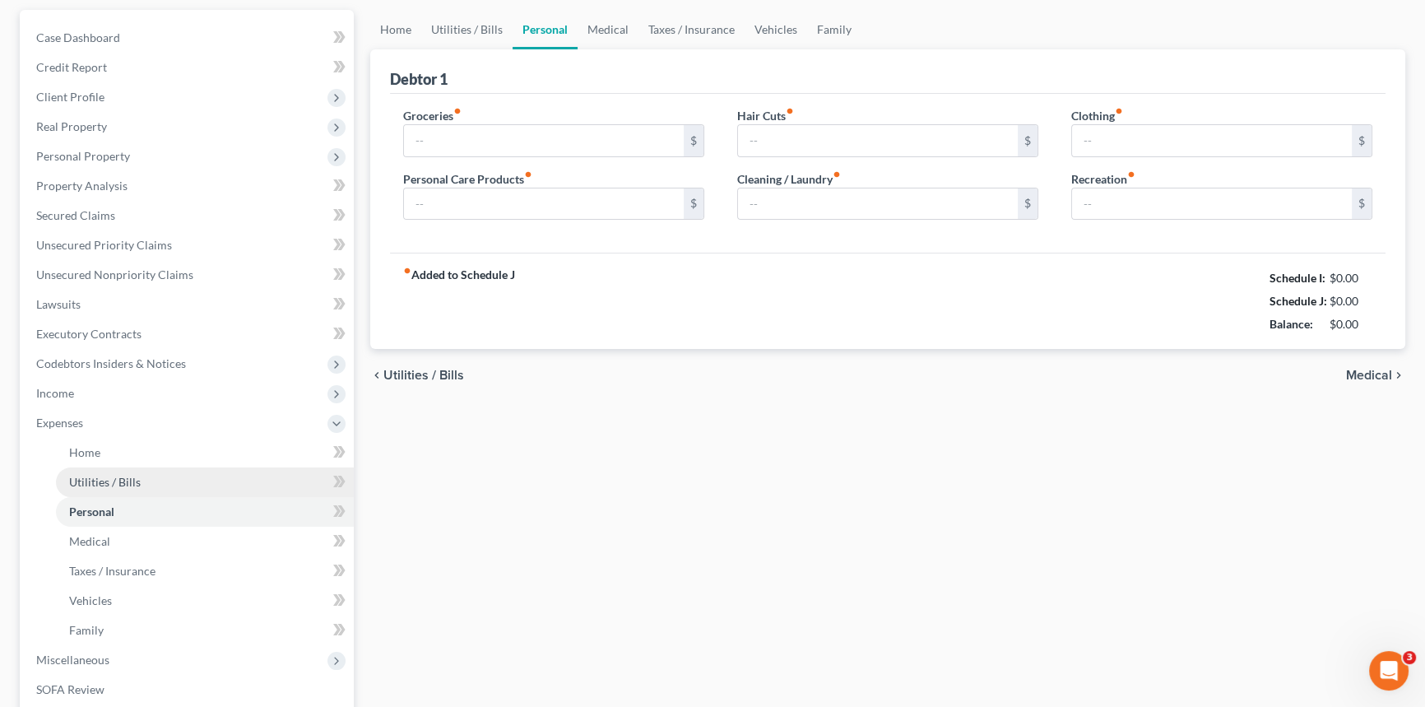
type input "0.00"
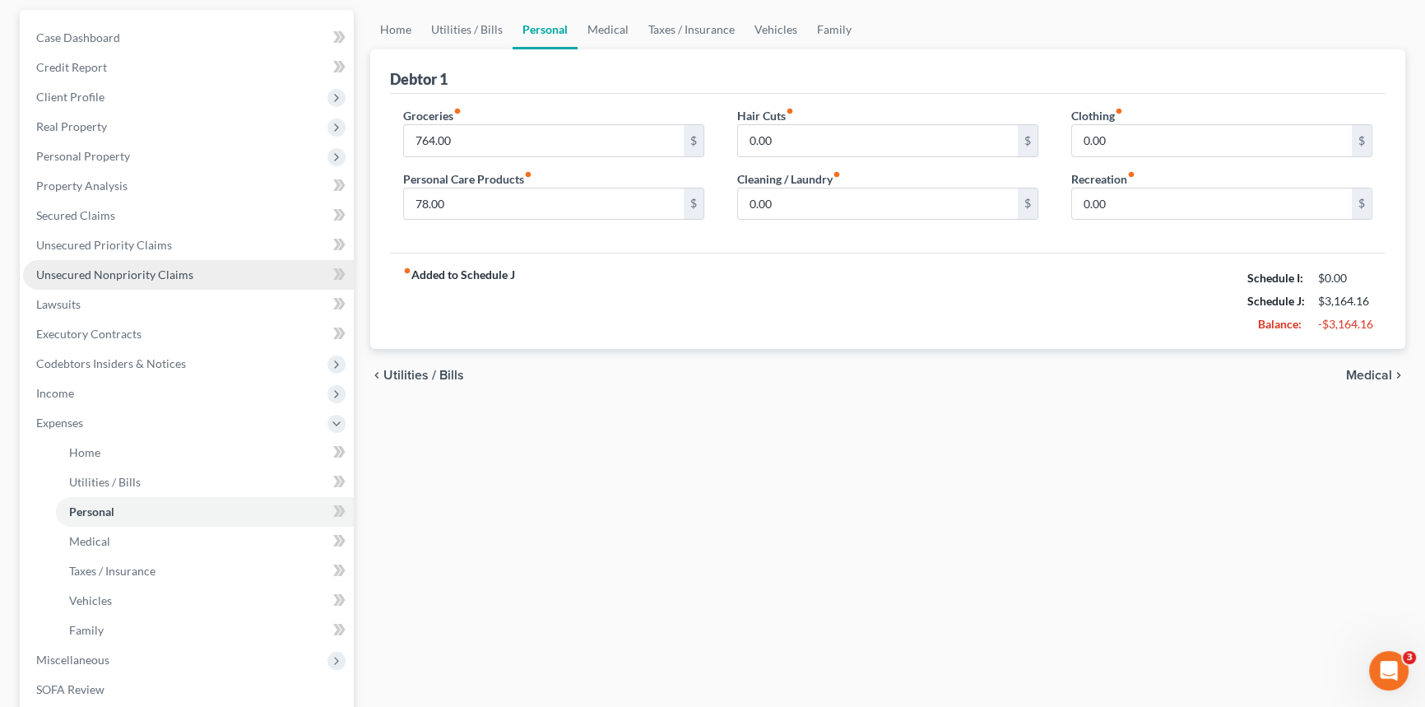
scroll to position [0, 0]
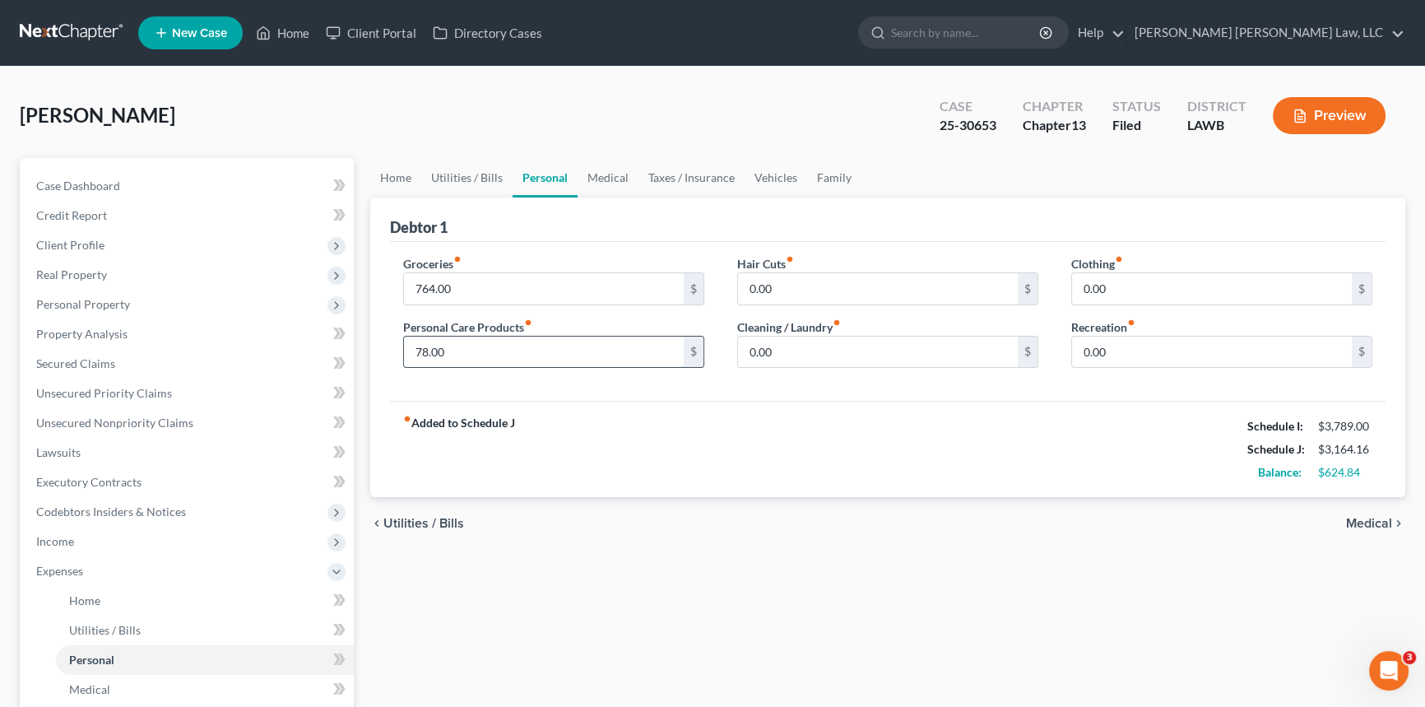
click at [452, 347] on input "78.00" at bounding box center [544, 351] width 280 height 31
click at [460, 289] on input "764.00" at bounding box center [544, 288] width 280 height 31
type input "700.00"
click at [432, 351] on input "text" at bounding box center [544, 351] width 280 height 31
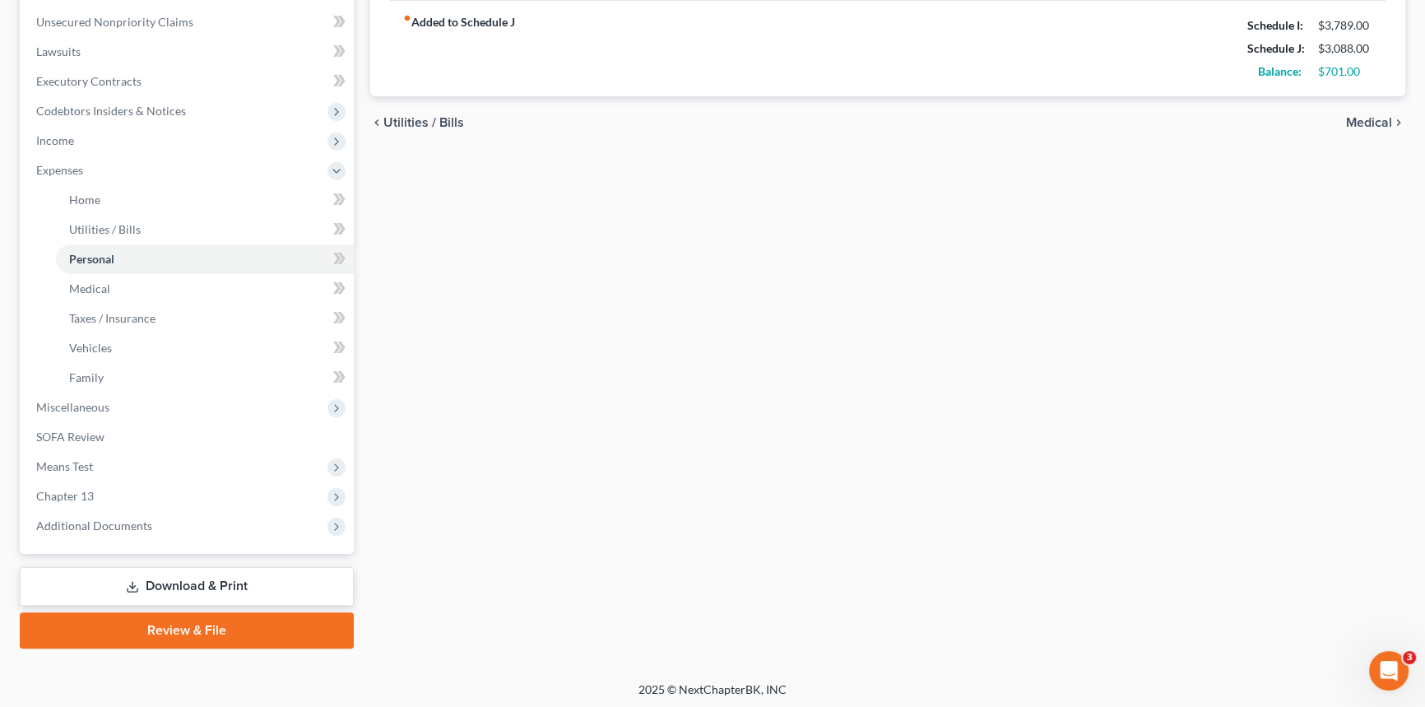
scroll to position [403, 0]
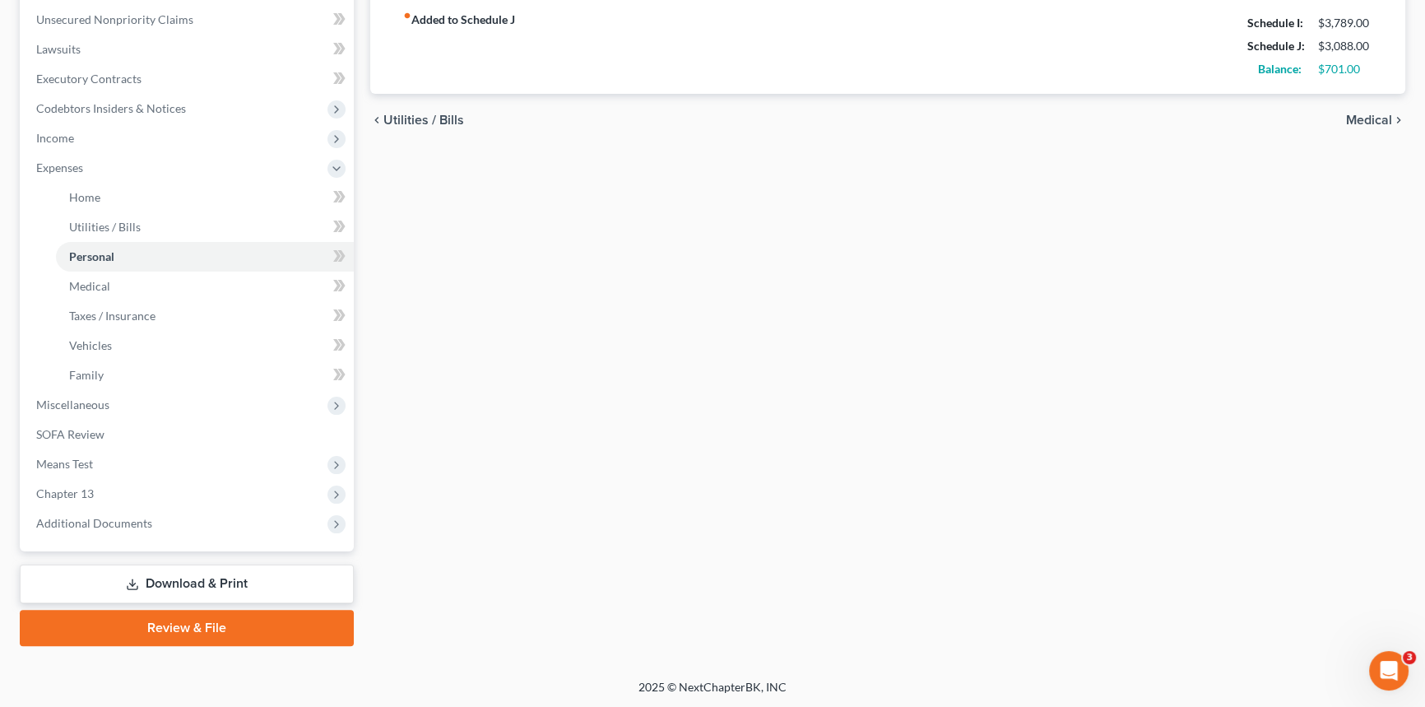
type input "65.84"
click at [276, 573] on link "Download & Print" at bounding box center [187, 583] width 334 height 39
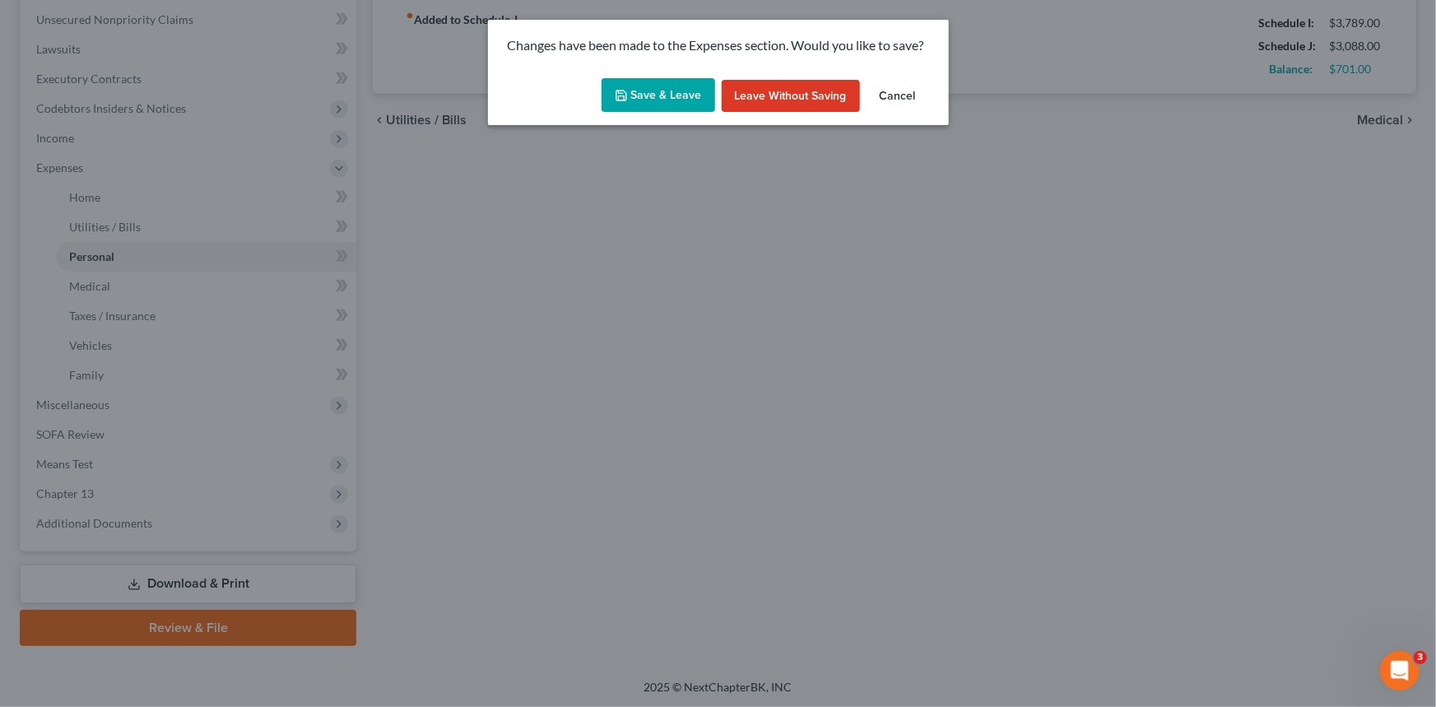
click at [658, 94] on button "Save & Leave" at bounding box center [658, 95] width 114 height 35
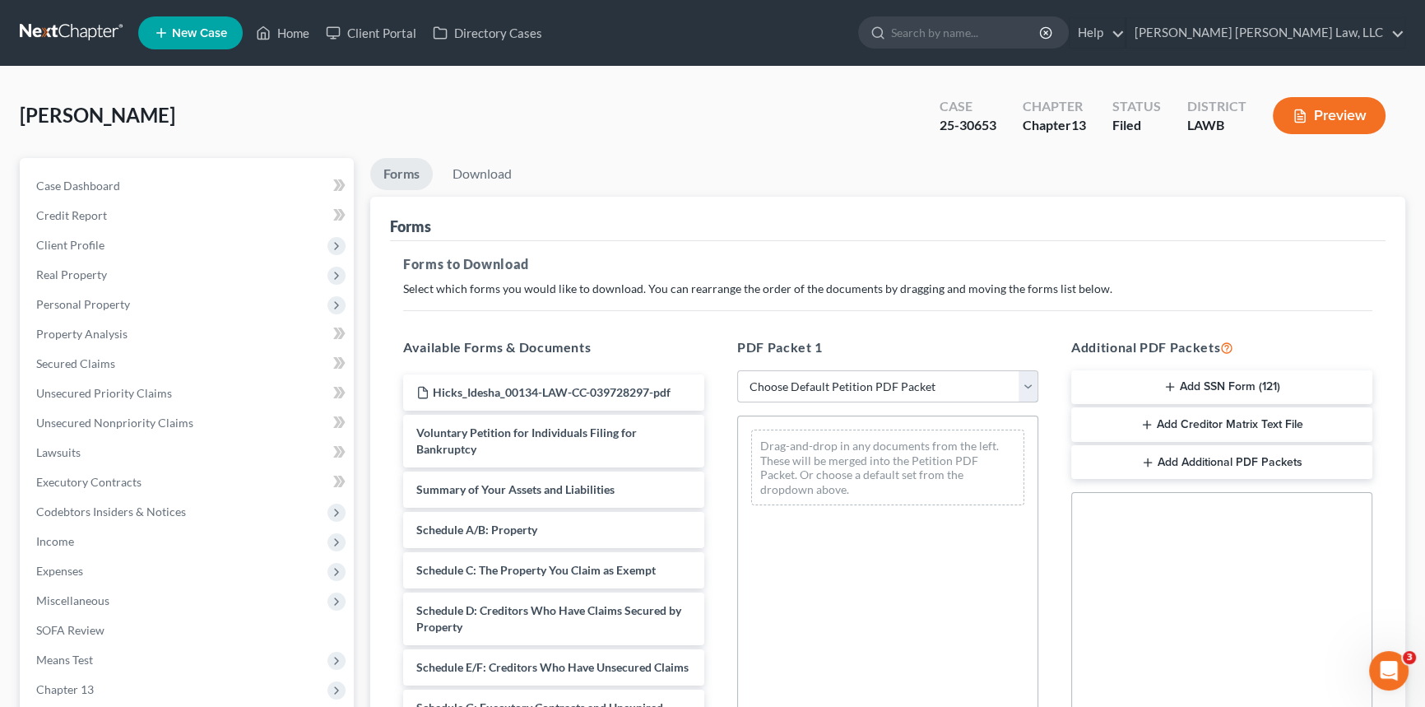
click at [805, 370] on select "Choose Default Petition PDF Packet Complete Bankruptcy Petition (all forms and …" at bounding box center [887, 386] width 301 height 33
select select "2"
click at [737, 370] on select "Choose Default Petition PDF Packet Complete Bankruptcy Petition (all forms and …" at bounding box center [887, 386] width 301 height 33
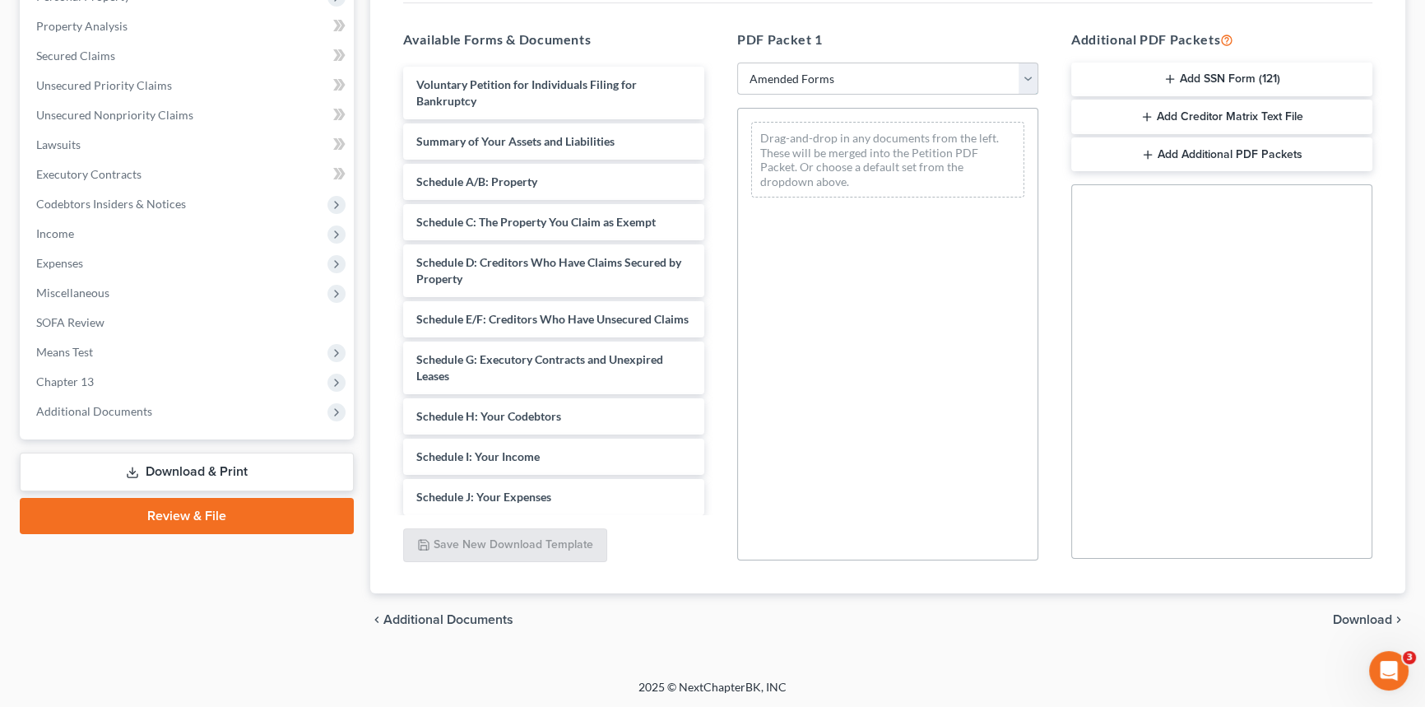
scroll to position [299, 0]
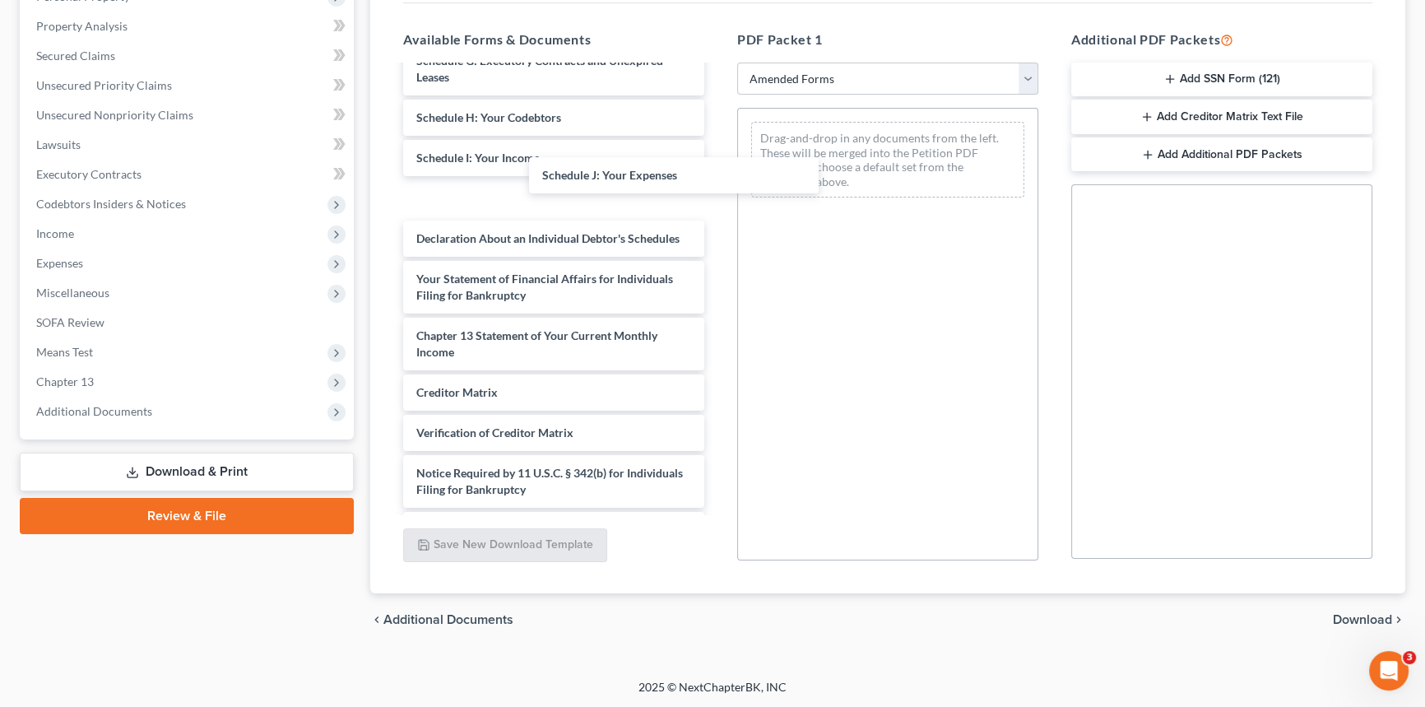
drag, startPoint x: 518, startPoint y: 213, endPoint x: 791, endPoint y: 163, distance: 277.7
click at [717, 146] on div "Schedule J: Your Expenses Voluntary Petition for Individuals Filing for Bankrup…" at bounding box center [553, 158] width 327 height 780
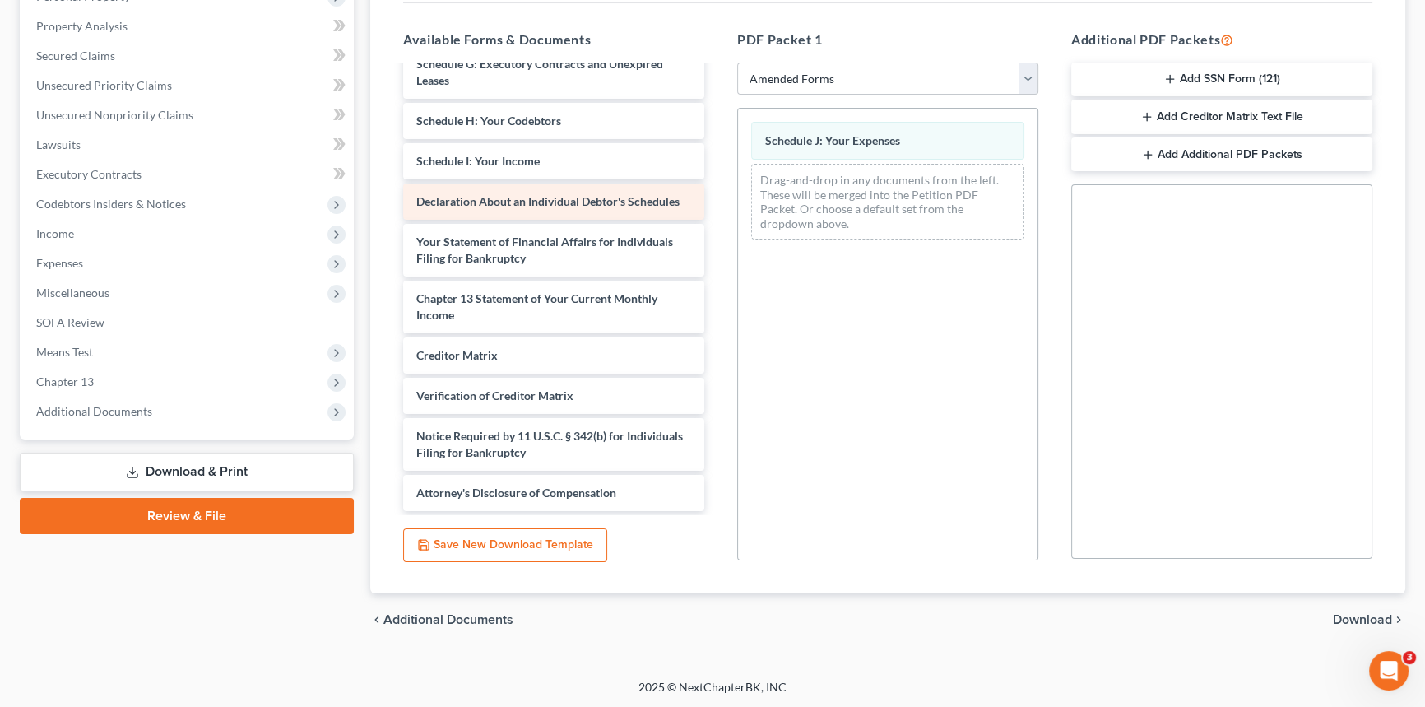
scroll to position [271, 0]
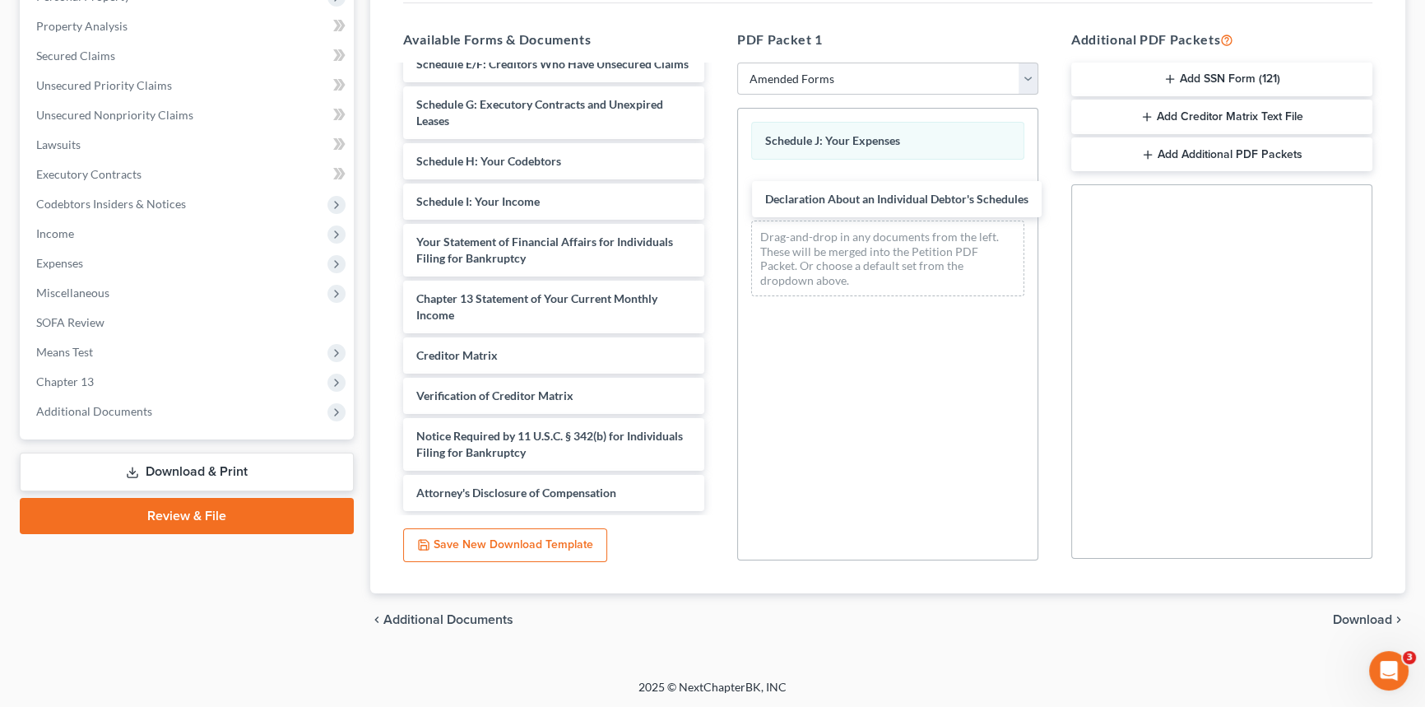
click at [717, 214] on div "Declaration About an Individual Debtor's Schedules Voluntary Petition for Indiv…" at bounding box center [553, 161] width 327 height 699
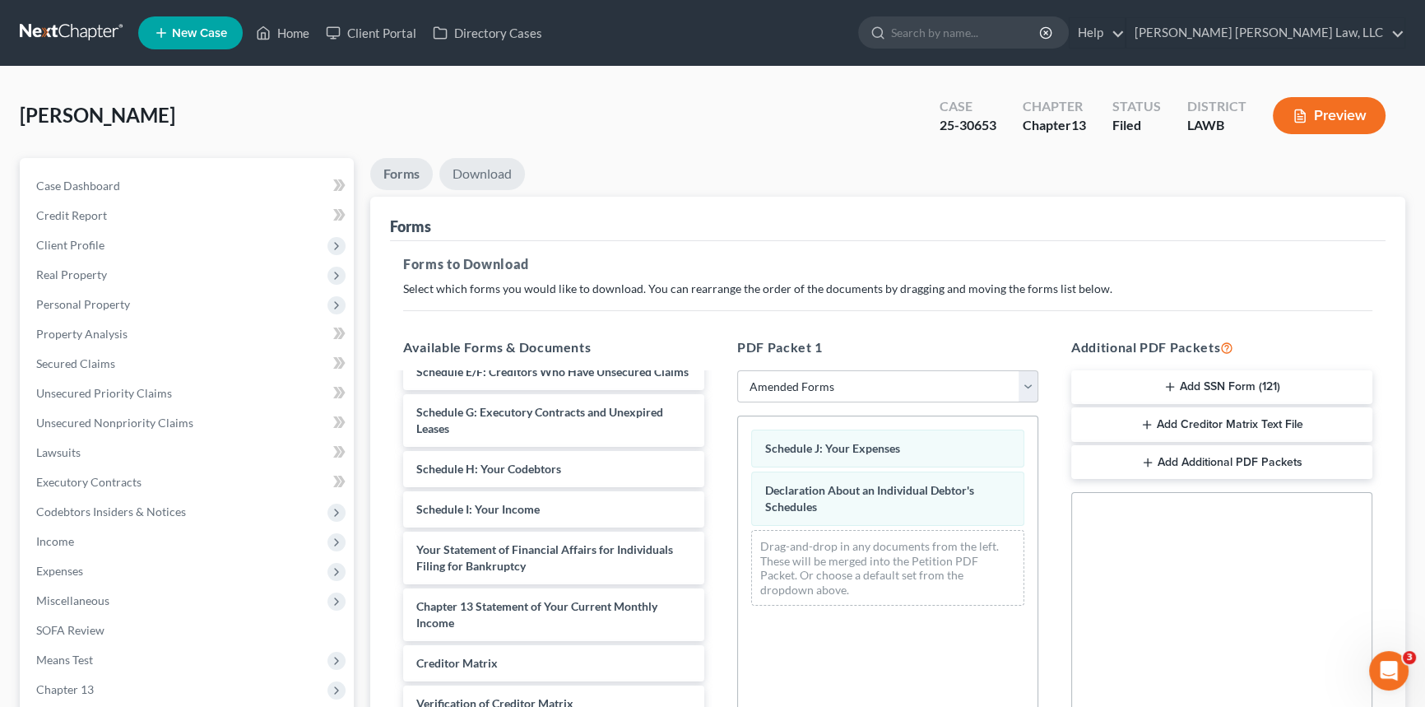
click at [503, 173] on link "Download" at bounding box center [482, 174] width 86 height 32
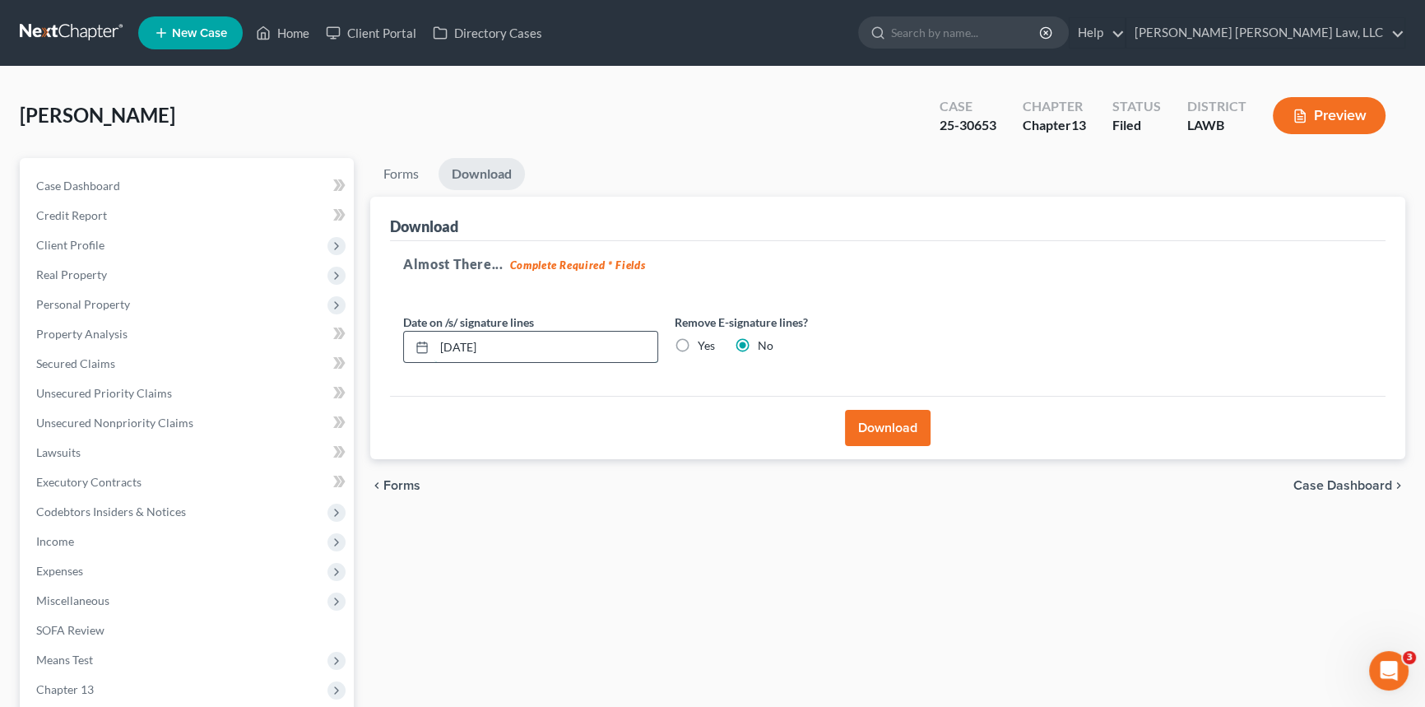
click at [537, 355] on input "[DATE]" at bounding box center [545, 347] width 223 height 31
click at [886, 420] on button "Download" at bounding box center [888, 428] width 86 height 36
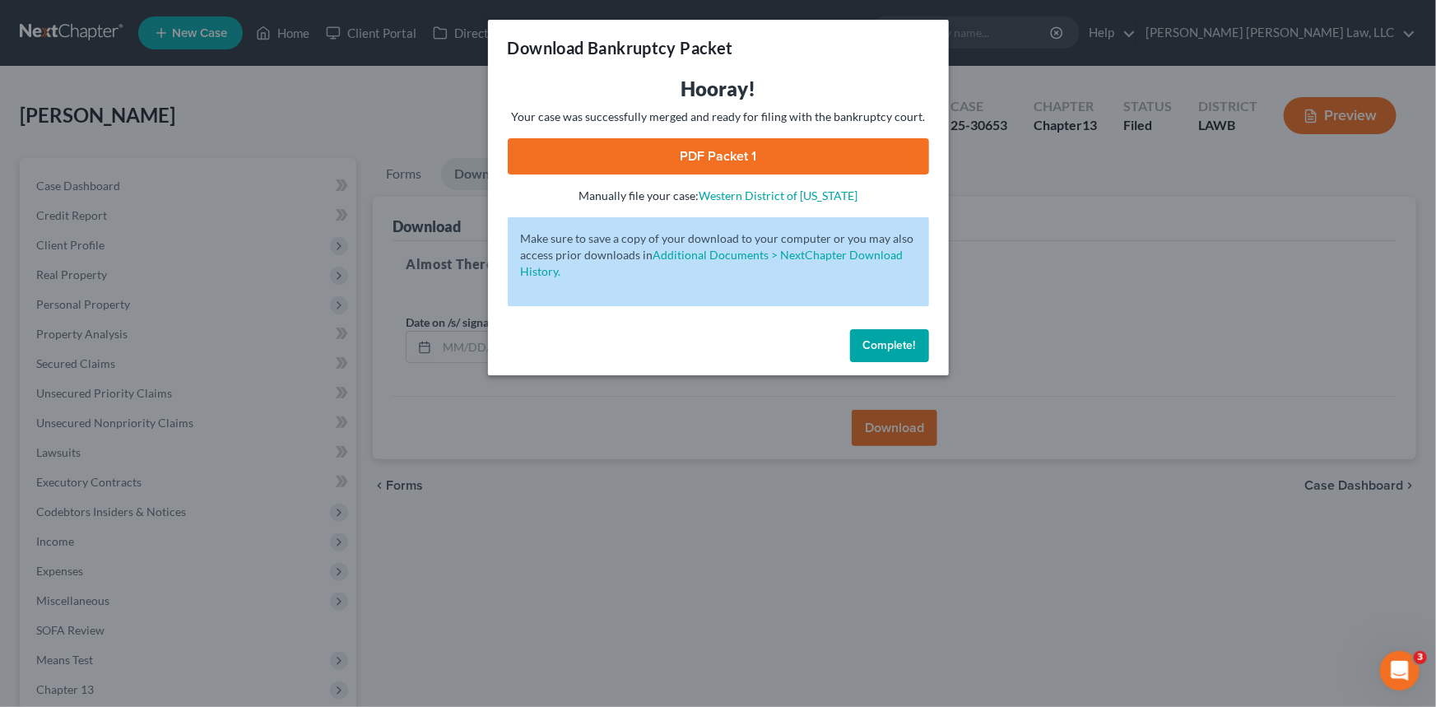
click at [711, 155] on link "PDF Packet 1" at bounding box center [718, 156] width 421 height 36
click at [891, 341] on span "Complete!" at bounding box center [889, 345] width 53 height 14
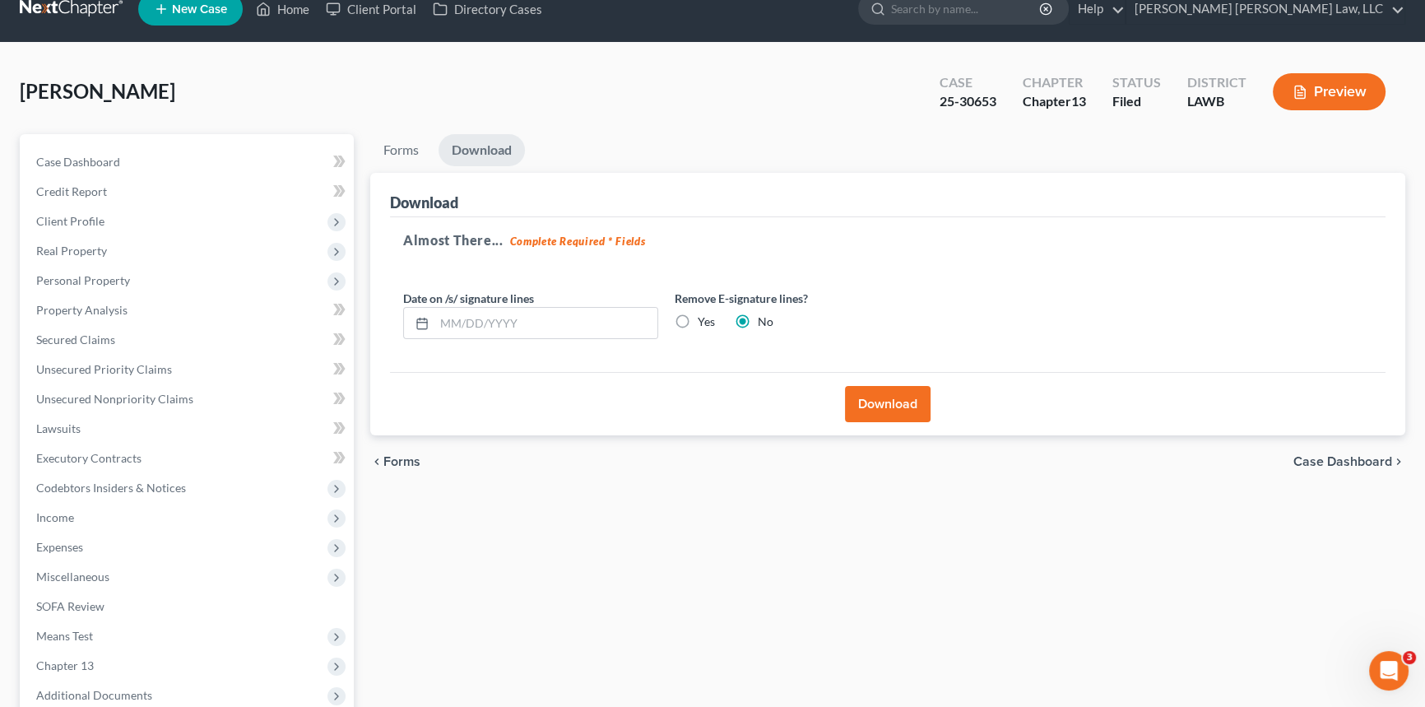
scroll to position [195, 0]
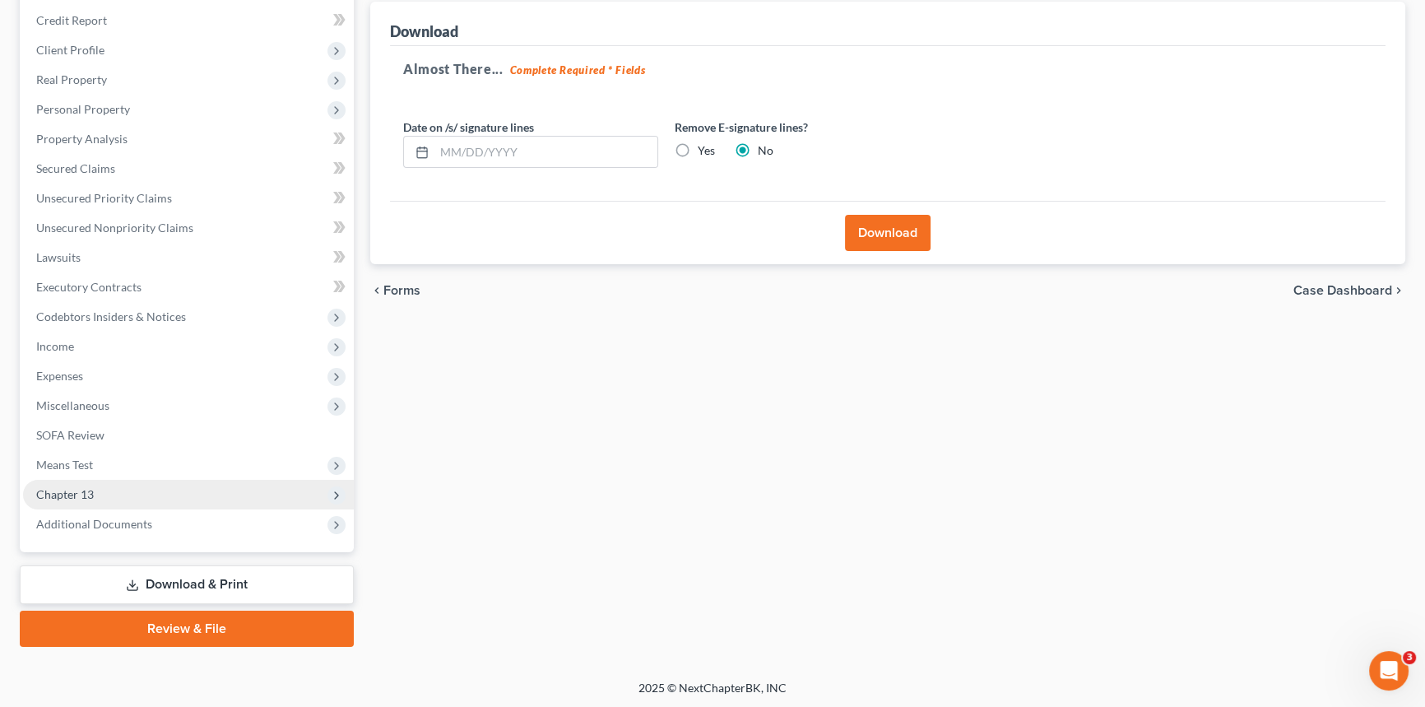
click at [204, 485] on span "Chapter 13" at bounding box center [188, 495] width 331 height 30
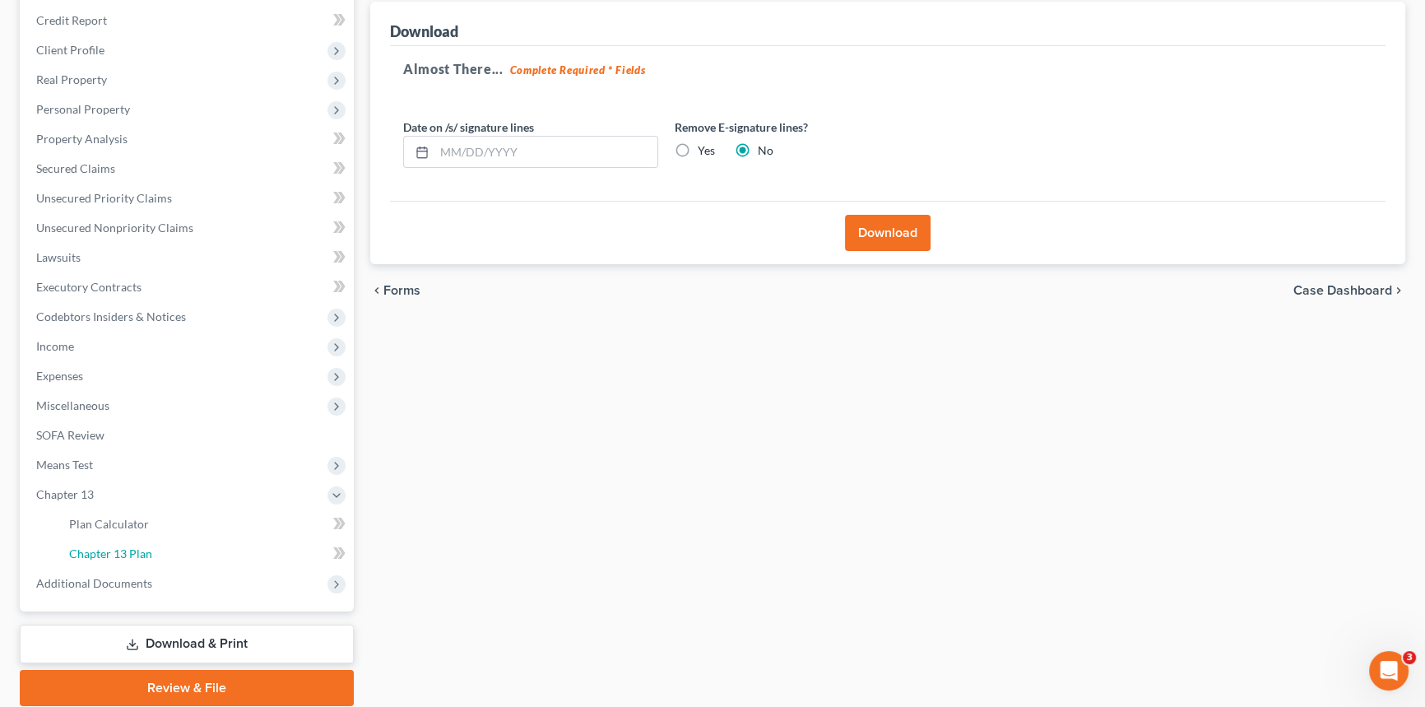
click at [216, 546] on link "Chapter 13 Plan" at bounding box center [205, 554] width 298 height 30
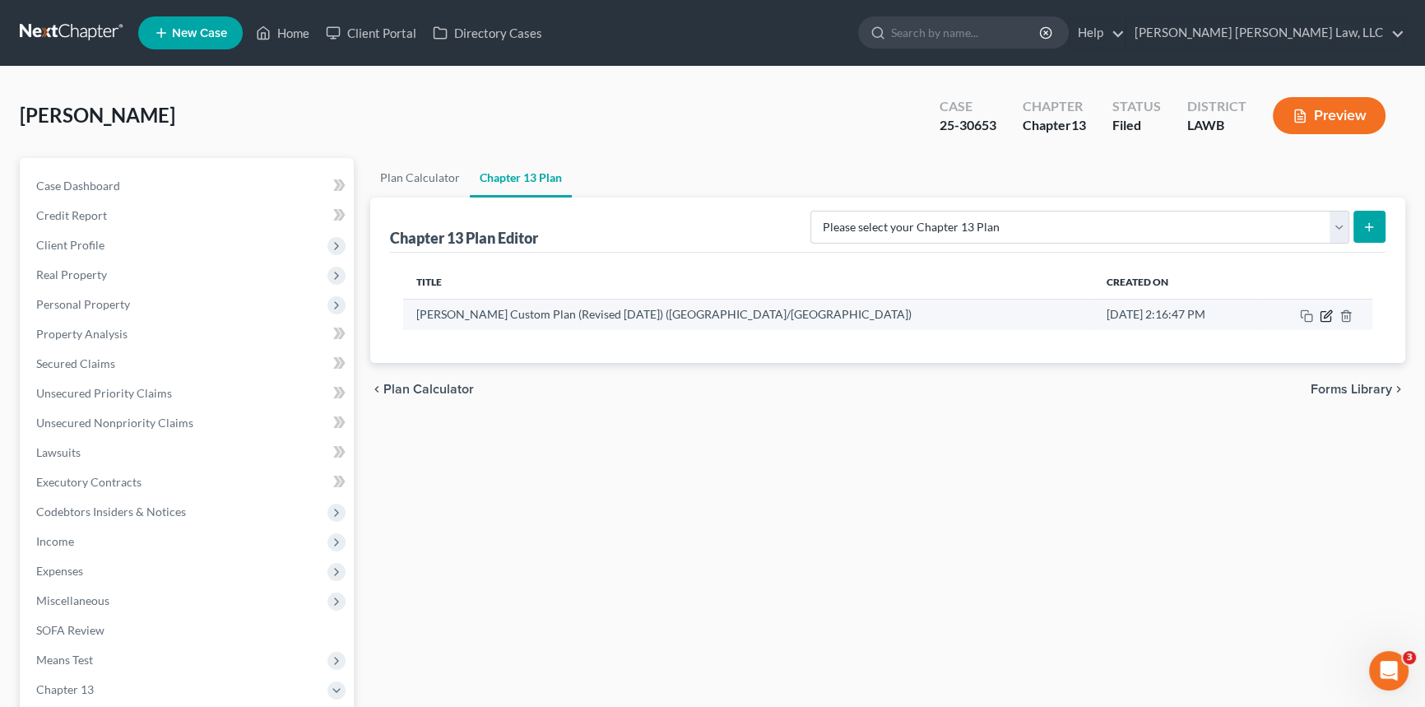
click at [1328, 318] on icon "button" at bounding box center [1326, 315] width 13 height 13
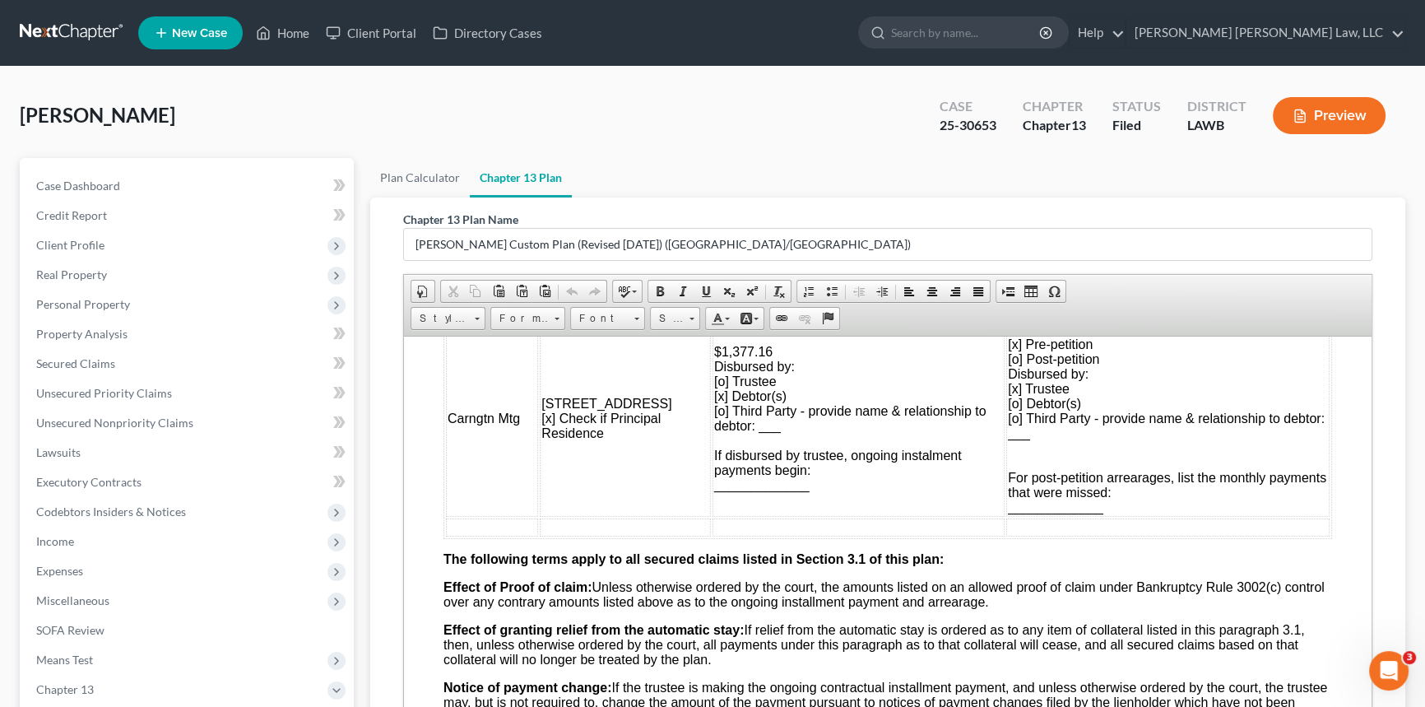
scroll to position [1645, 0]
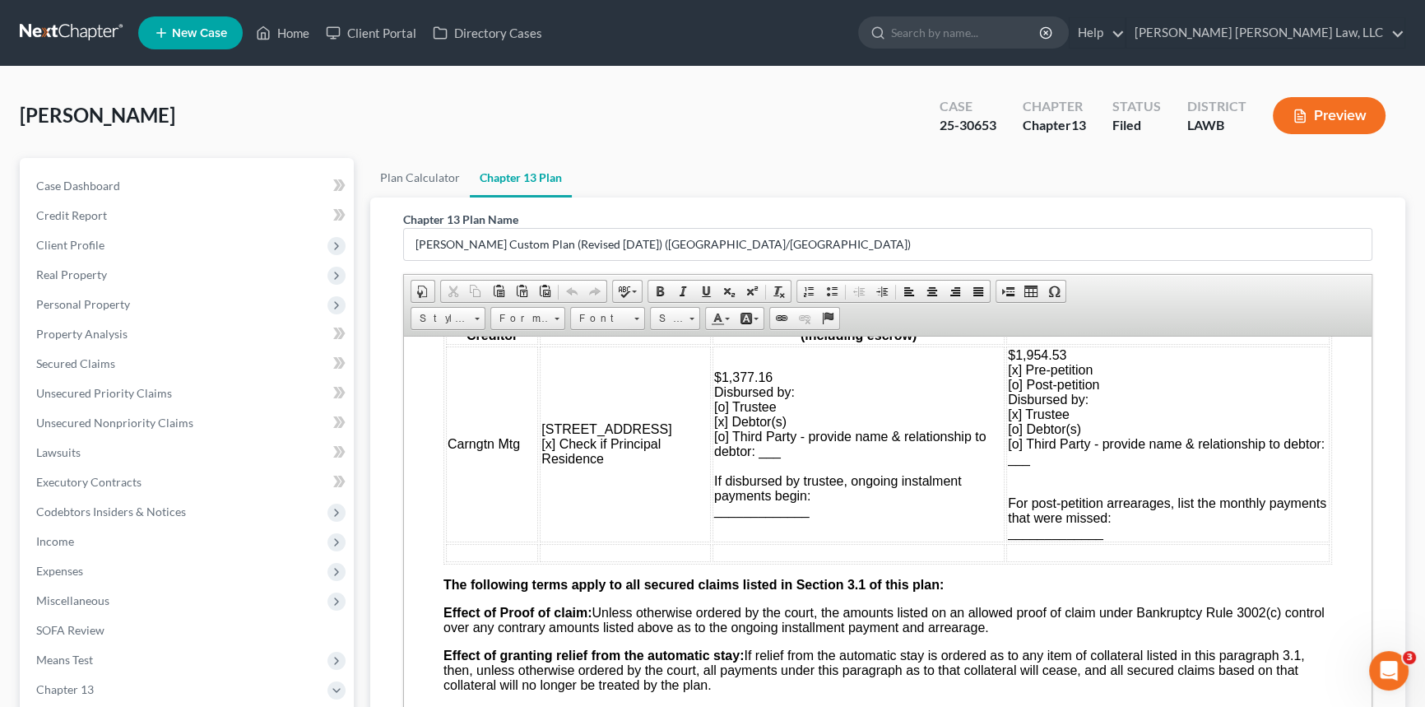
click at [1051, 391] on span "$1,954.53 [x] Pre-petition [o] Post-petition" at bounding box center [1053, 369] width 91 height 44
